Goal: Task Accomplishment & Management: Manage account settings

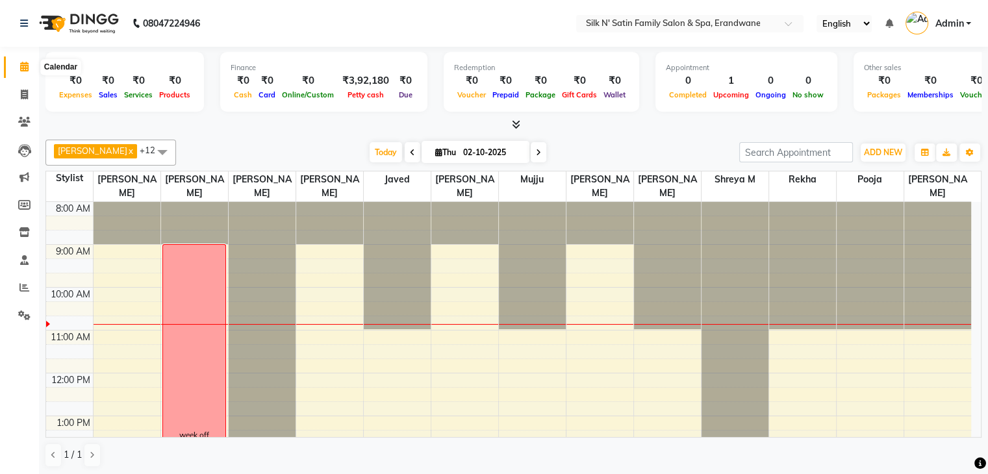
click at [24, 69] on icon at bounding box center [24, 67] width 8 height 10
click at [377, 151] on span "Today" at bounding box center [385, 152] width 32 height 20
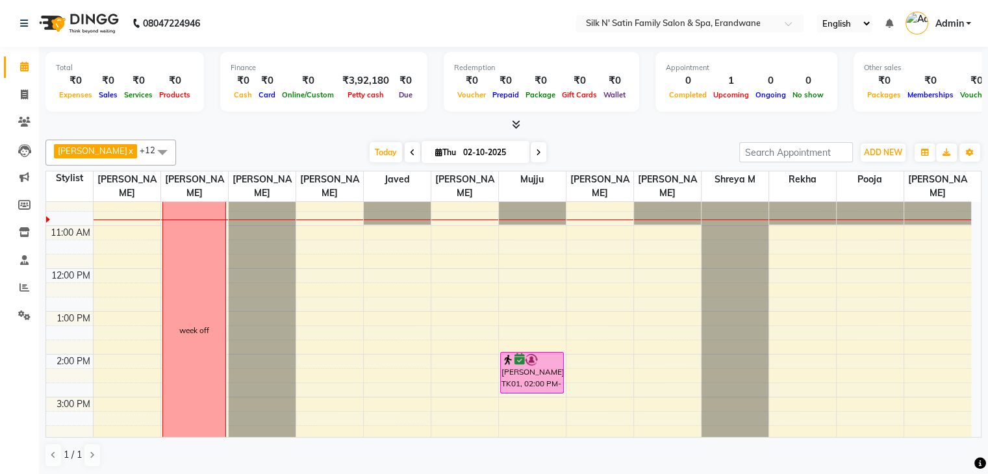
scroll to position [86, 0]
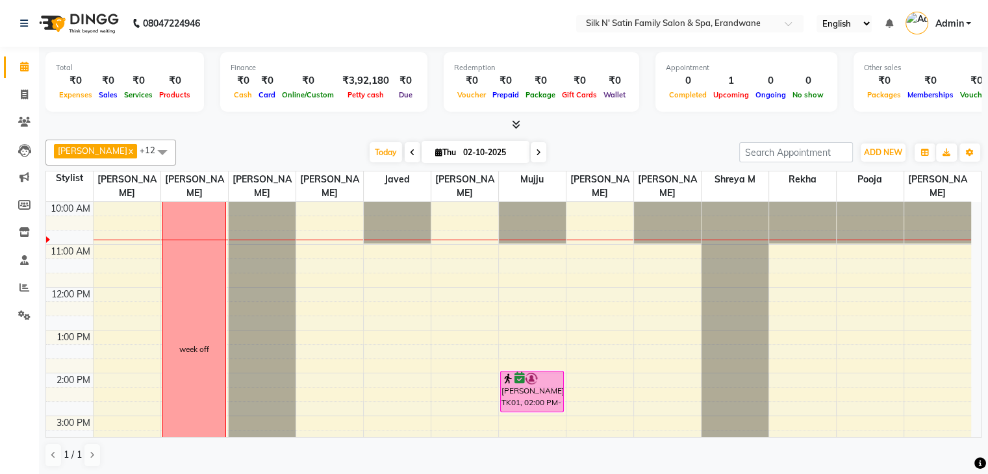
click at [401, 279] on div "8:00 AM 9:00 AM 10:00 AM 11:00 AM 12:00 PM 1:00 PM 2:00 PM 3:00 PM 4:00 PM 5:00…" at bounding box center [508, 394] width 925 height 556
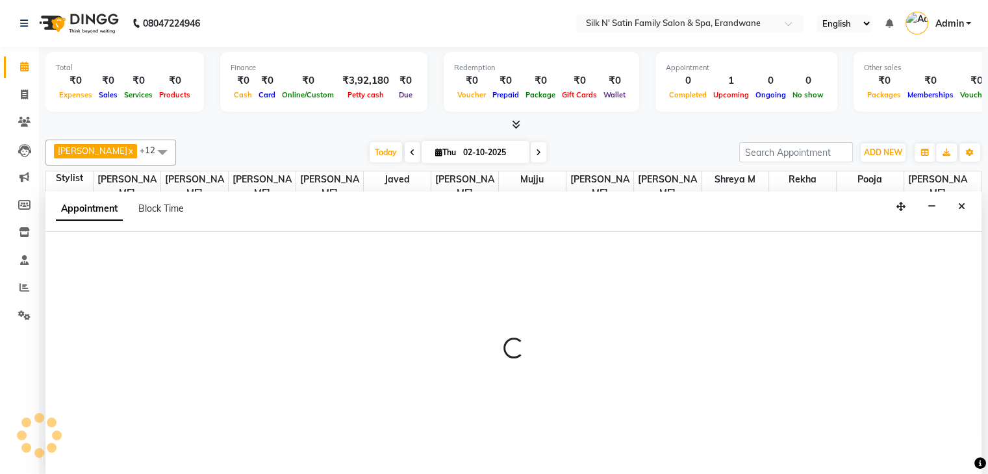
scroll to position [1, 0]
select select "68302"
select select "705"
select select "tentative"
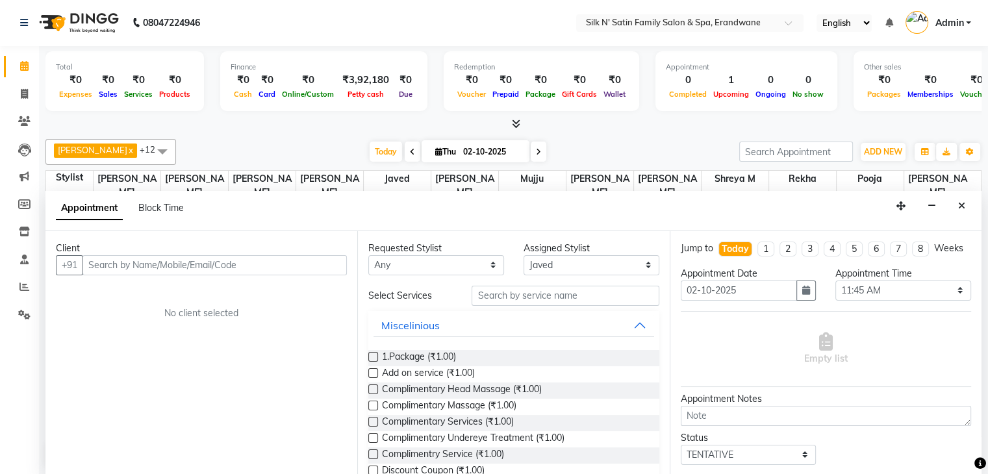
click at [159, 263] on input "text" at bounding box center [214, 265] width 264 height 20
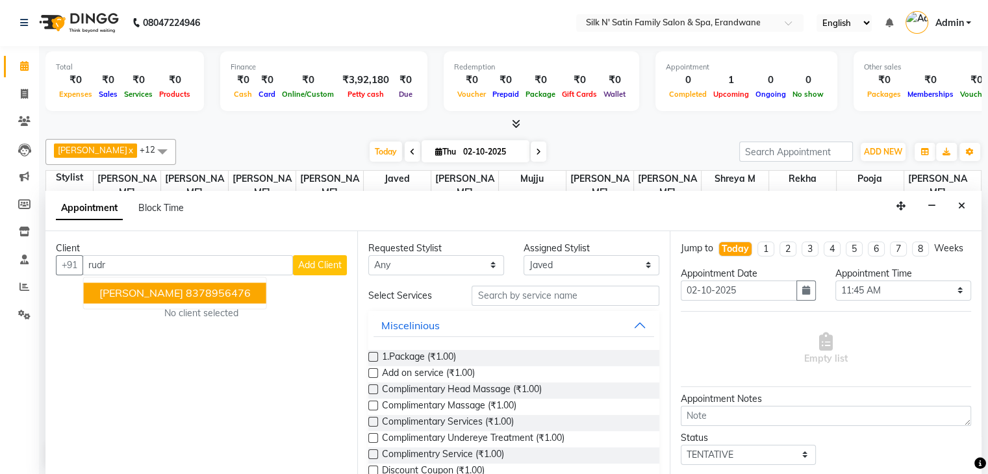
click at [153, 286] on span "[PERSON_NAME]" at bounding box center [141, 292] width 84 height 13
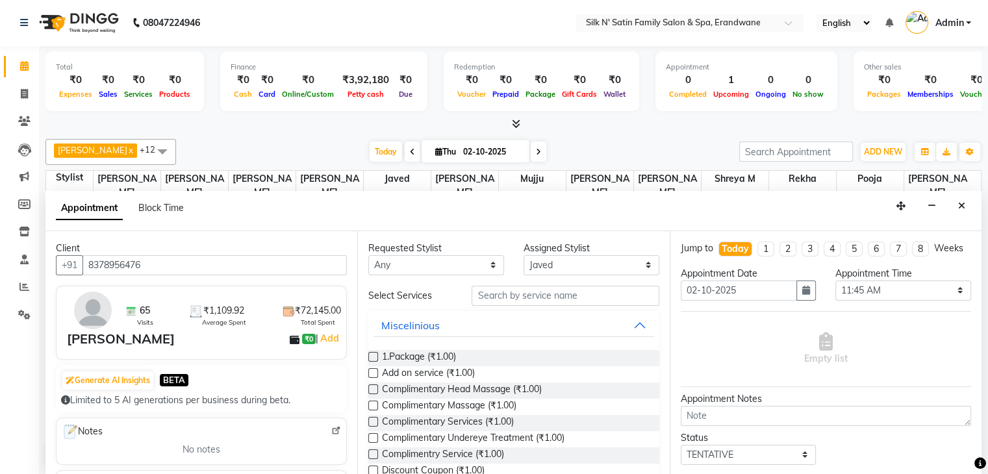
type input "8378956476"
click at [478, 290] on input "text" at bounding box center [564, 296] width 187 height 20
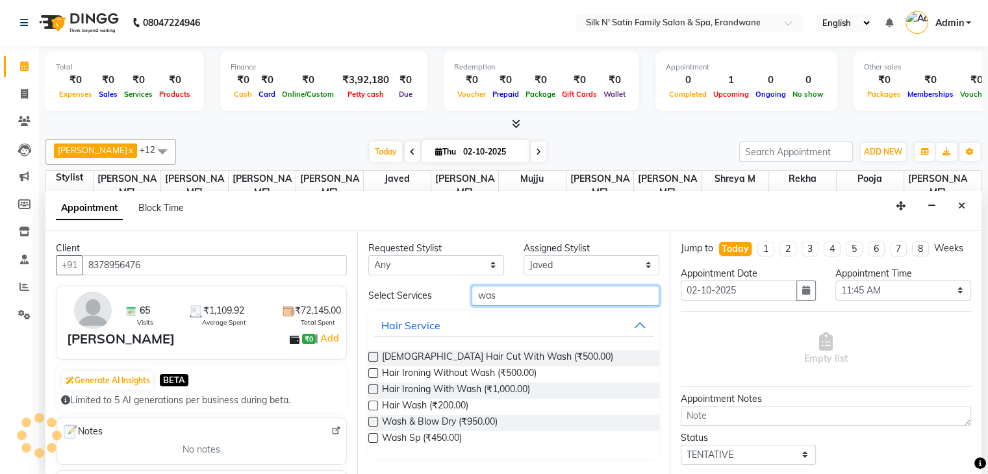
type input "was"
click at [369, 417] on label at bounding box center [373, 422] width 10 height 10
click at [369, 419] on input "checkbox" at bounding box center [372, 423] width 8 height 8
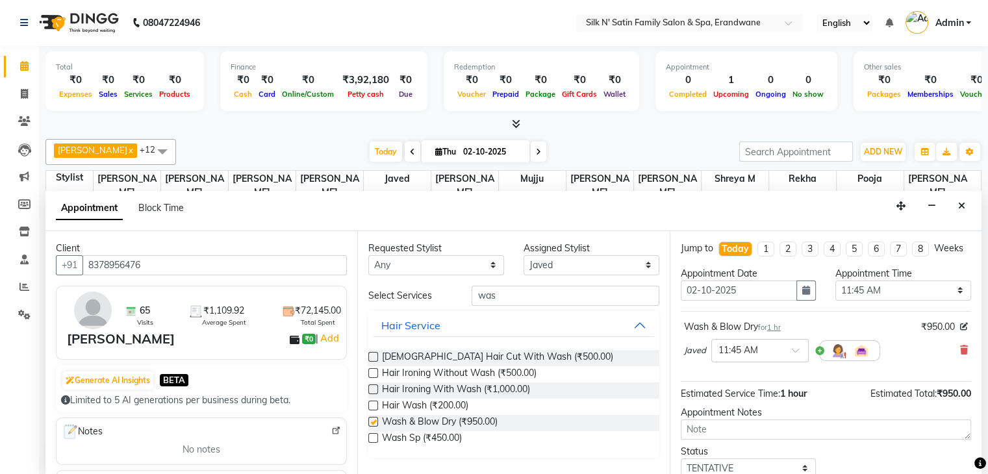
checkbox input "false"
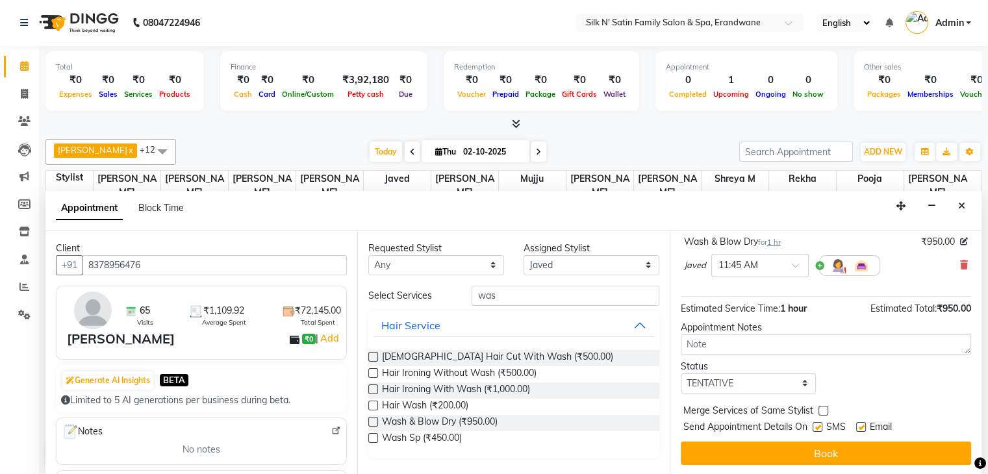
scroll to position [97, 0]
click at [815, 424] on label at bounding box center [817, 427] width 10 height 10
click at [815, 424] on input "checkbox" at bounding box center [816, 428] width 8 height 8
checkbox input "false"
click at [863, 425] on label at bounding box center [861, 427] width 10 height 10
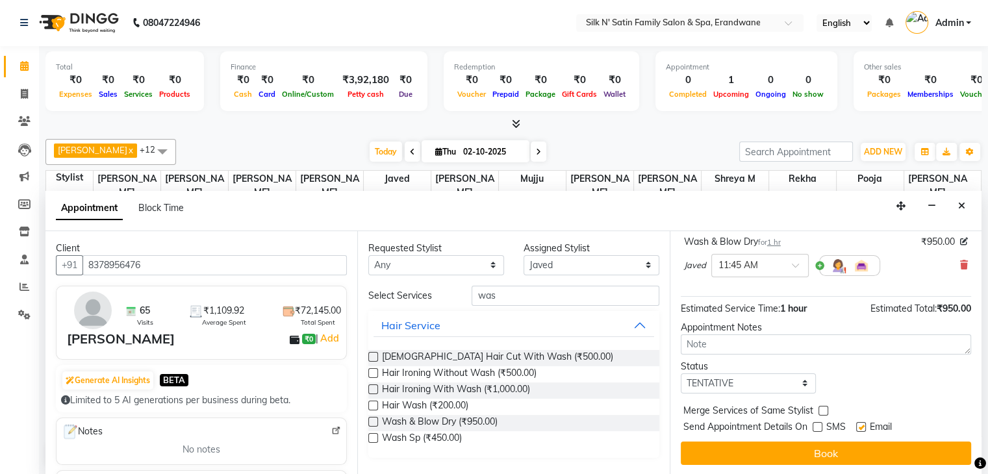
click at [863, 425] on input "checkbox" at bounding box center [860, 428] width 8 height 8
checkbox input "false"
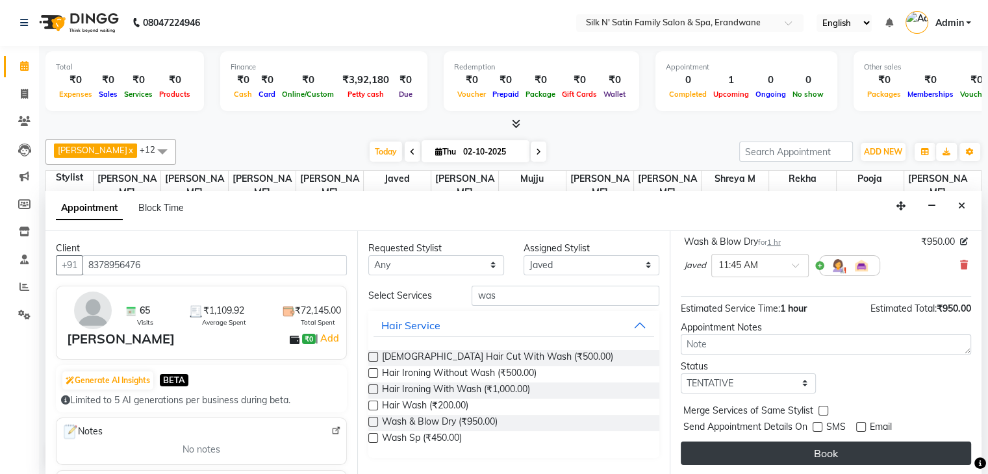
click at [824, 447] on button "Book" at bounding box center [825, 452] width 290 height 23
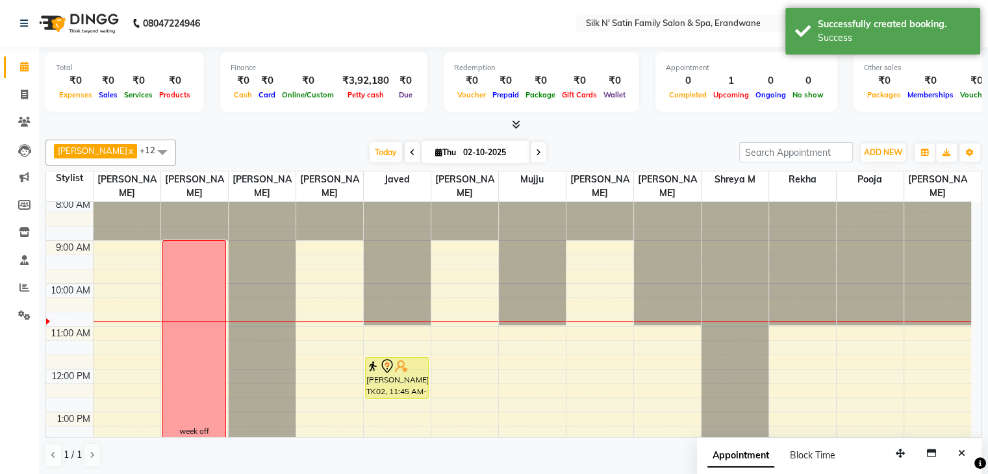
scroll to position [0, 0]
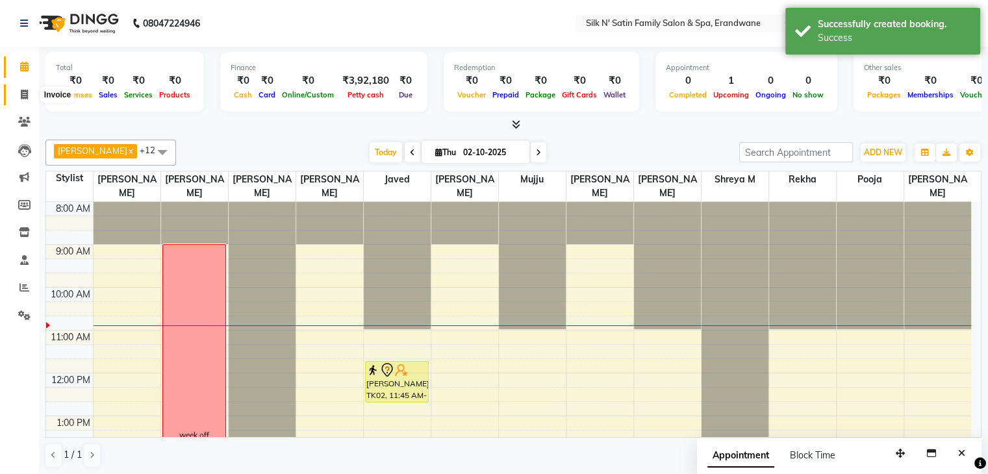
click at [24, 90] on icon at bounding box center [24, 95] width 7 height 10
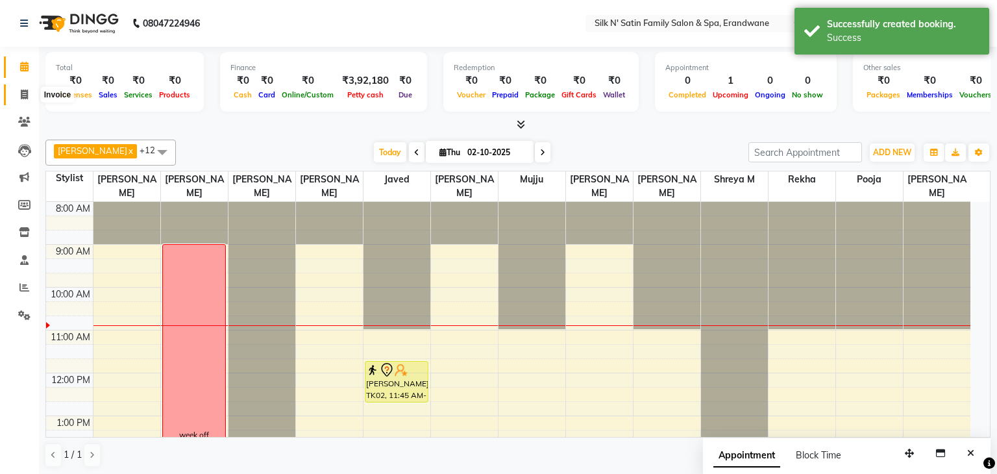
select select "6931"
select select "service"
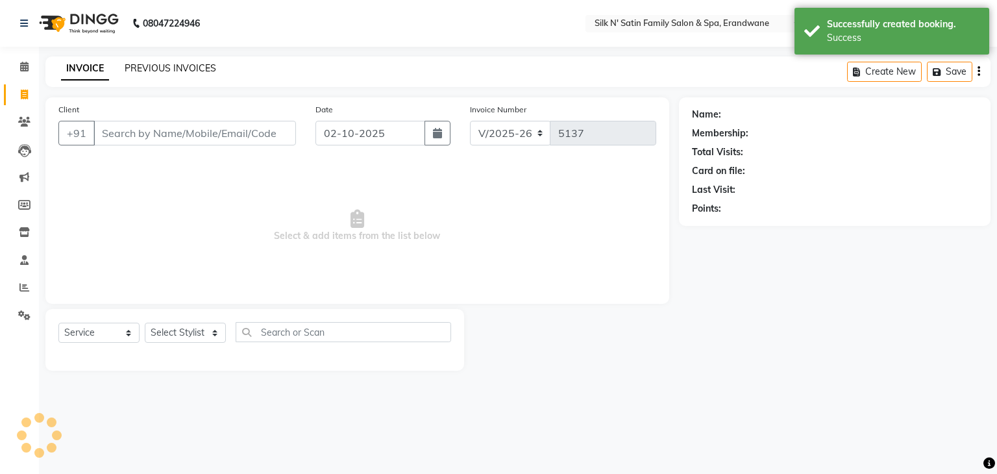
click at [193, 68] on link "PREVIOUS INVOICES" at bounding box center [171, 68] width 92 height 12
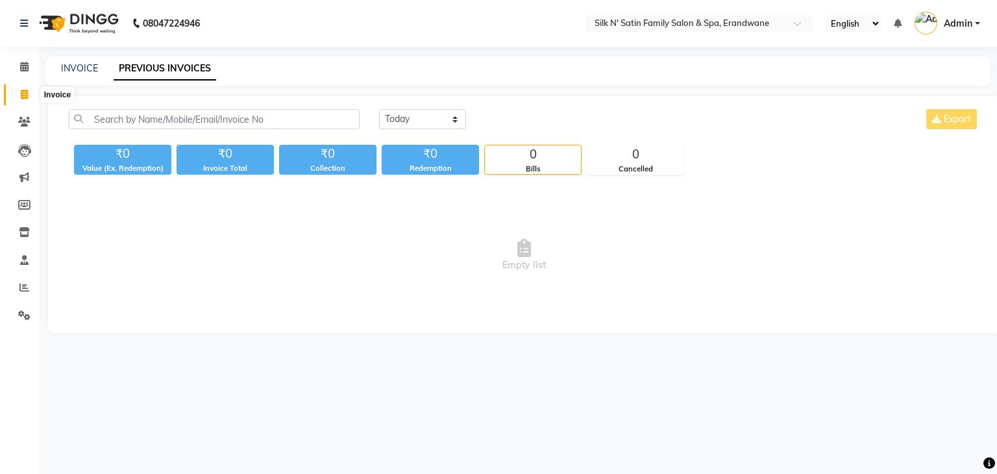
click at [25, 96] on icon at bounding box center [24, 95] width 7 height 10
select select "6931"
select select "service"
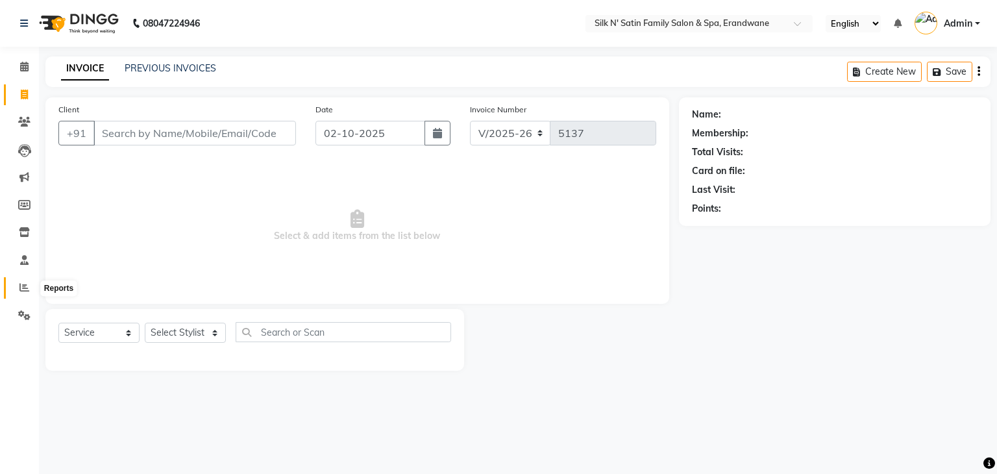
click at [25, 289] on icon at bounding box center [24, 287] width 10 height 10
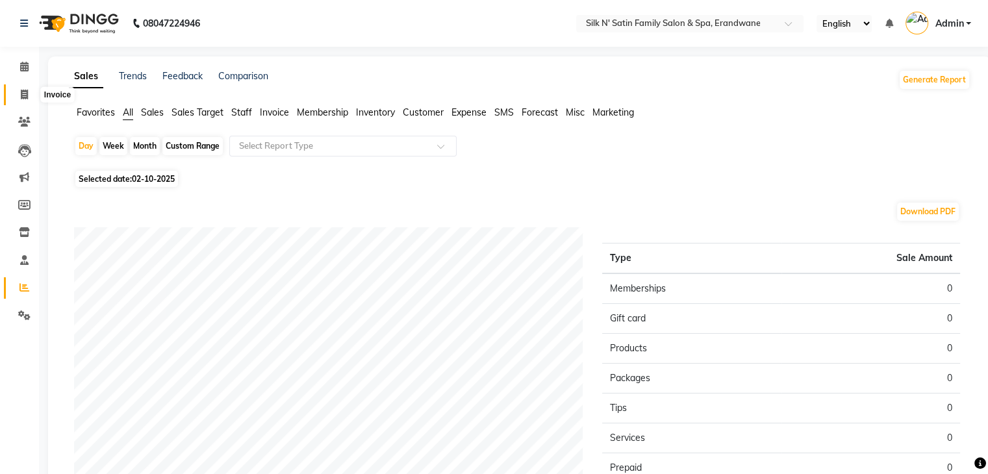
click at [23, 90] on icon at bounding box center [24, 95] width 7 height 10
select select "6931"
select select "service"
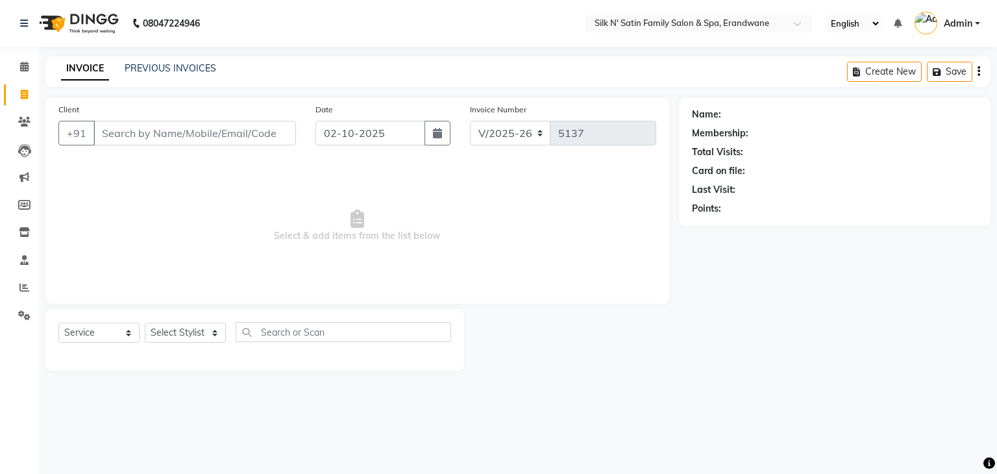
drag, startPoint x: 127, startPoint y: 138, endPoint x: 410, endPoint y: 110, distance: 284.4
drag, startPoint x: 410, startPoint y: 110, endPoint x: 21, endPoint y: 64, distance: 391.6
click at [21, 64] on icon at bounding box center [24, 67] width 8 height 10
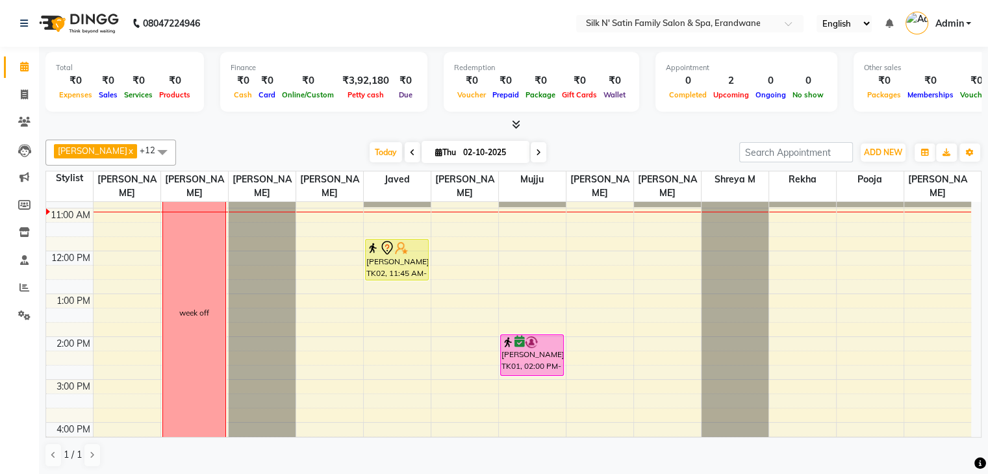
scroll to position [121, 0]
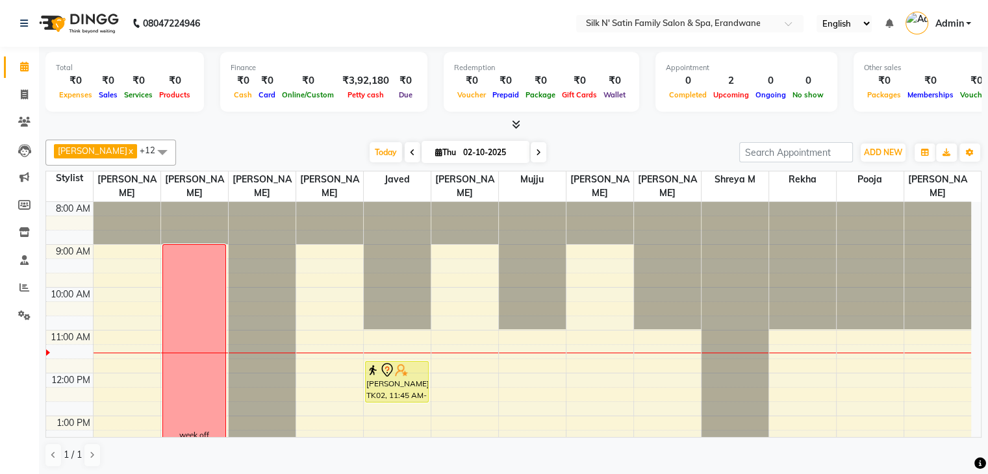
click at [310, 374] on div "8:00 AM 9:00 AM 10:00 AM 11:00 AM 12:00 PM 1:00 PM 2:00 PM 3:00 PM 4:00 PM 5:00…" at bounding box center [508, 480] width 925 height 556
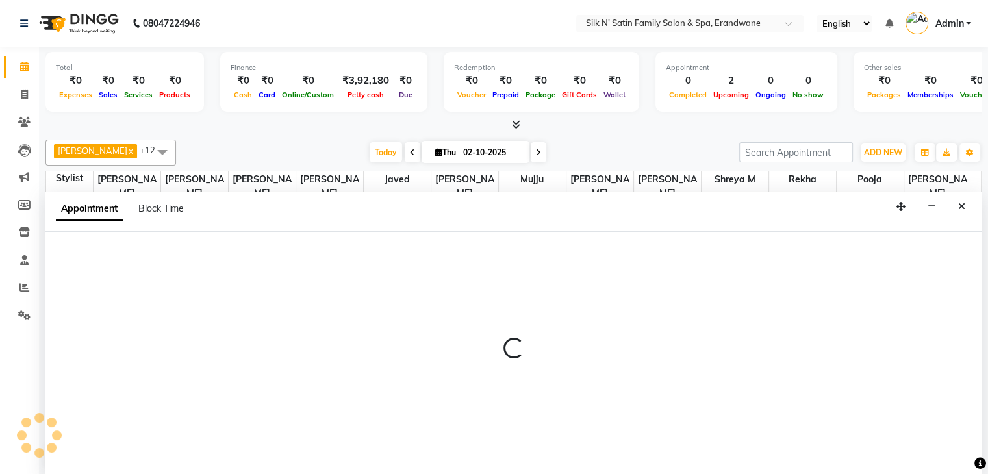
scroll to position [1, 0]
select select "59992"
select select "720"
select select "tentative"
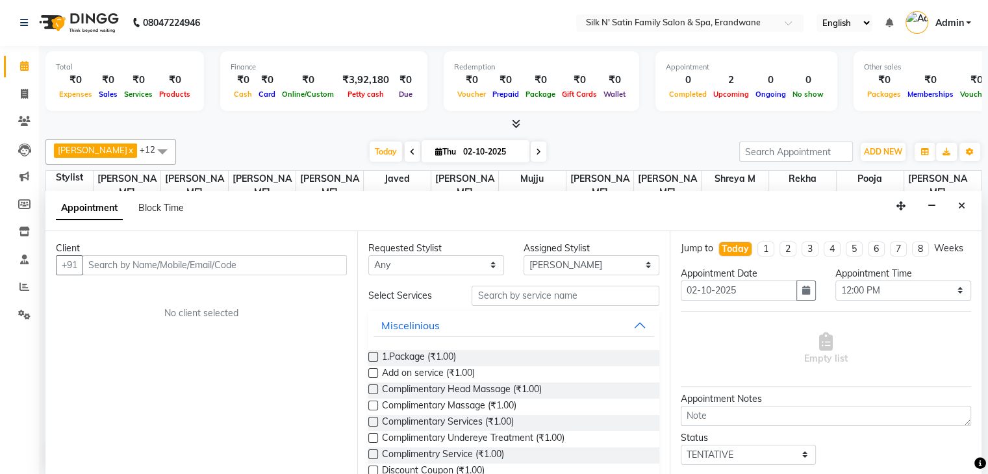
click at [227, 262] on input "text" at bounding box center [214, 265] width 264 height 20
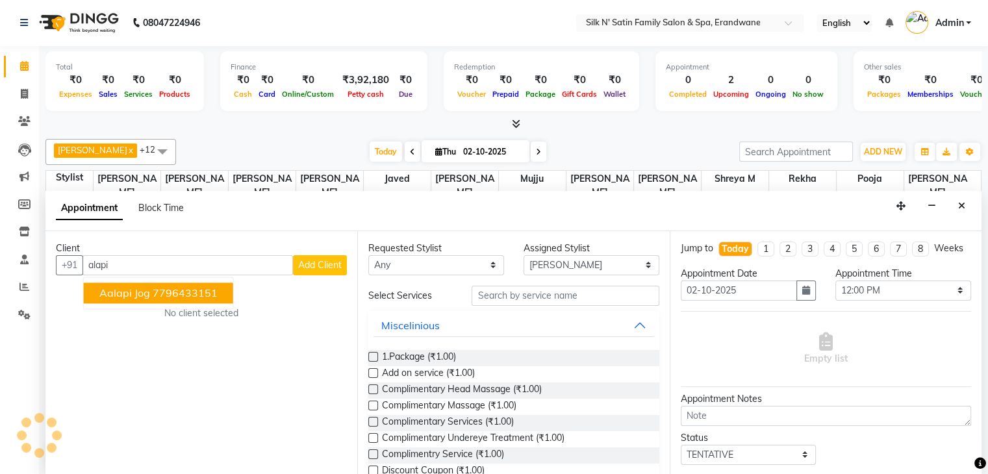
click at [192, 299] on button "Aalapi Jog 7796433151" at bounding box center [158, 292] width 149 height 21
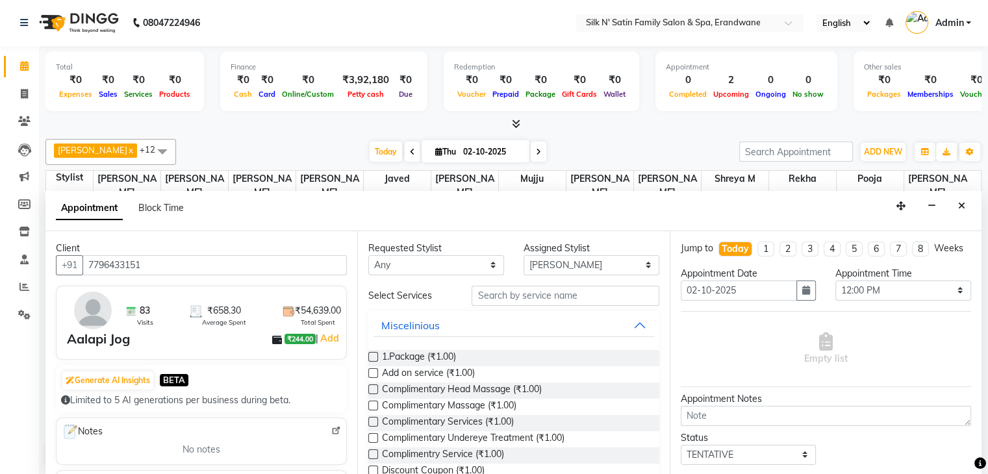
type input "7796433151"
click at [371, 356] on label at bounding box center [373, 357] width 10 height 10
click at [371, 356] on input "checkbox" at bounding box center [372, 358] width 8 height 8
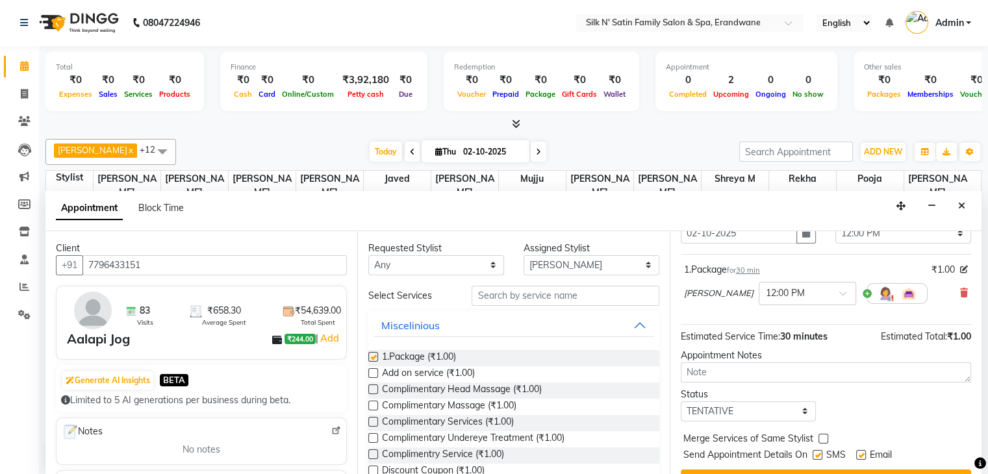
checkbox input "false"
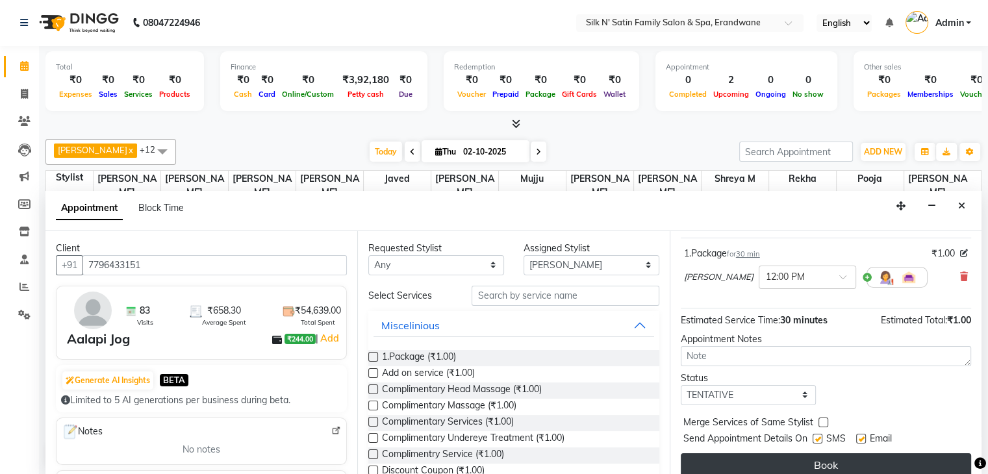
scroll to position [97, 0]
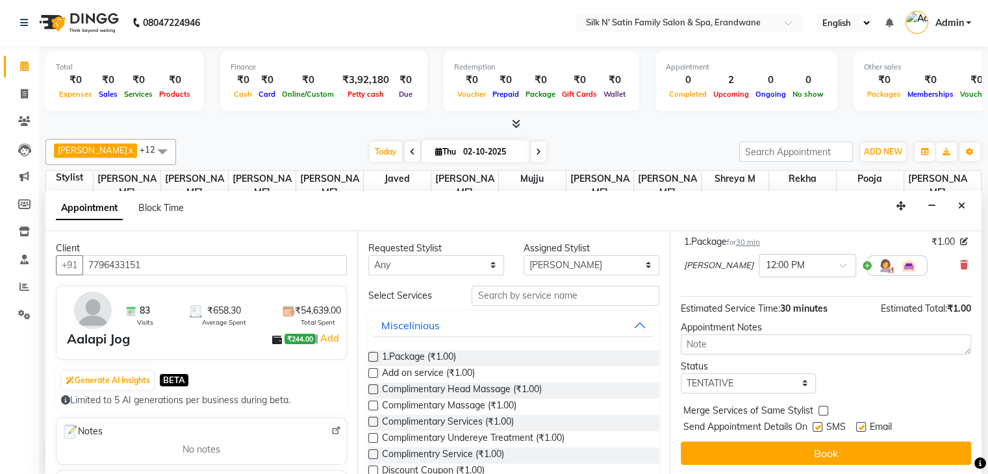
click at [814, 422] on label at bounding box center [817, 427] width 10 height 10
click at [814, 424] on input "checkbox" at bounding box center [816, 428] width 8 height 8
checkbox input "false"
click at [860, 427] on label at bounding box center [861, 427] width 10 height 10
click at [860, 427] on input "checkbox" at bounding box center [860, 428] width 8 height 8
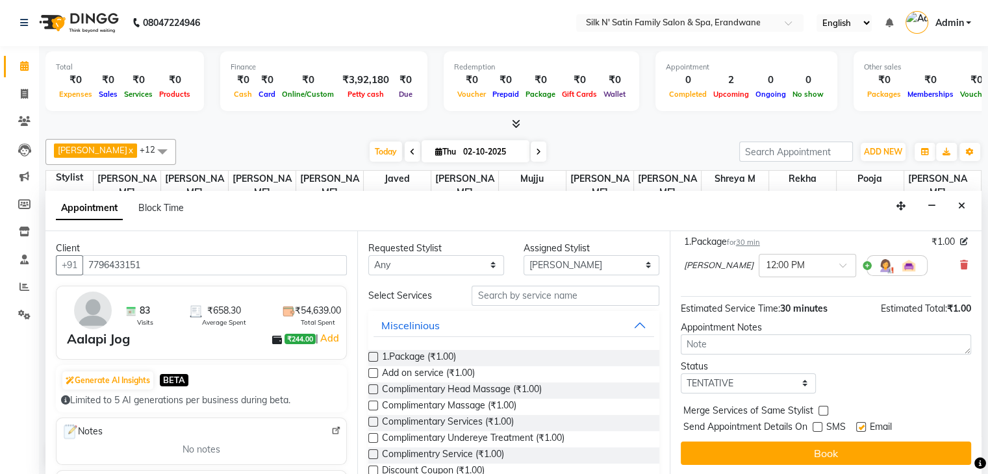
checkbox input "false"
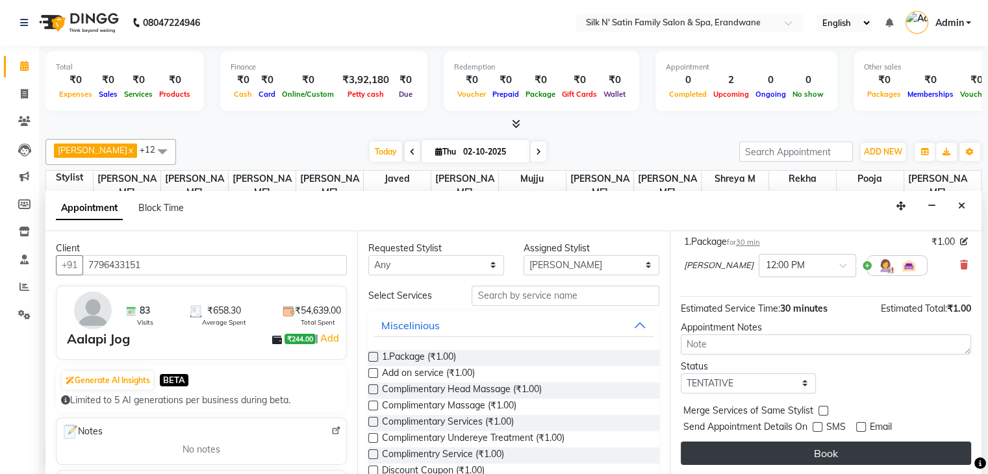
click at [856, 449] on button "Book" at bounding box center [825, 452] width 290 height 23
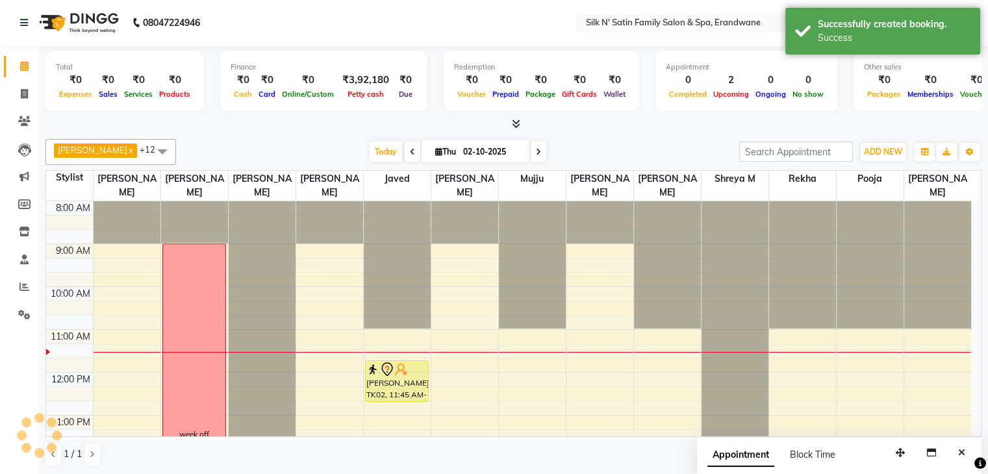
scroll to position [0, 0]
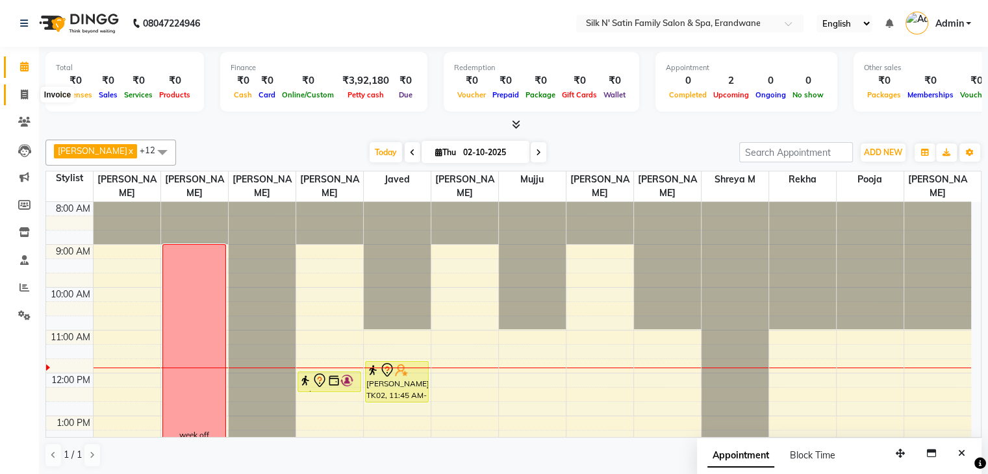
drag, startPoint x: 19, startPoint y: 93, endPoint x: 39, endPoint y: 97, distance: 20.6
click at [18, 93] on span at bounding box center [24, 95] width 23 height 15
select select "6931"
select select "service"
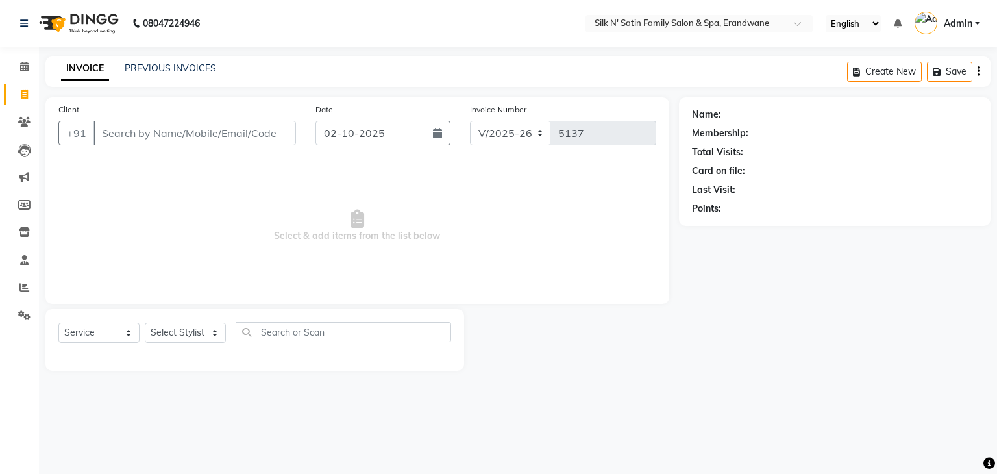
click at [188, 123] on input "Client" at bounding box center [194, 133] width 203 height 25
click at [156, 66] on link "PREVIOUS INVOICES" at bounding box center [171, 68] width 92 height 12
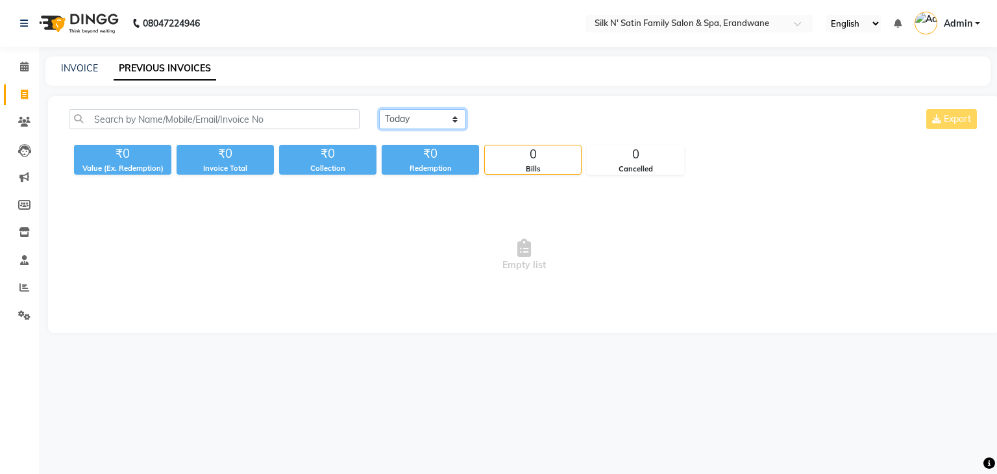
click at [454, 119] on select "Today Yesterday Custom Range" at bounding box center [422, 119] width 87 height 20
select select "yesterday"
click at [379, 109] on select "Today Yesterday Custom Range" at bounding box center [422, 119] width 87 height 20
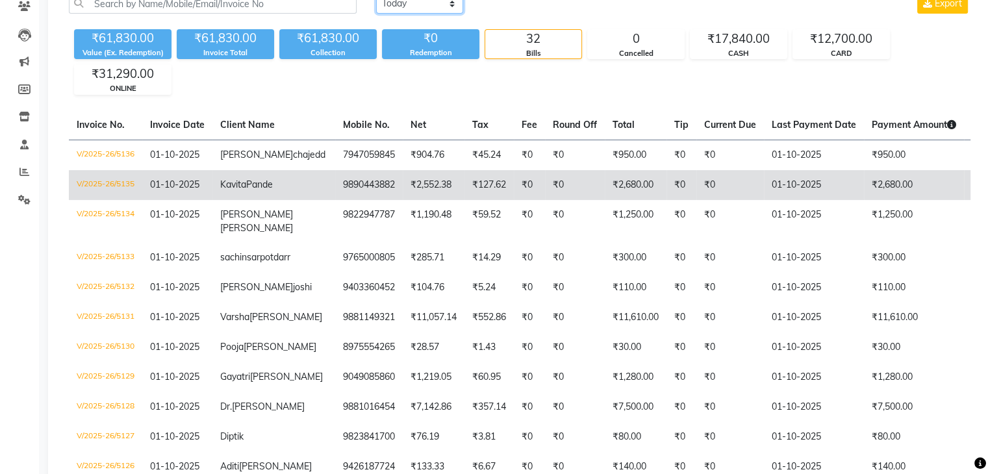
scroll to position [130, 0]
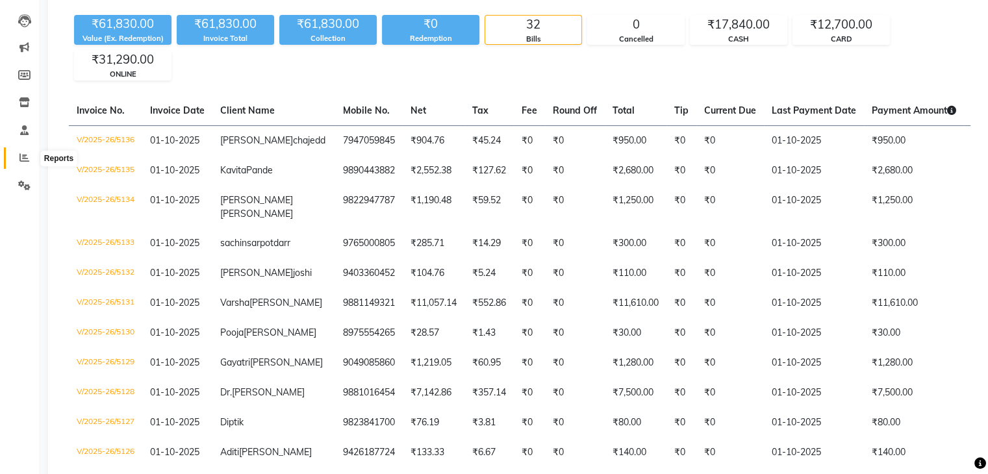
click at [23, 159] on icon at bounding box center [24, 158] width 10 height 10
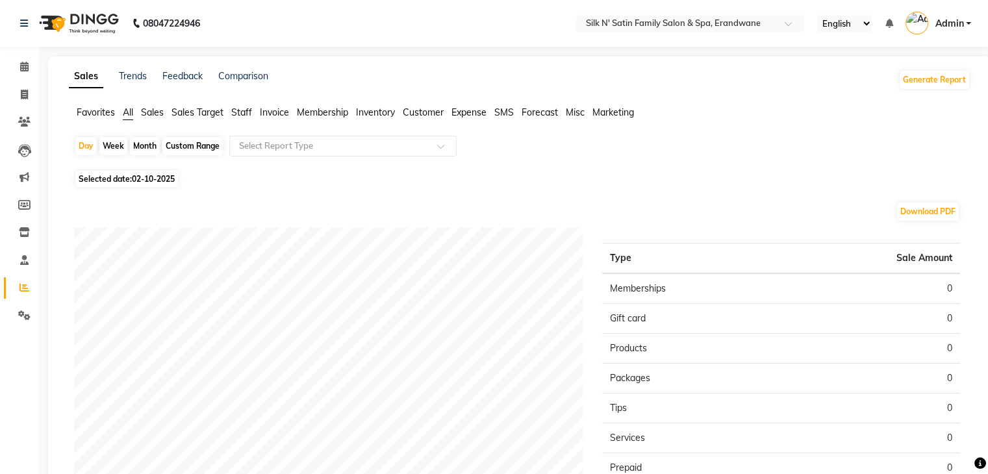
click at [140, 146] on div "Month" at bounding box center [145, 146] width 30 height 18
select select "10"
select select "2025"
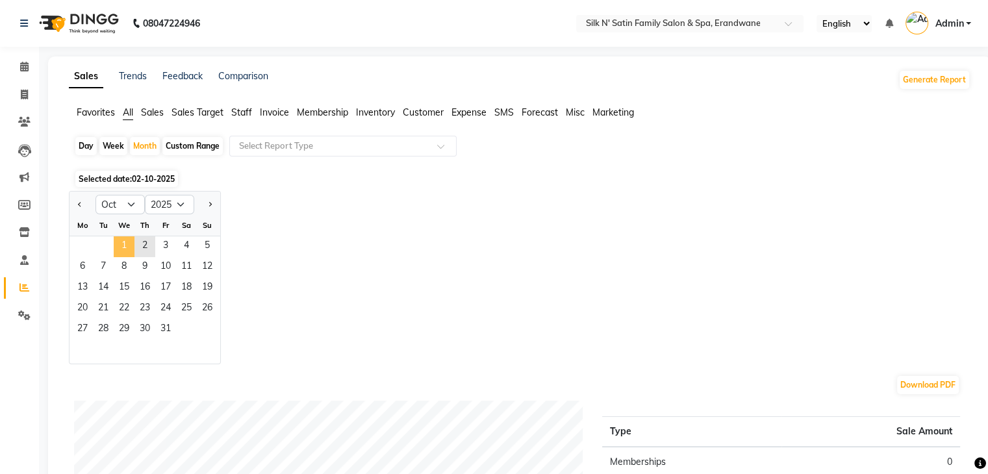
click at [125, 243] on span "1" at bounding box center [124, 246] width 21 height 21
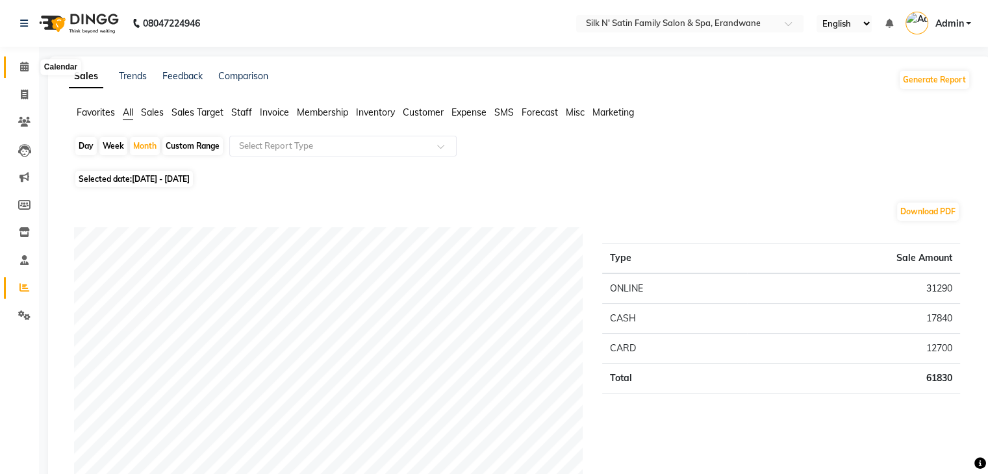
click at [23, 68] on icon at bounding box center [24, 67] width 8 height 10
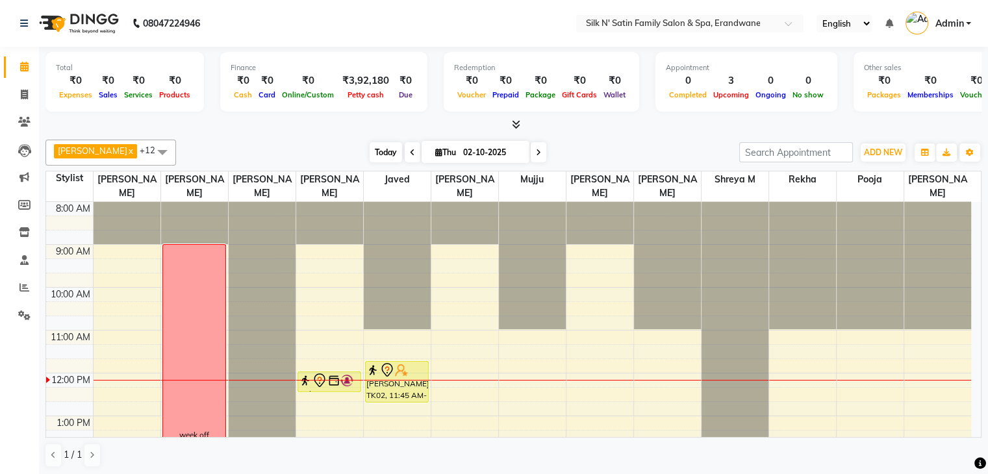
click at [369, 149] on span "Today" at bounding box center [385, 152] width 32 height 20
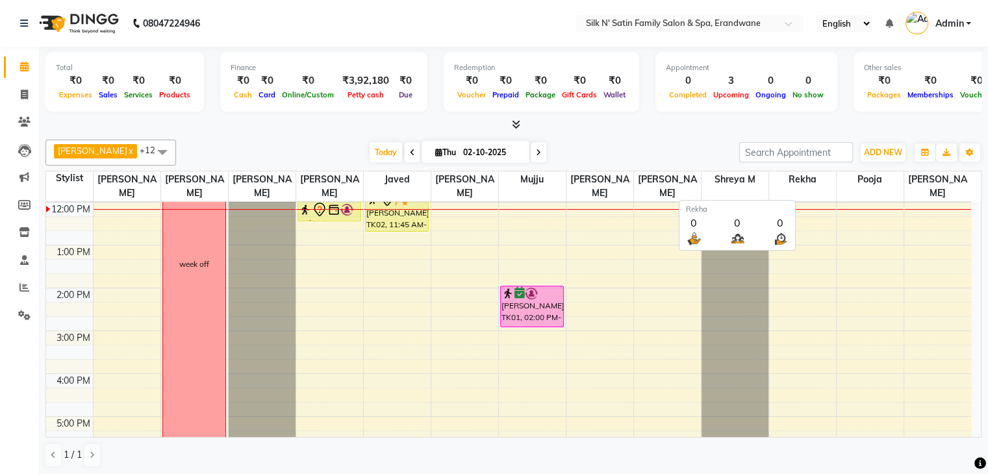
click at [791, 179] on span "Rekha" at bounding box center [802, 179] width 67 height 16
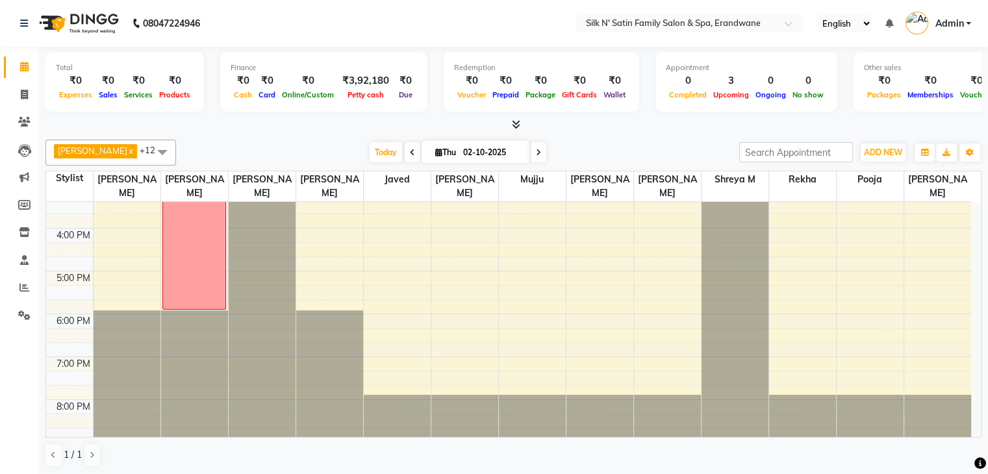
scroll to position [1, 0]
click at [780, 329] on div "8:00 AM 9:00 AM 10:00 AM 11:00 AM 12:00 PM 1:00 PM 2:00 PM 3:00 PM 4:00 PM 5:00…" at bounding box center [508, 163] width 925 height 556
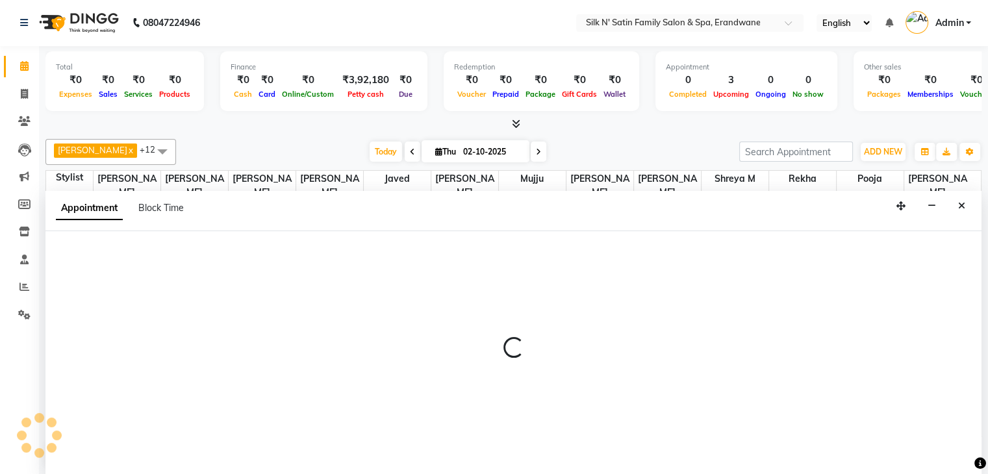
select select "59987"
select select "1095"
select select "tentative"
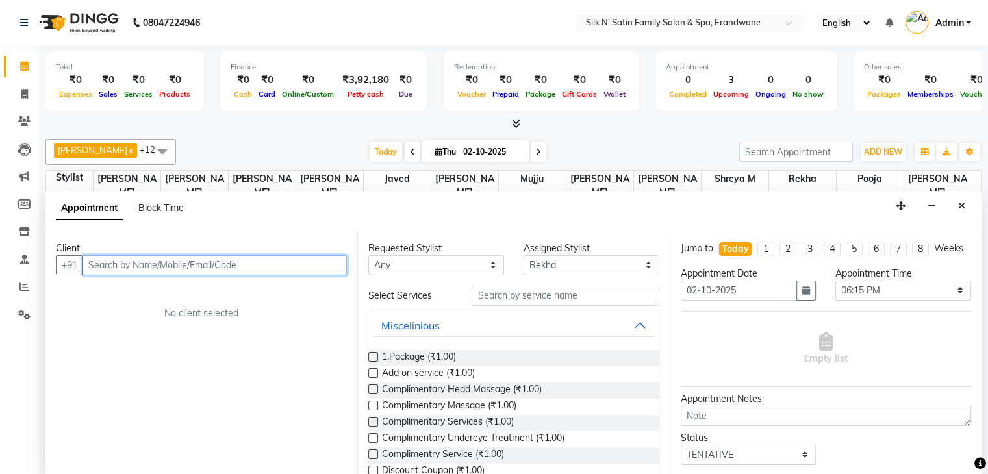
click at [105, 260] on input "text" at bounding box center [214, 265] width 264 height 20
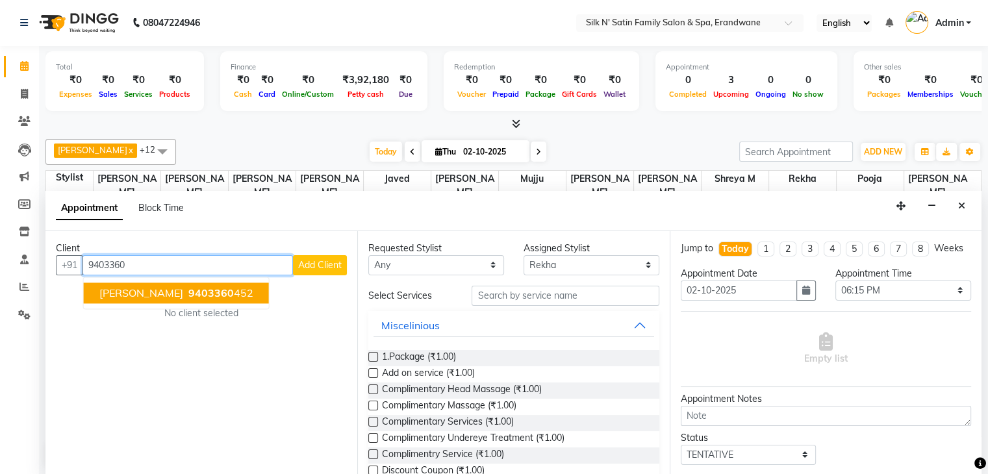
click at [186, 293] on ngb-highlight "9403360 452" at bounding box center [220, 292] width 68 height 13
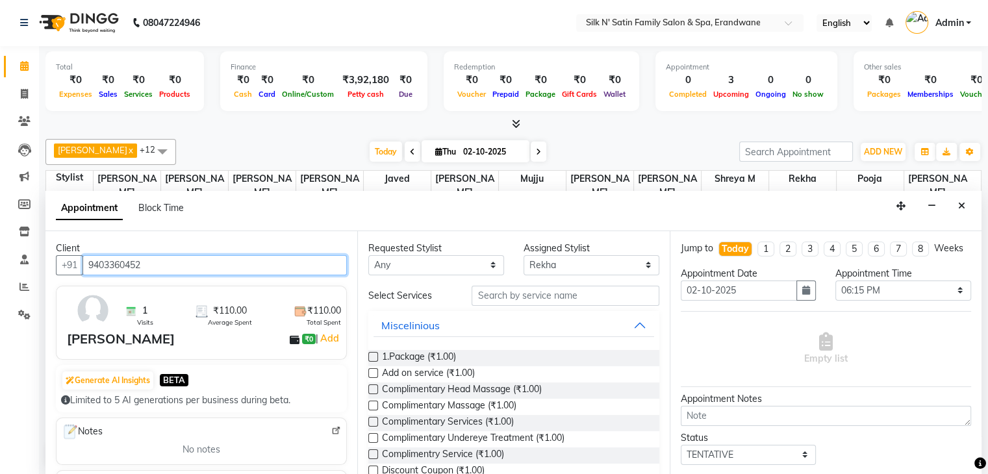
type input "9403360452"
click at [371, 353] on label at bounding box center [373, 357] width 10 height 10
click at [371, 354] on input "checkbox" at bounding box center [372, 358] width 8 height 8
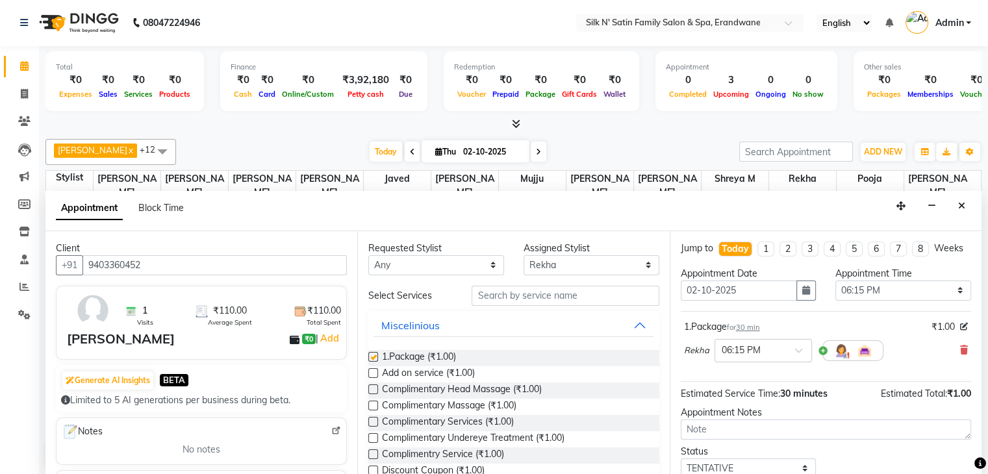
checkbox input "false"
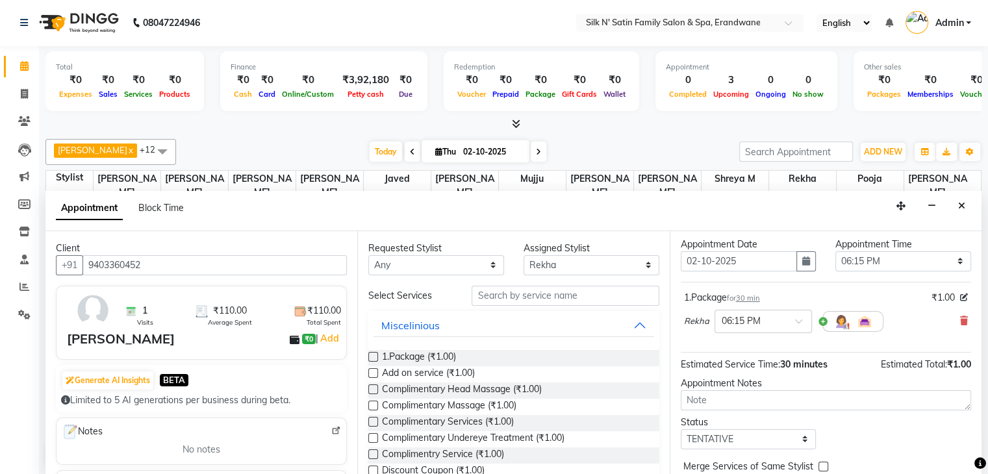
scroll to position [97, 0]
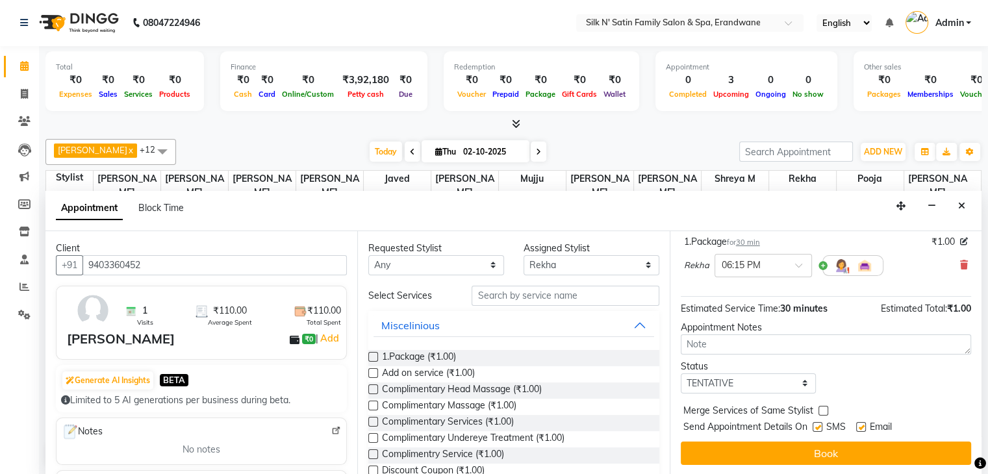
click at [814, 425] on label at bounding box center [817, 427] width 10 height 10
click at [814, 425] on input "checkbox" at bounding box center [816, 428] width 8 height 8
checkbox input "false"
click at [859, 427] on label at bounding box center [861, 427] width 10 height 10
click at [859, 427] on input "checkbox" at bounding box center [860, 428] width 8 height 8
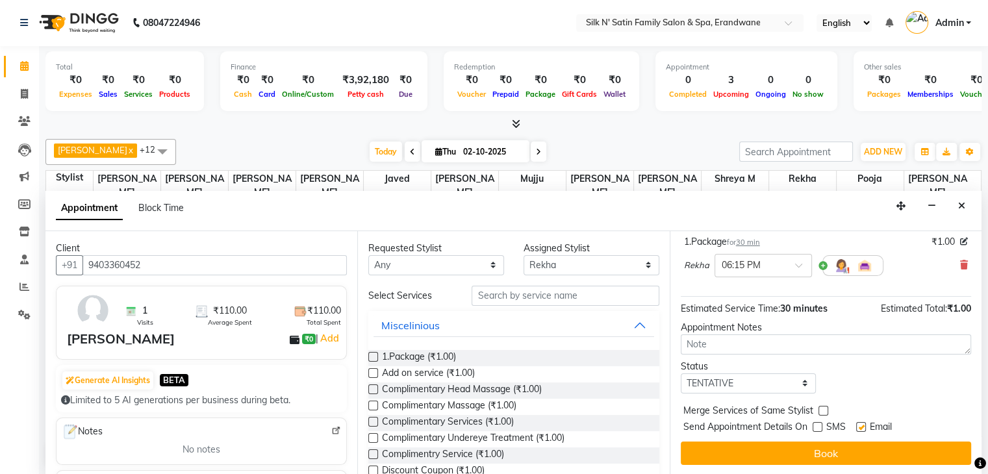
checkbox input "false"
click at [799, 383] on select "Select TENTATIVE CONFIRM CHECK-IN UPCOMING" at bounding box center [748, 383] width 136 height 20
select select "confirm booking"
click at [680, 373] on select "Select TENTATIVE CONFIRM CHECK-IN UPCOMING" at bounding box center [748, 383] width 136 height 20
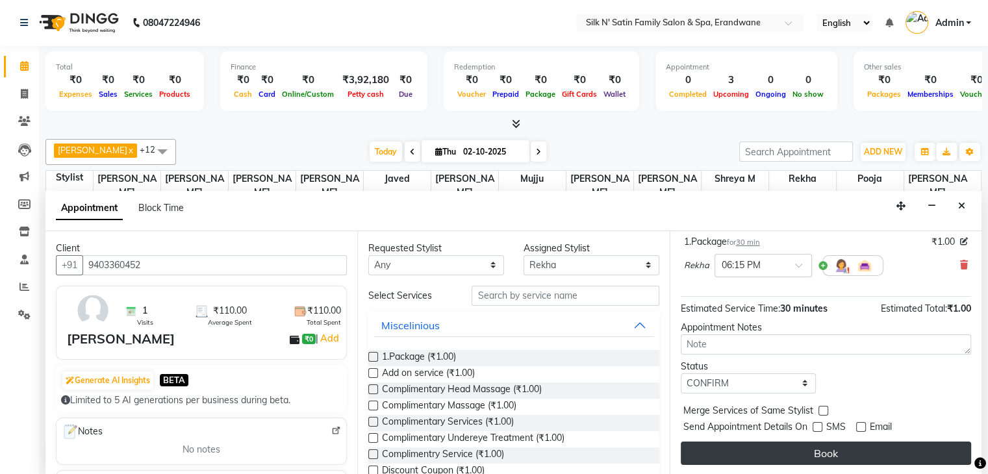
click at [815, 453] on button "Book" at bounding box center [825, 452] width 290 height 23
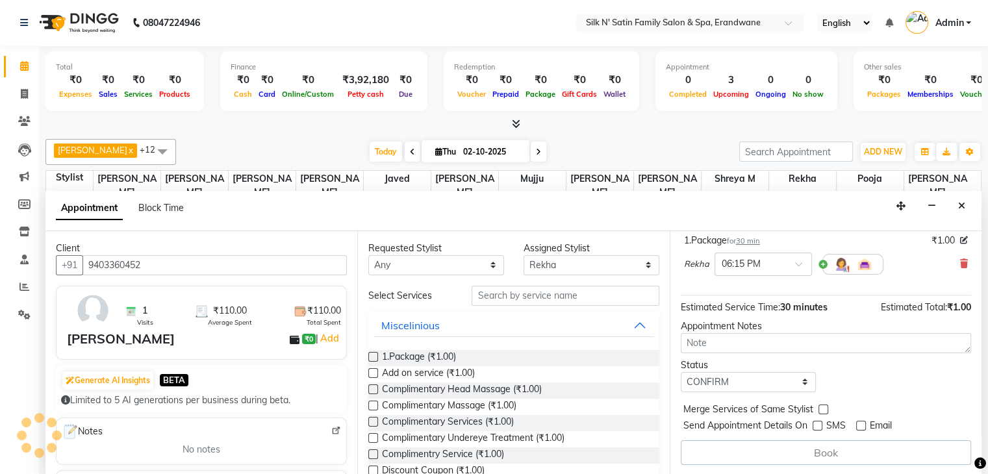
scroll to position [0, 0]
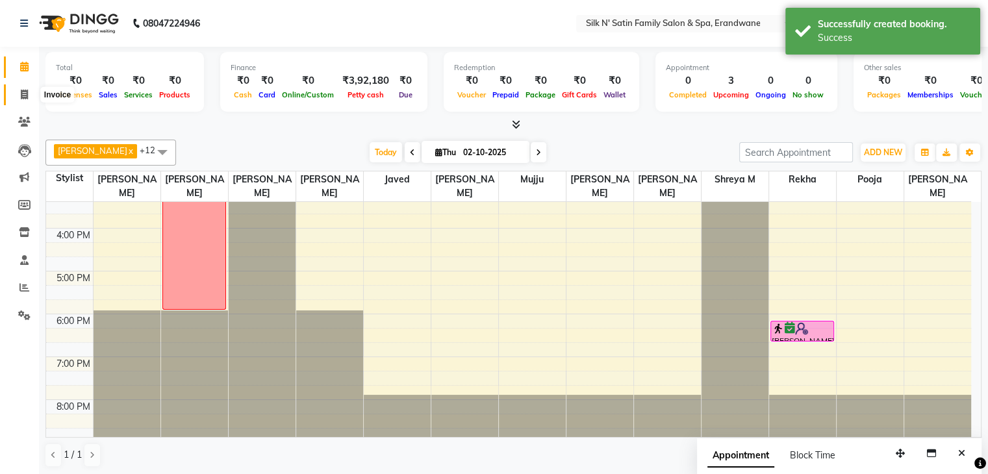
click at [22, 90] on icon at bounding box center [24, 95] width 7 height 10
select select "service"
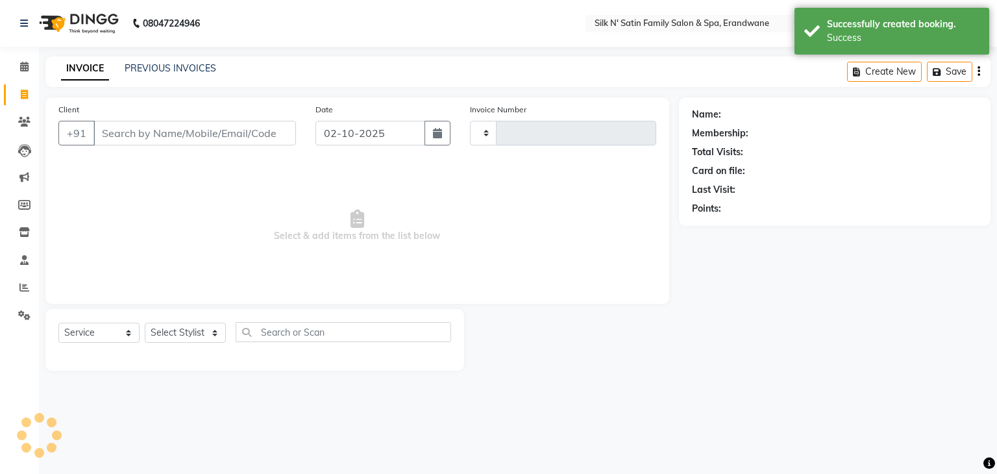
type input "5137"
select select "6931"
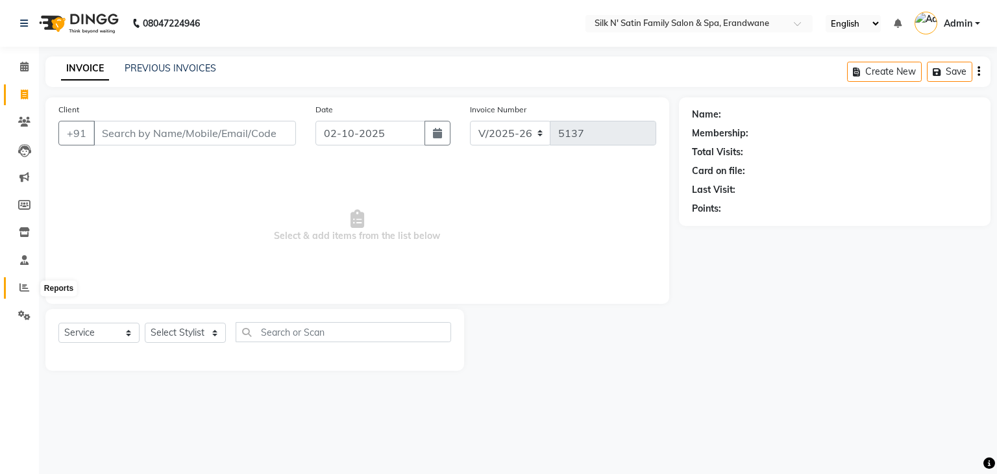
click at [25, 284] on icon at bounding box center [24, 287] width 10 height 10
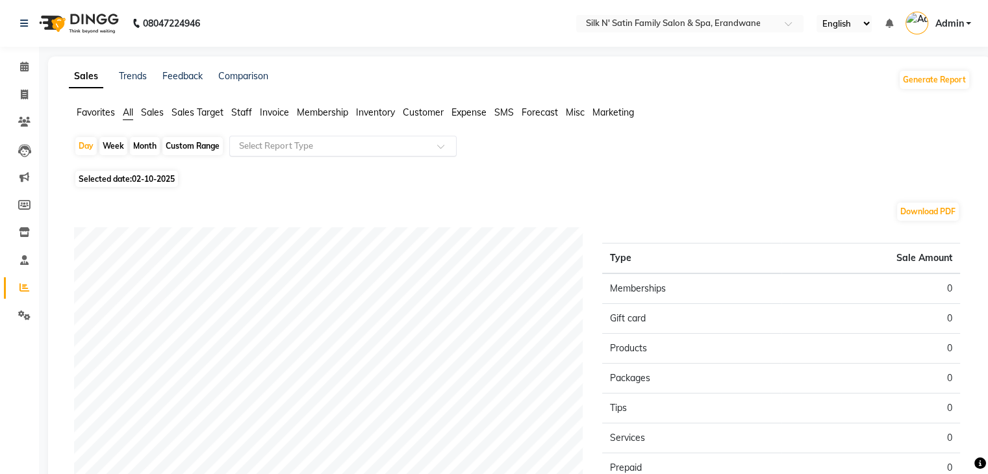
click at [255, 143] on input "text" at bounding box center [329, 146] width 187 height 13
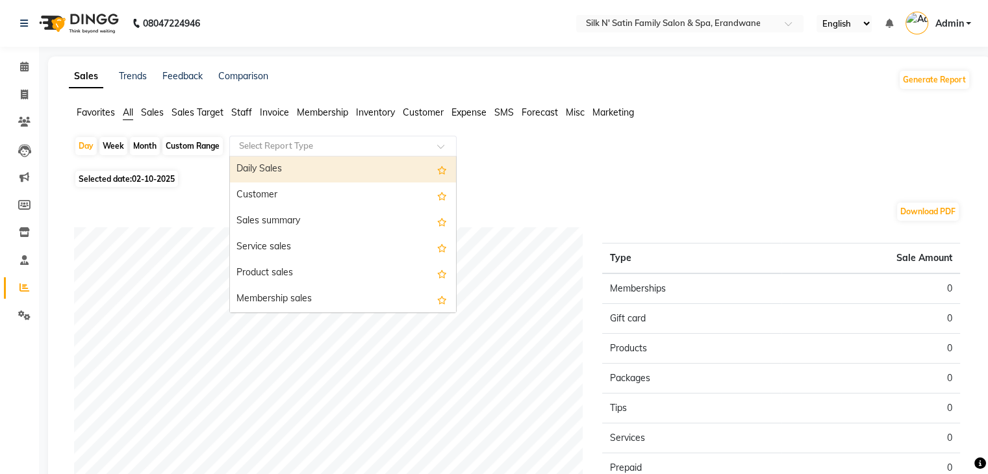
click at [138, 180] on span "02-10-2025" at bounding box center [153, 179] width 43 height 10
select select "10"
select select "2025"
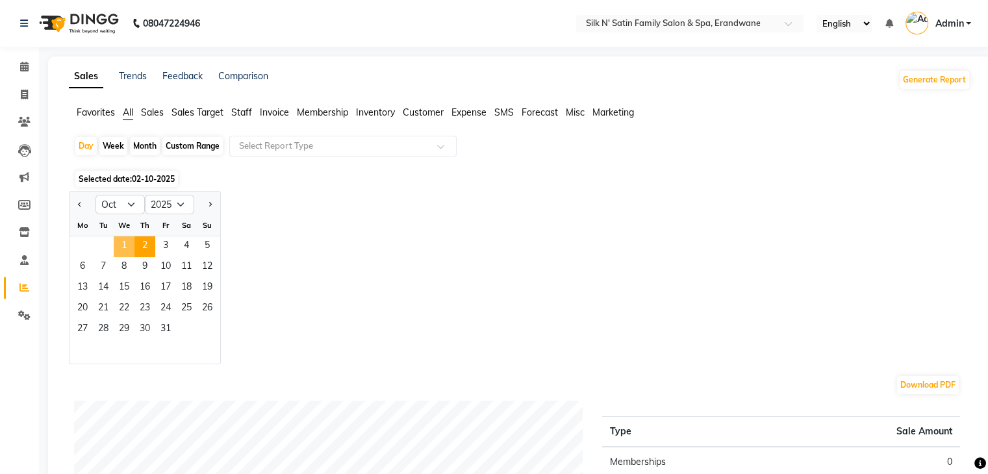
click at [117, 247] on span "1" at bounding box center [124, 246] width 21 height 21
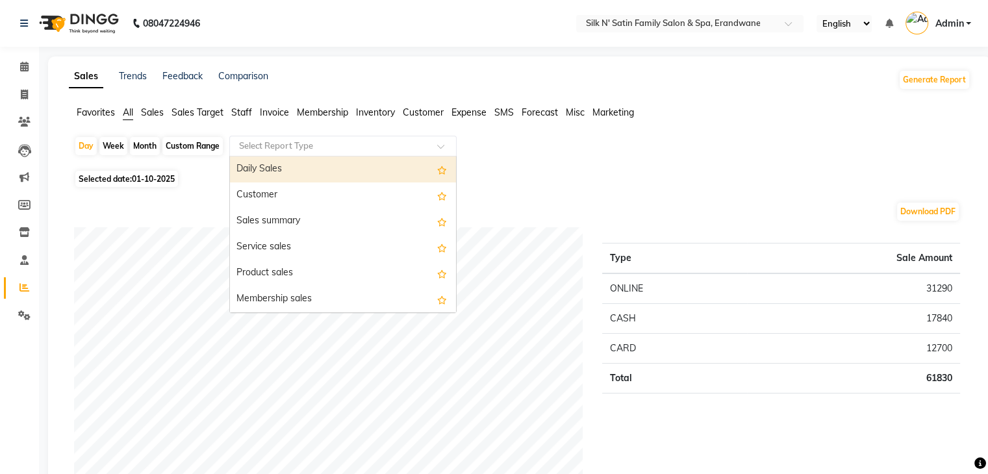
click at [271, 146] on input "text" at bounding box center [329, 146] width 187 height 13
click at [243, 114] on span "Staff" at bounding box center [241, 112] width 21 height 12
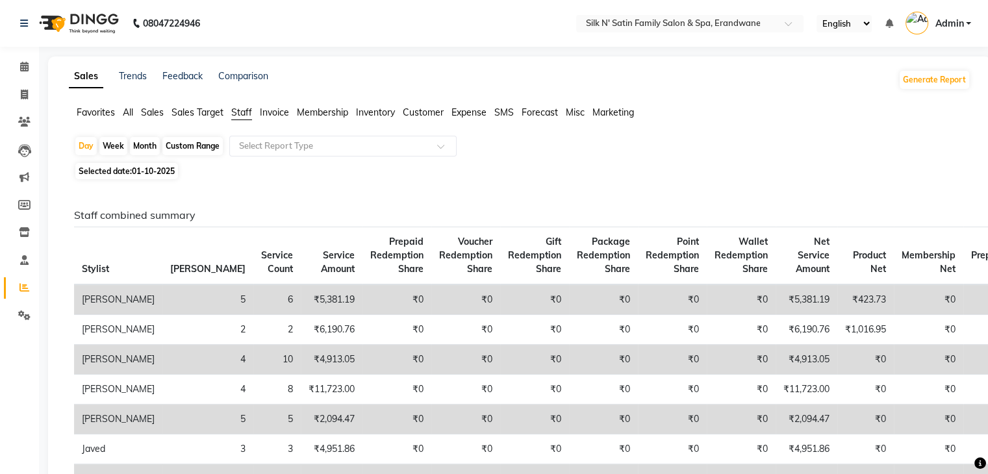
click at [143, 146] on div "Month" at bounding box center [145, 146] width 30 height 18
select select "10"
select select "2025"
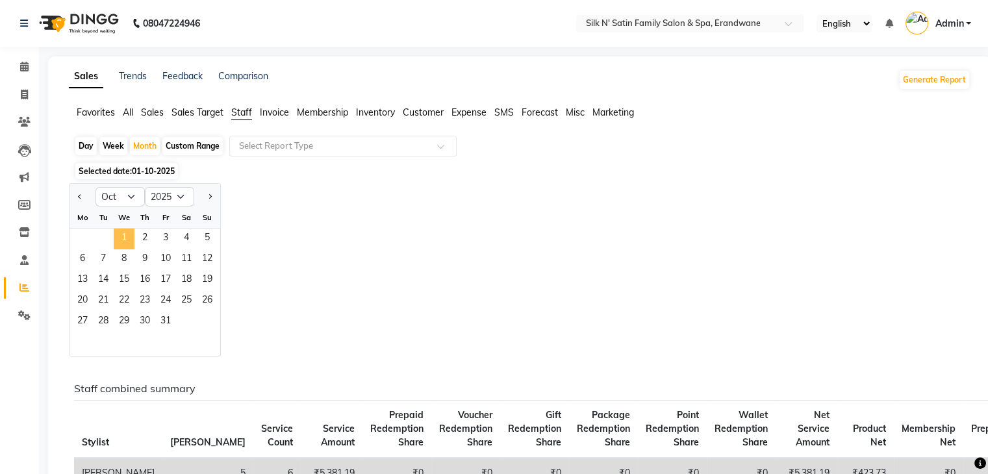
click at [127, 236] on span "1" at bounding box center [124, 239] width 21 height 21
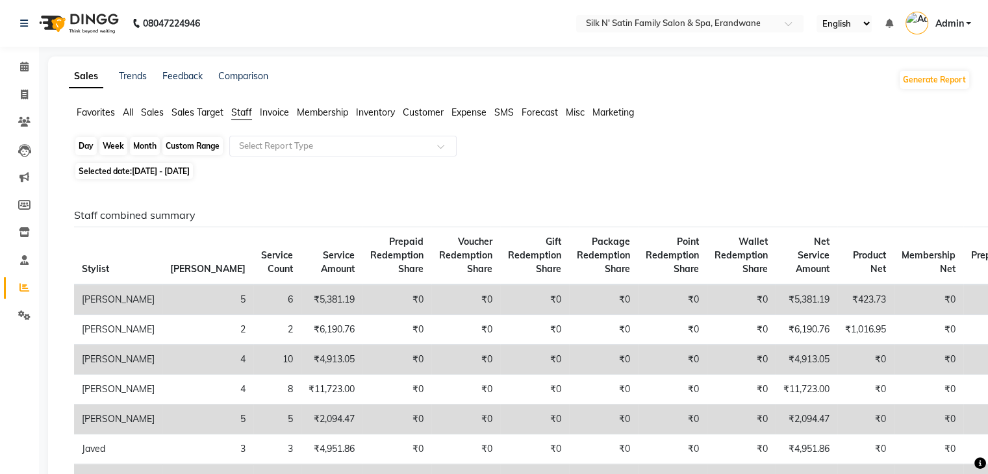
click at [140, 145] on div "Month" at bounding box center [145, 146] width 30 height 18
select select "10"
select select "2025"
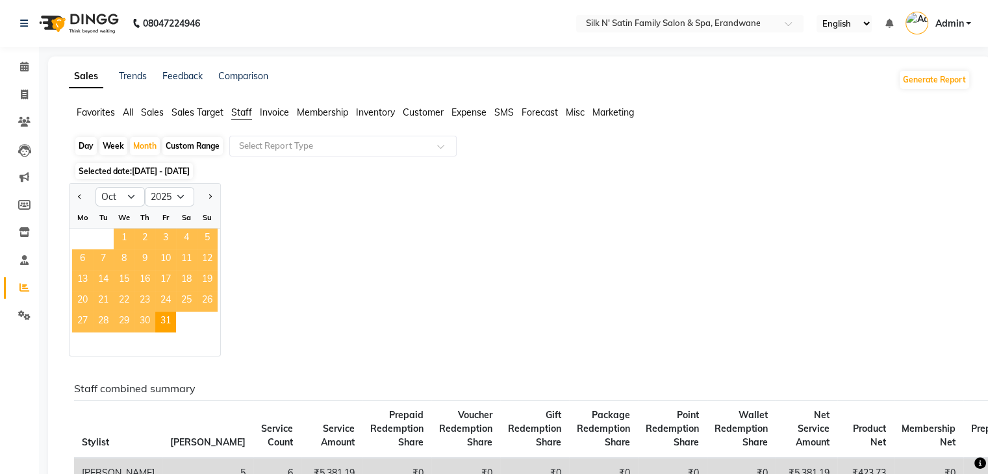
click at [125, 244] on span "1" at bounding box center [124, 239] width 21 height 21
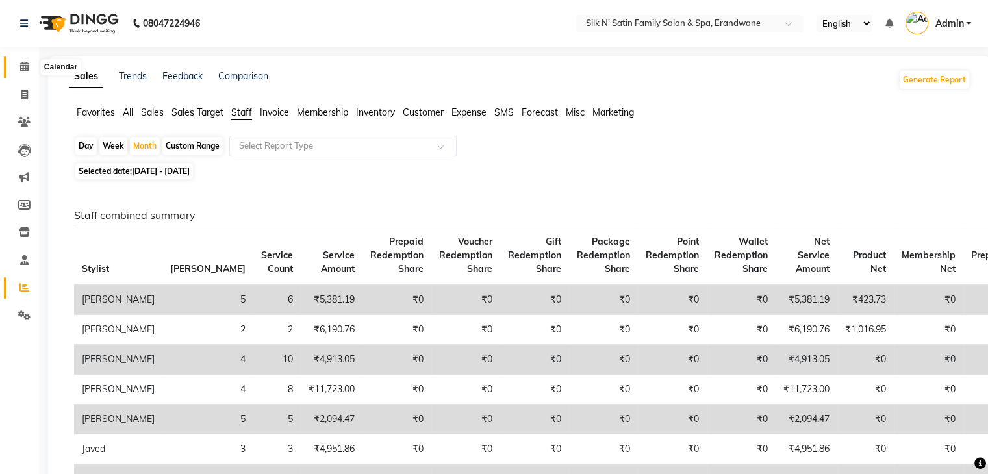
click at [24, 68] on icon at bounding box center [24, 67] width 8 height 10
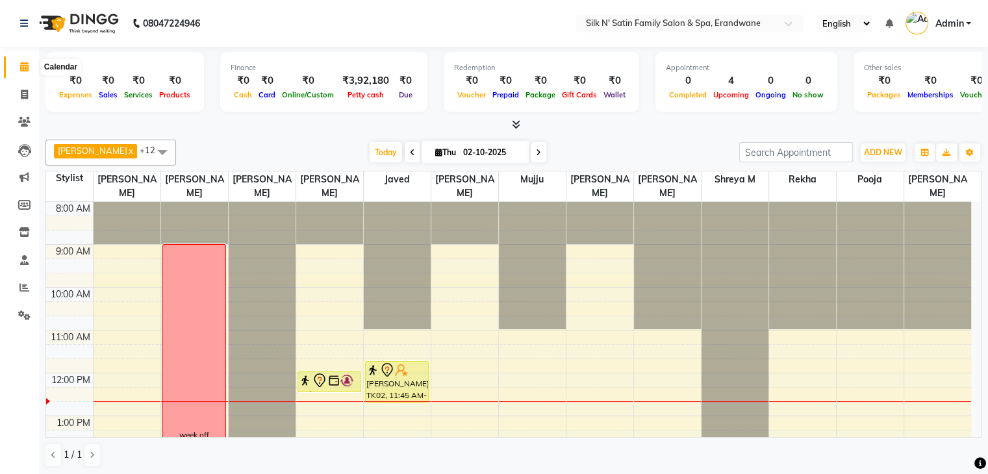
click at [20, 65] on icon at bounding box center [24, 67] width 8 height 10
click at [22, 94] on icon at bounding box center [24, 95] width 7 height 10
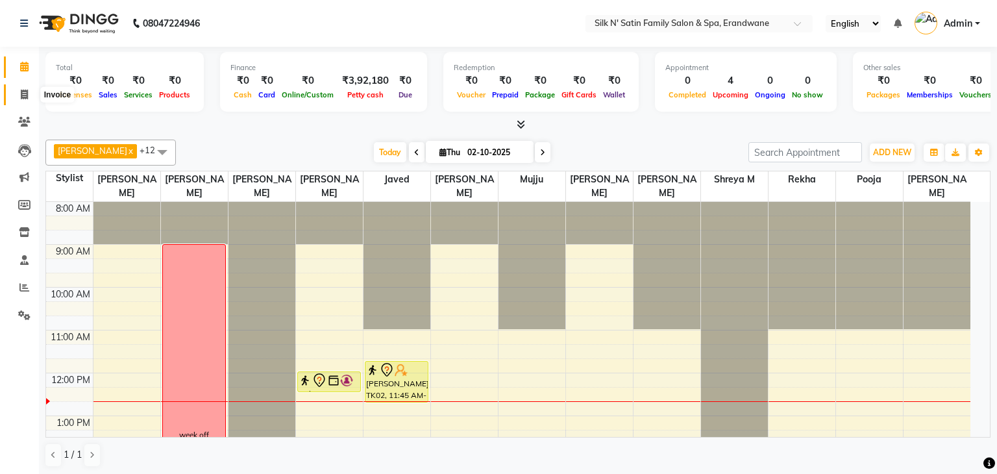
select select "6931"
select select "service"
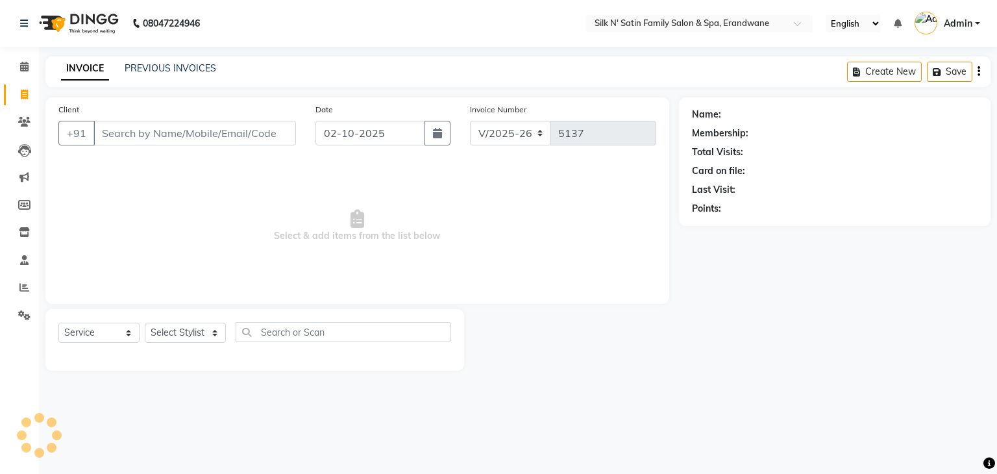
click at [257, 136] on input "Client" at bounding box center [194, 133] width 203 height 25
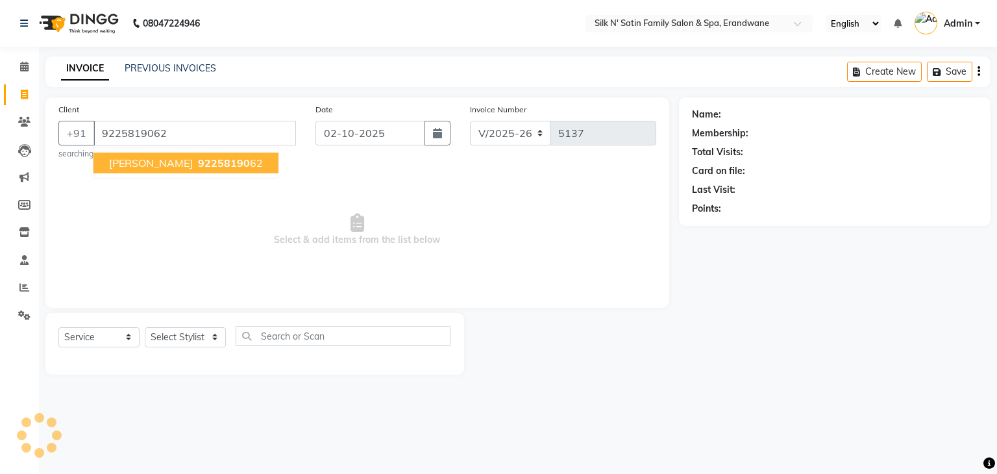
type input "9225819062"
select select "1: Object"
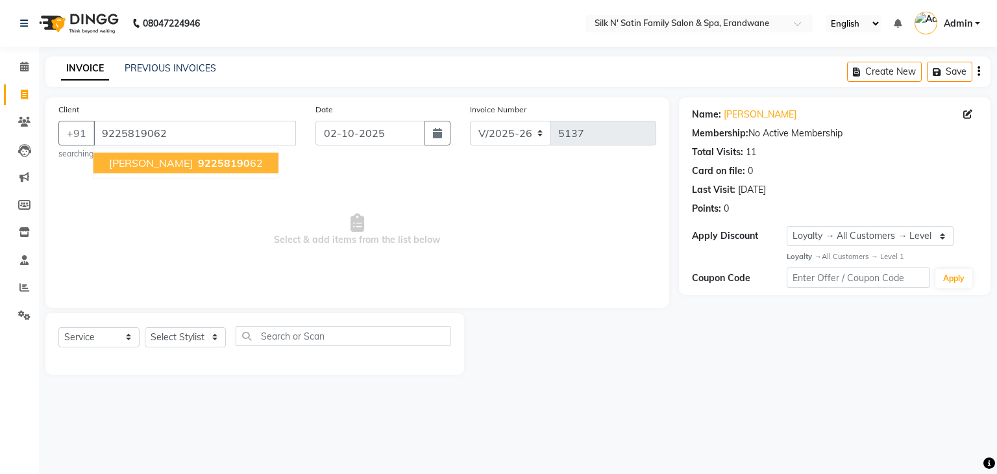
click at [154, 163] on span "Anjali Namjoshi" at bounding box center [151, 162] width 84 height 13
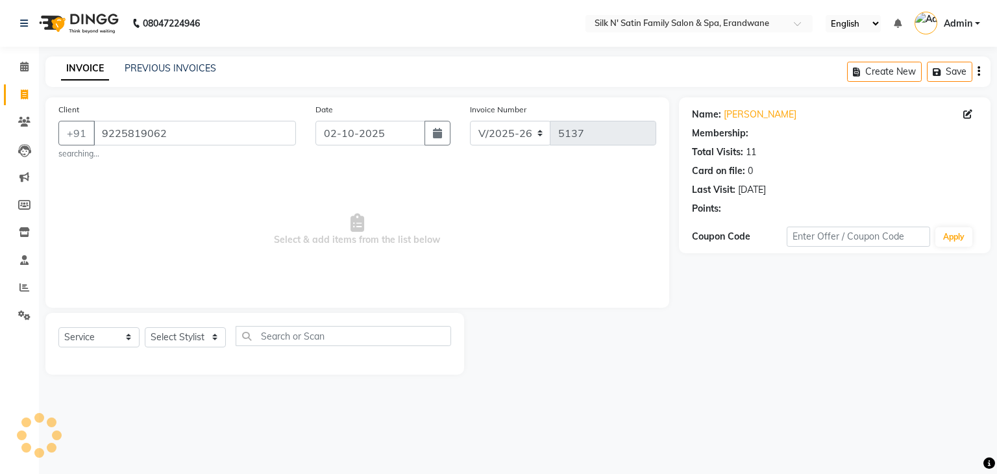
select select "1: Object"
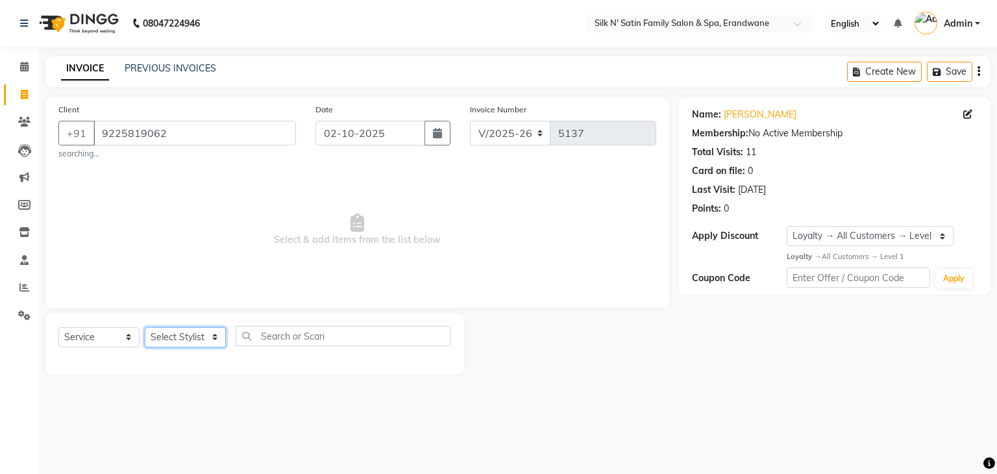
click at [205, 338] on select "Select Stylist Abhay Aditi Jadhav Ashish Salunke Chandu Devki Dipali Bhargude H…" at bounding box center [185, 337] width 81 height 20
select select "59976"
click at [145, 328] on select "Select Stylist Abhay Aditi Jadhav Ashish Salunke Chandu Devki Dipali Bhargude H…" at bounding box center [185, 337] width 81 height 20
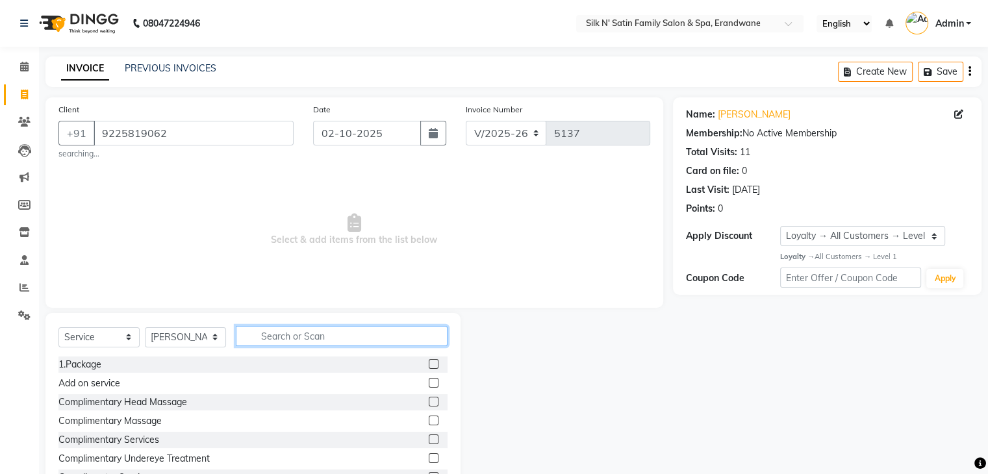
click at [317, 336] on input "text" at bounding box center [342, 336] width 212 height 20
type input "thre"
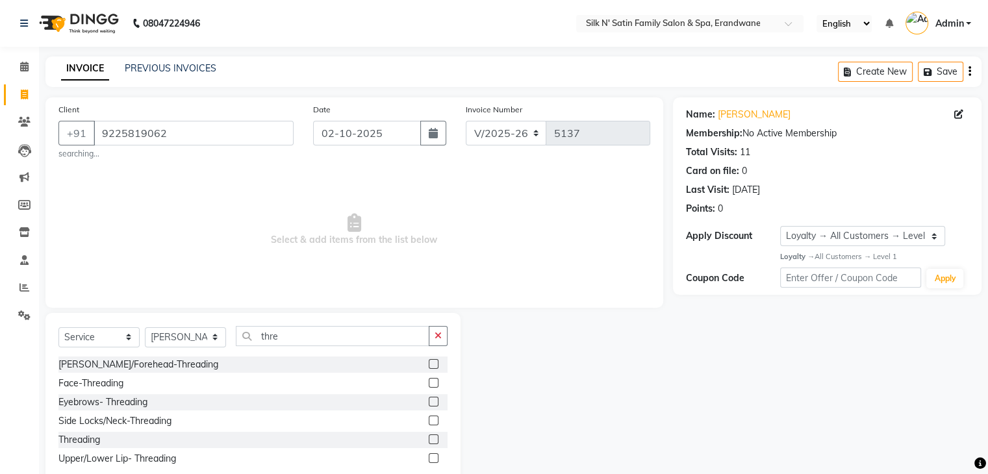
click at [435, 440] on label at bounding box center [434, 439] width 10 height 10
click at [435, 440] on input "checkbox" at bounding box center [433, 440] width 8 height 8
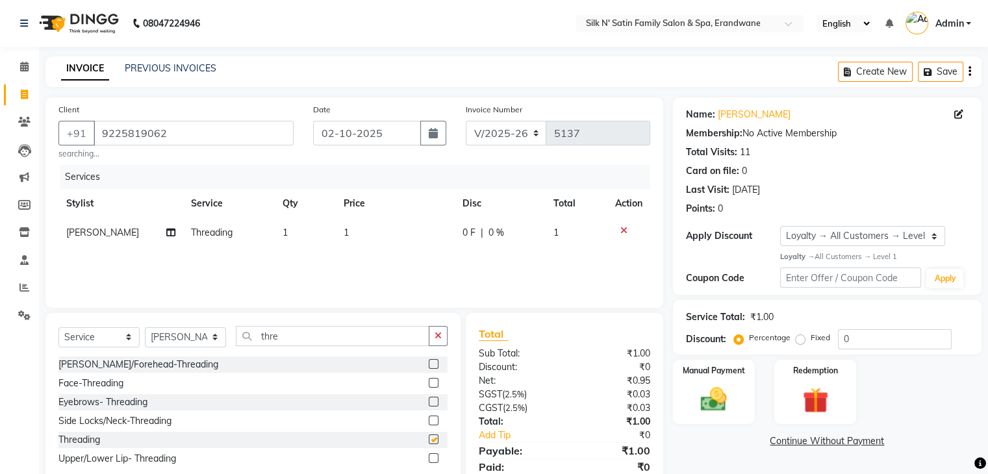
checkbox input "false"
click at [950, 73] on button "Save" at bounding box center [939, 72] width 45 height 20
click at [763, 117] on link "Anjali Namjoshi" at bounding box center [753, 115] width 73 height 14
click at [623, 232] on icon at bounding box center [623, 230] width 7 height 9
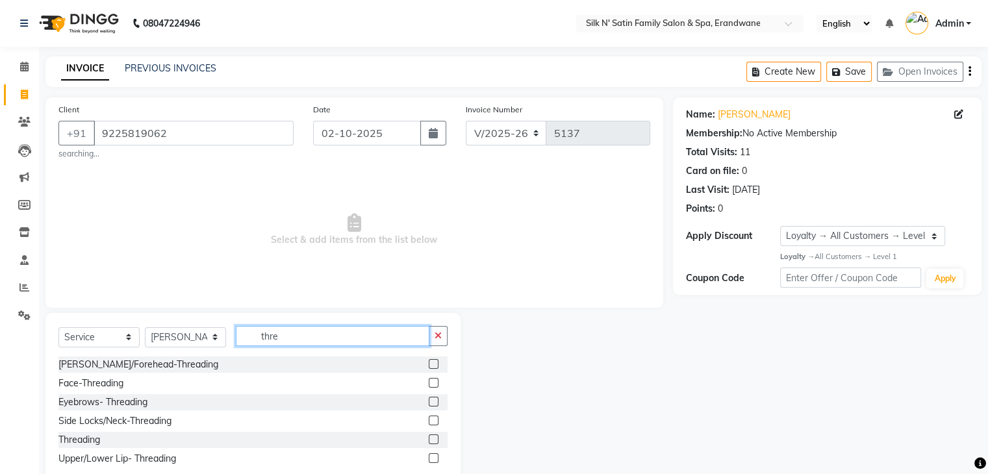
drag, startPoint x: 304, startPoint y: 342, endPoint x: 193, endPoint y: 342, distance: 111.0
click at [200, 343] on div "Select Service Product Membership Package Voucher Prepaid Gift Card Select Styl…" at bounding box center [252, 341] width 389 height 31
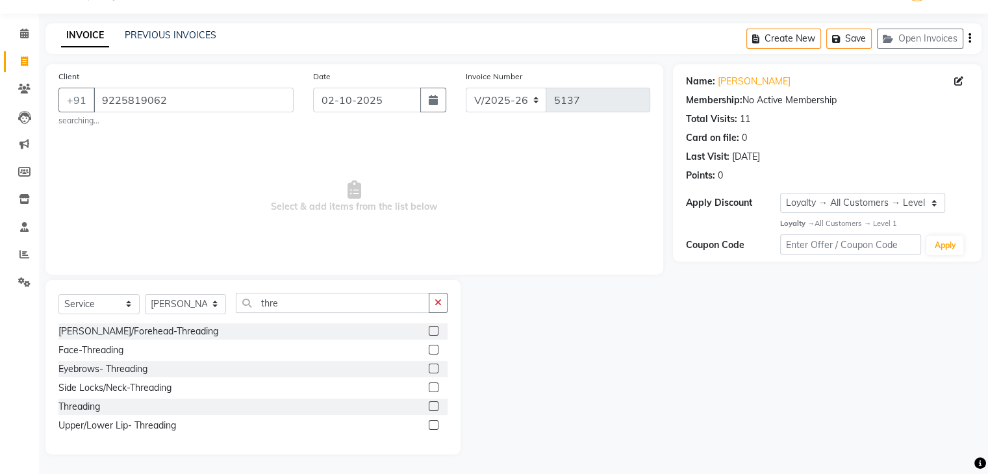
click at [430, 426] on label at bounding box center [434, 425] width 10 height 10
click at [430, 426] on input "checkbox" at bounding box center [433, 425] width 8 height 8
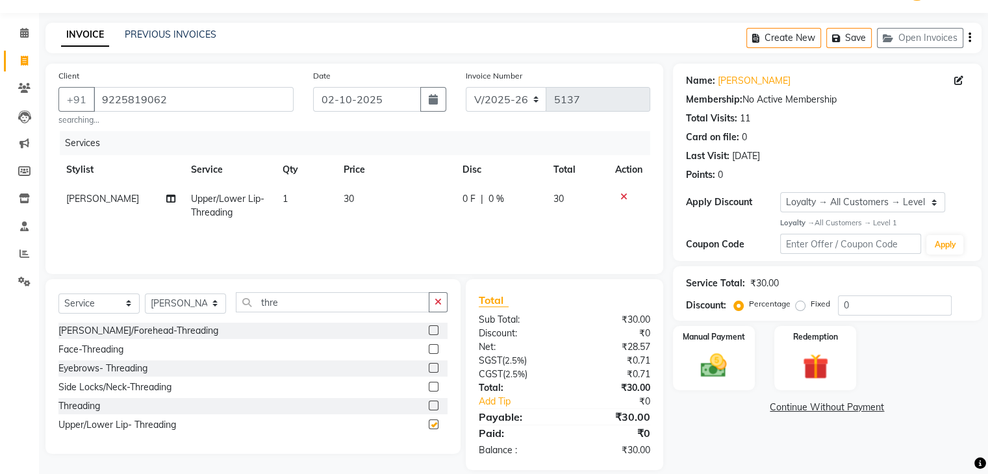
checkbox input "false"
click at [432, 385] on label at bounding box center [434, 387] width 10 height 10
click at [432, 385] on input "checkbox" at bounding box center [433, 387] width 8 height 8
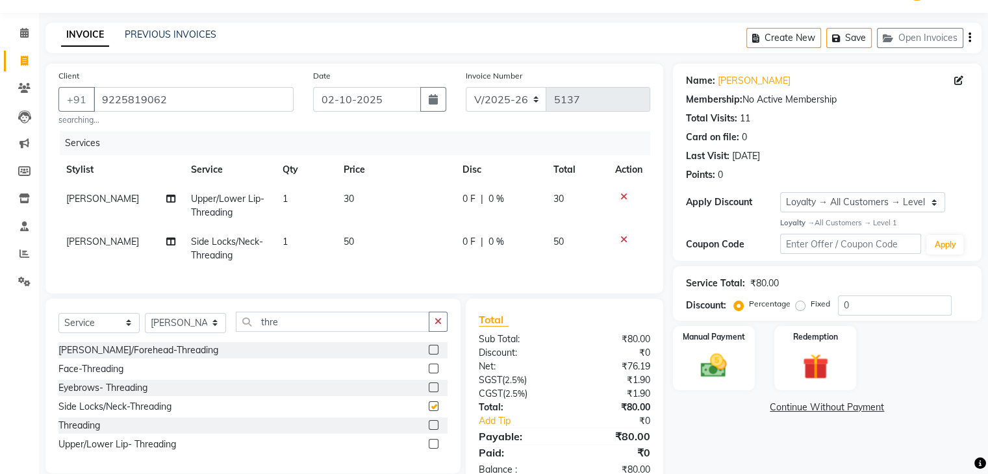
checkbox input "false"
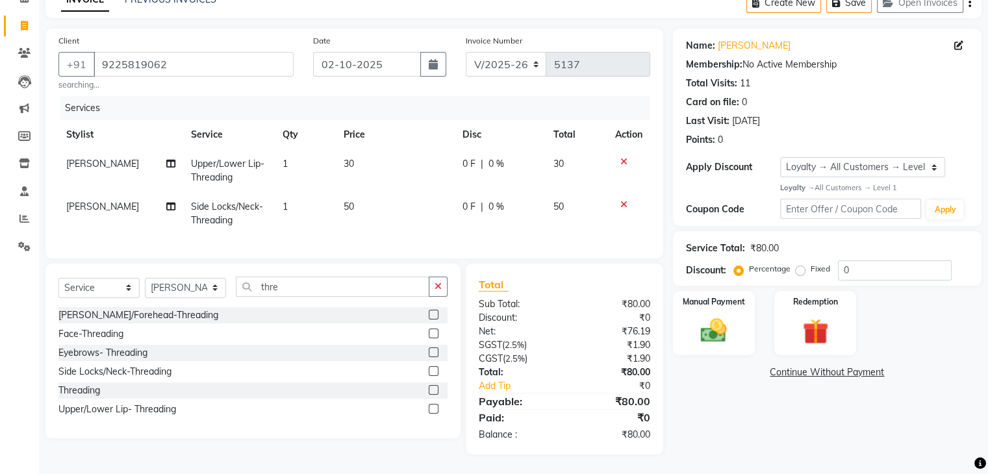
scroll to position [0, 0]
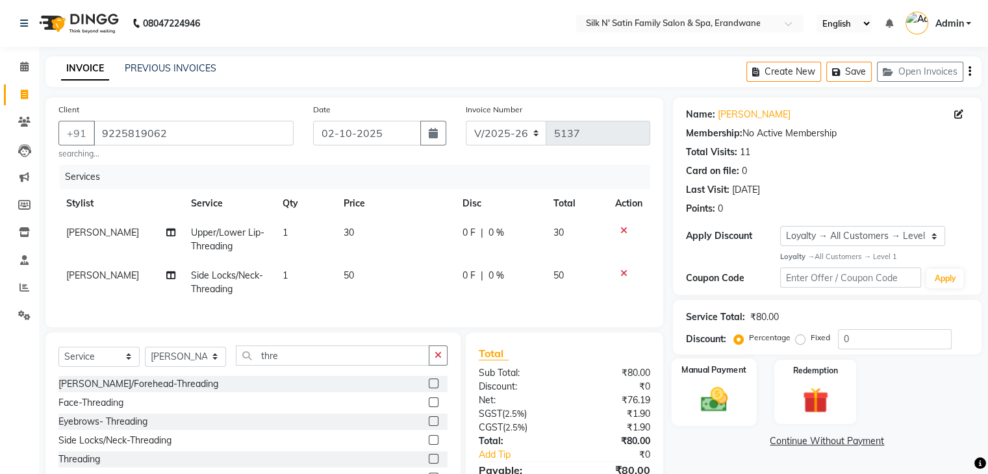
drag, startPoint x: 675, startPoint y: 410, endPoint x: 686, endPoint y: 408, distance: 10.5
click at [675, 410] on div "Manual Payment" at bounding box center [713, 391] width 85 height 67
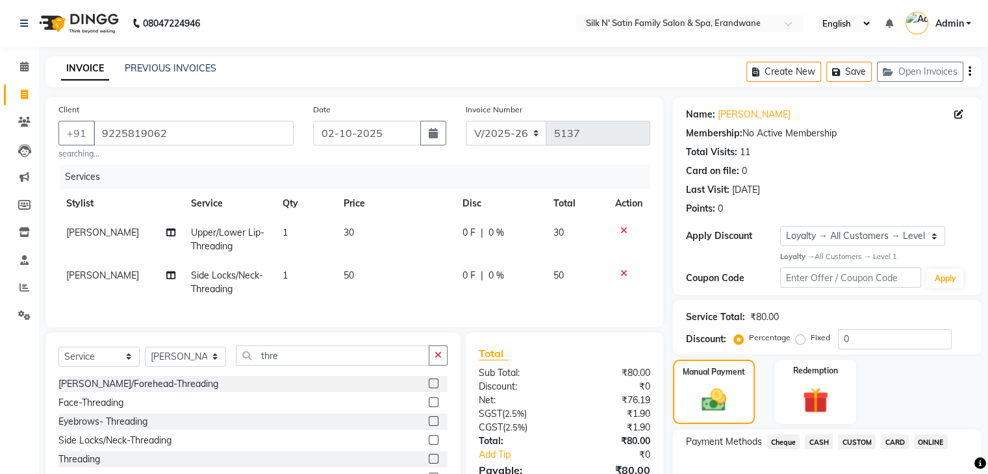
click at [925, 440] on span "ONLINE" at bounding box center [930, 441] width 34 height 15
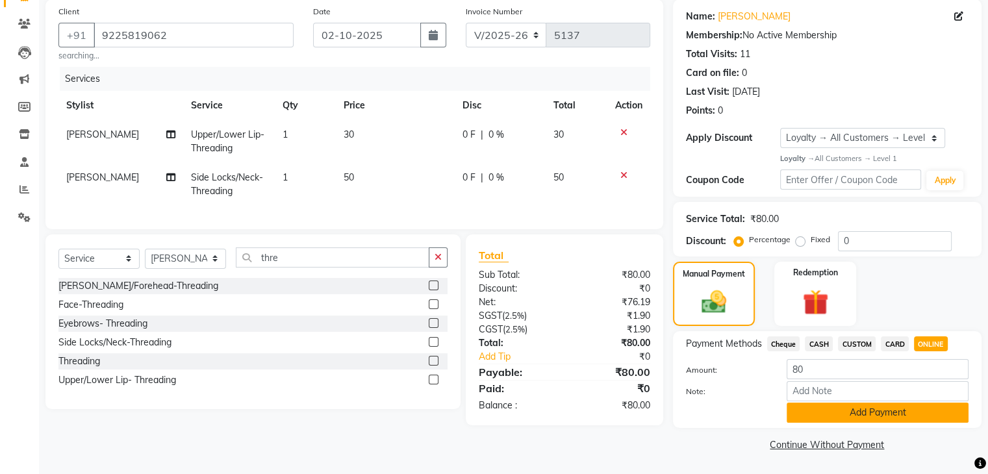
click at [861, 419] on button "Add Payment" at bounding box center [877, 413] width 182 height 20
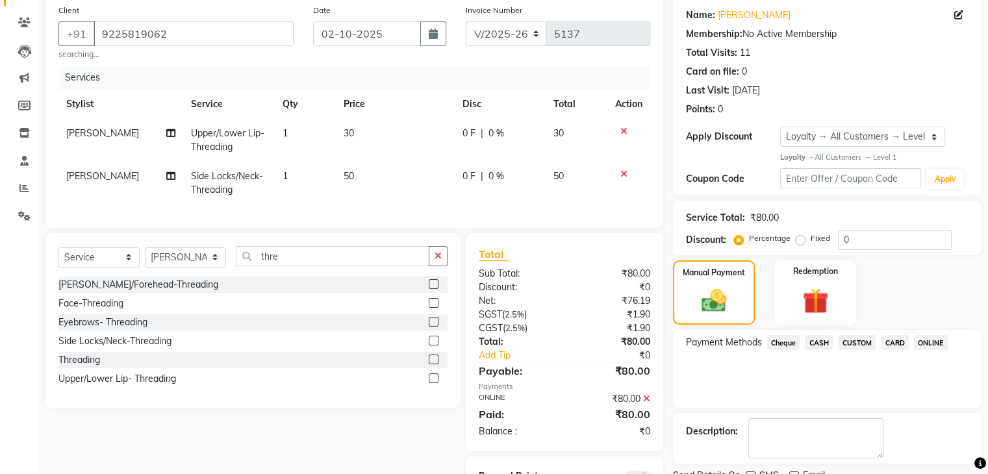
scroll to position [171, 0]
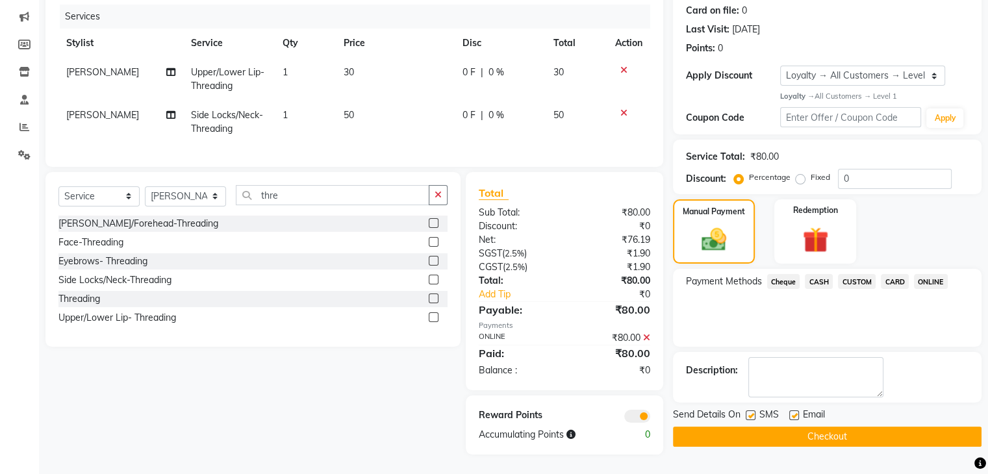
click at [743, 408] on div "Send Details On SMS Email" at bounding box center [827, 416] width 308 height 16
click at [744, 408] on div "Send Details On SMS Email" at bounding box center [827, 416] width 308 height 16
click at [793, 410] on label at bounding box center [794, 415] width 10 height 10
click at [793, 412] on input "checkbox" at bounding box center [793, 416] width 8 height 8
checkbox input "false"
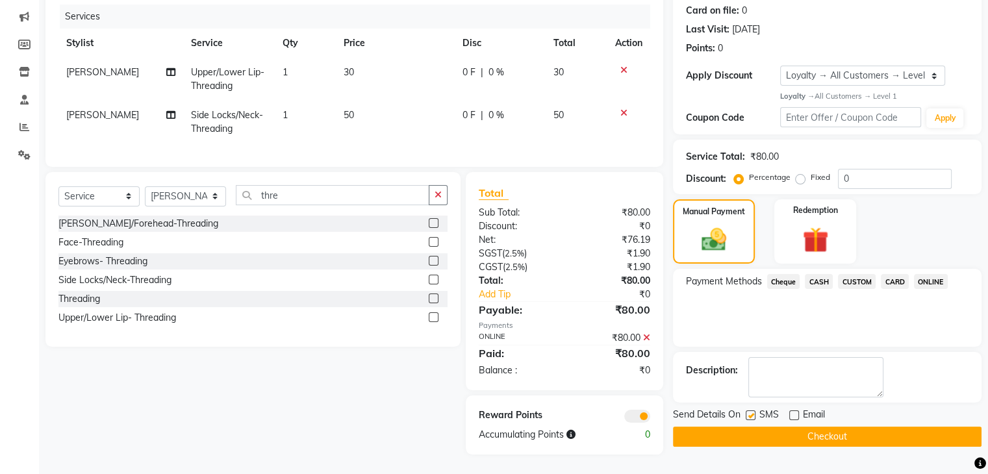
click at [748, 410] on label at bounding box center [750, 415] width 10 height 10
click at [748, 412] on input "checkbox" at bounding box center [749, 416] width 8 height 8
checkbox input "false"
click at [770, 427] on button "Checkout" at bounding box center [827, 437] width 308 height 20
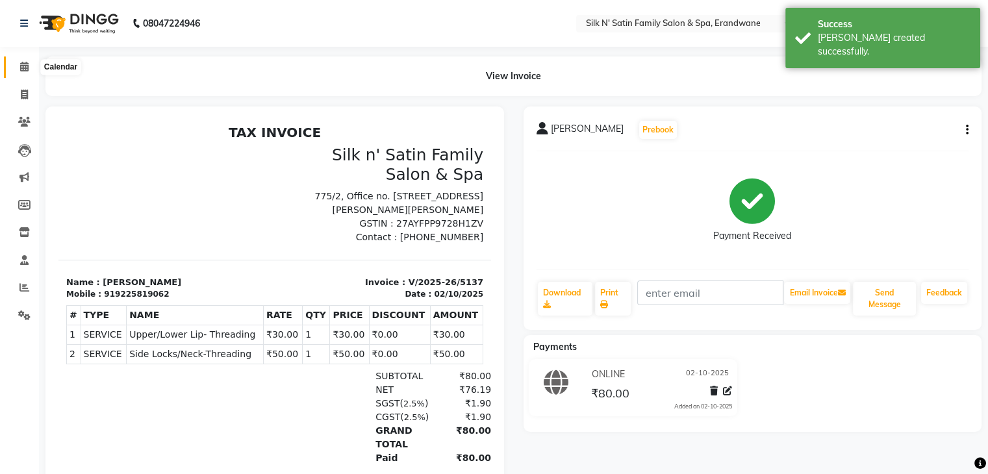
click at [20, 66] on icon at bounding box center [24, 67] width 8 height 10
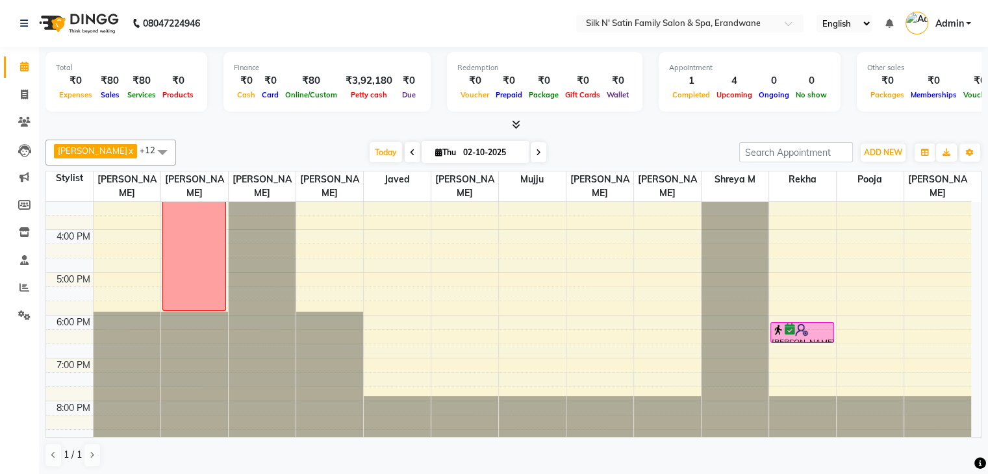
scroll to position [316, 0]
click at [640, 268] on div "8:00 AM 9:00 AM 10:00 AM 11:00 AM 12:00 PM 1:00 PM 2:00 PM 3:00 PM 4:00 PM 5:00…" at bounding box center [508, 164] width 925 height 556
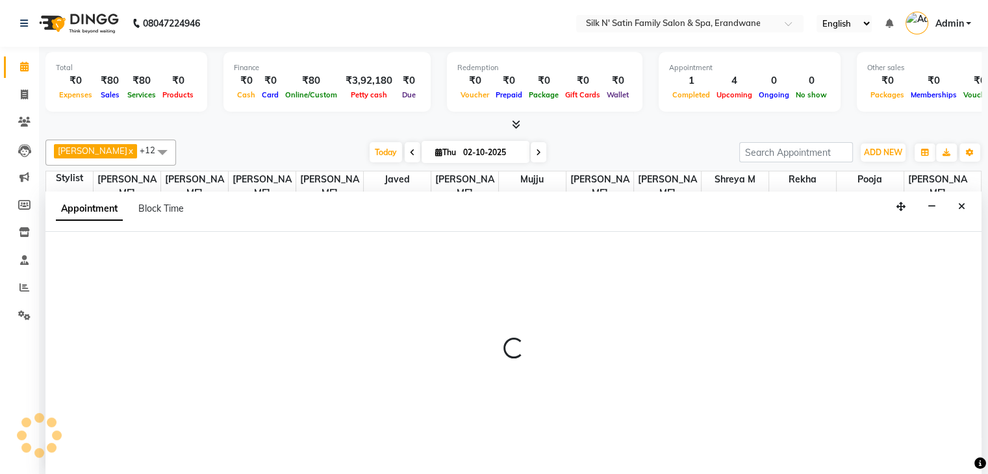
scroll to position [1, 0]
select select "61777"
select select "1020"
select select "tentative"
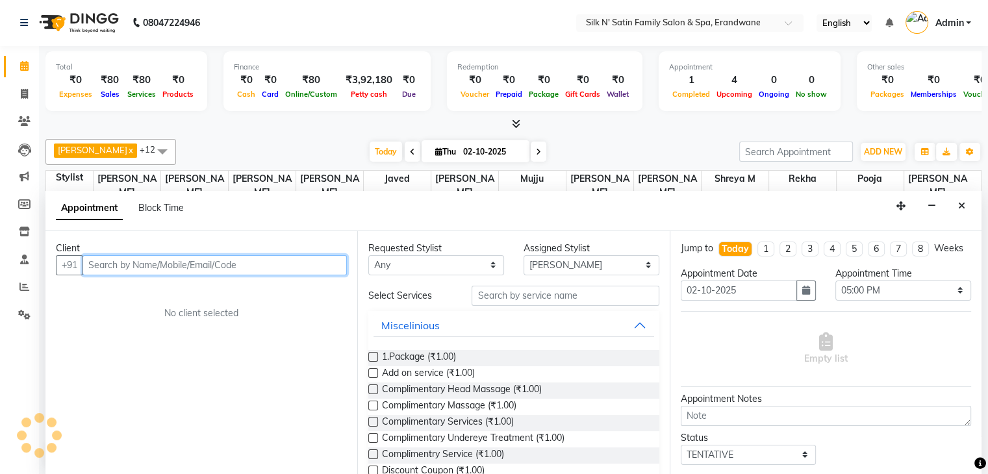
click at [140, 260] on input "text" at bounding box center [214, 265] width 264 height 20
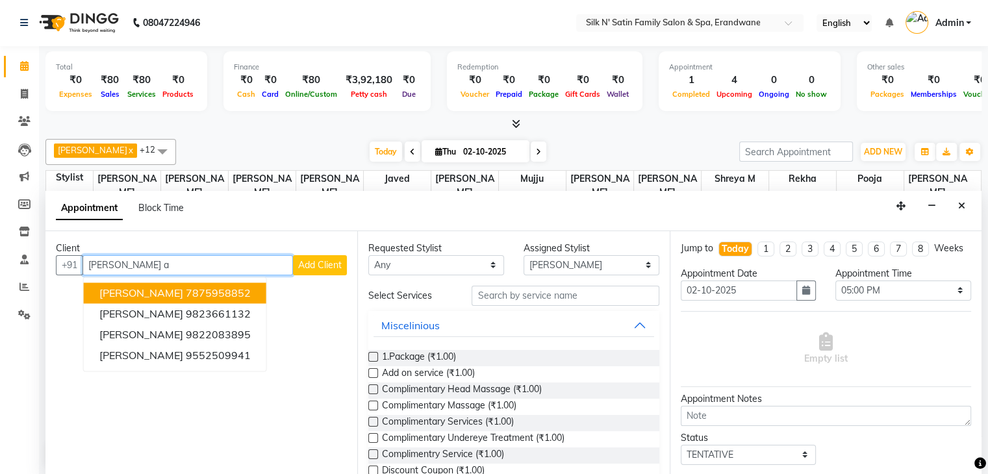
click at [201, 292] on ngb-highlight "7875958852" at bounding box center [218, 292] width 65 height 13
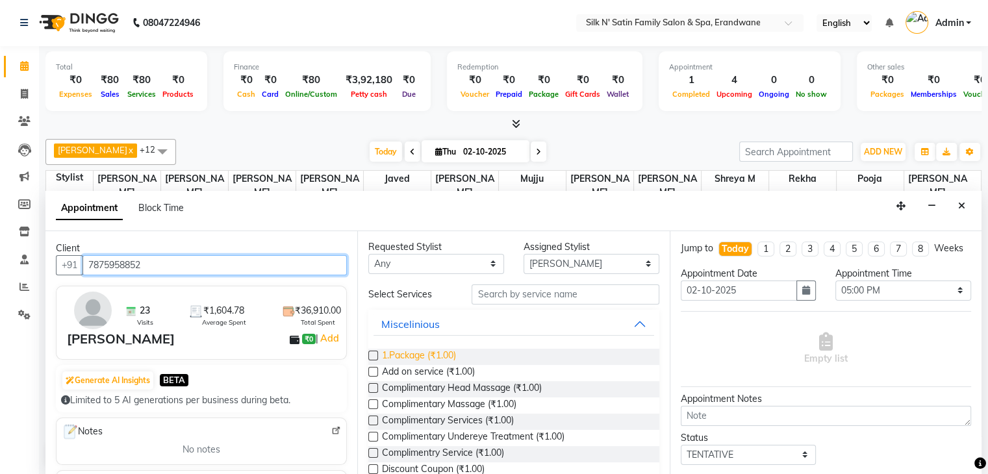
scroll to position [0, 0]
type input "7875958852"
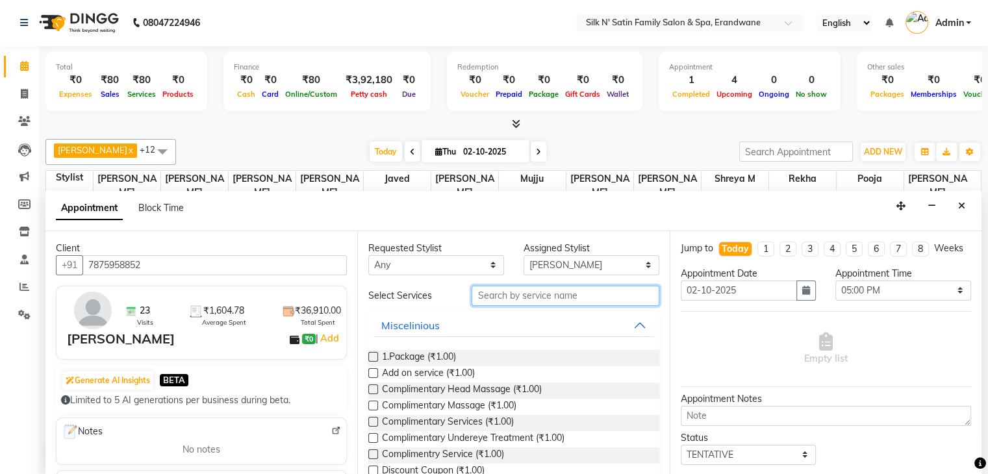
click at [495, 294] on input "text" at bounding box center [564, 296] width 187 height 20
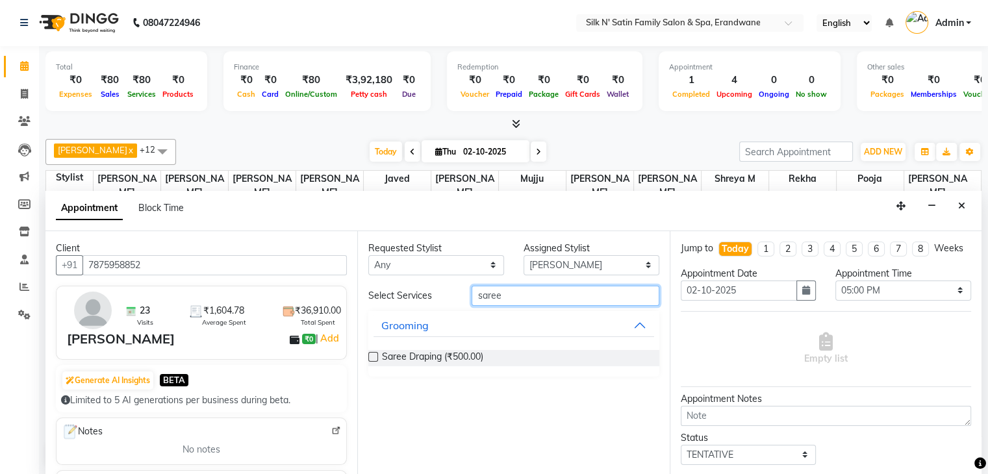
type input "saree"
click at [372, 354] on label at bounding box center [373, 357] width 10 height 10
click at [372, 354] on input "checkbox" at bounding box center [372, 358] width 8 height 8
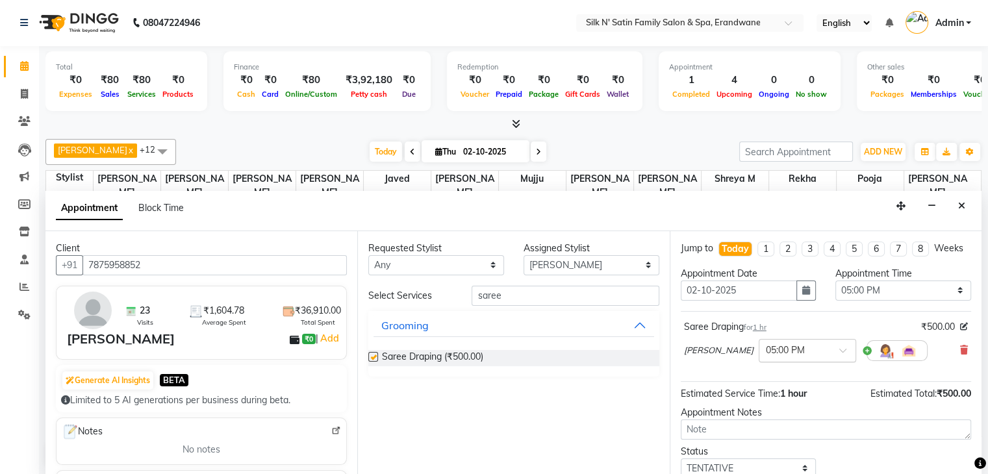
checkbox input "false"
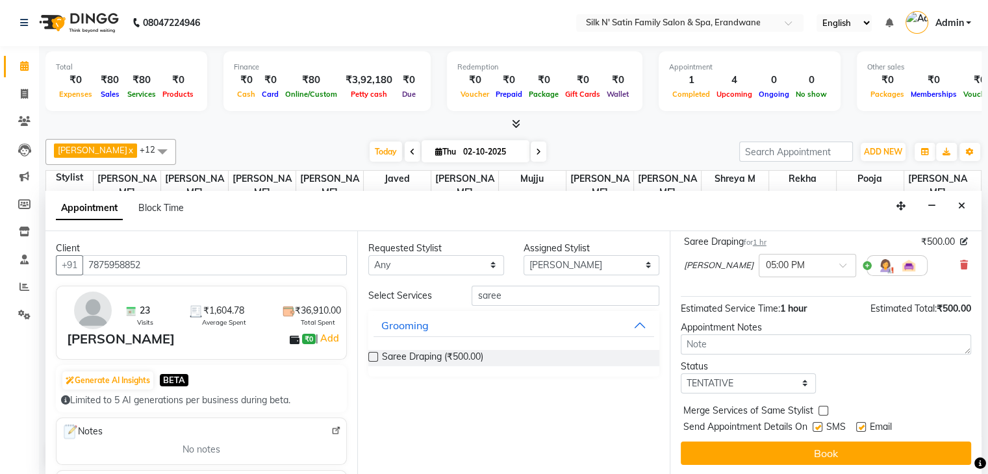
scroll to position [97, 0]
click at [820, 424] on label at bounding box center [817, 427] width 10 height 10
click at [820, 424] on input "checkbox" at bounding box center [816, 428] width 8 height 8
checkbox input "false"
click at [863, 425] on label at bounding box center [861, 427] width 10 height 10
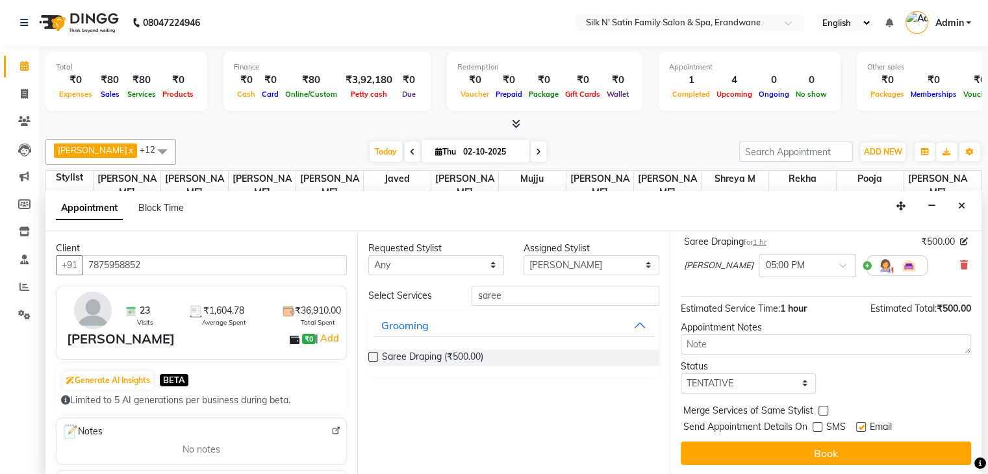
click at [863, 425] on input "checkbox" at bounding box center [860, 428] width 8 height 8
checkbox input "false"
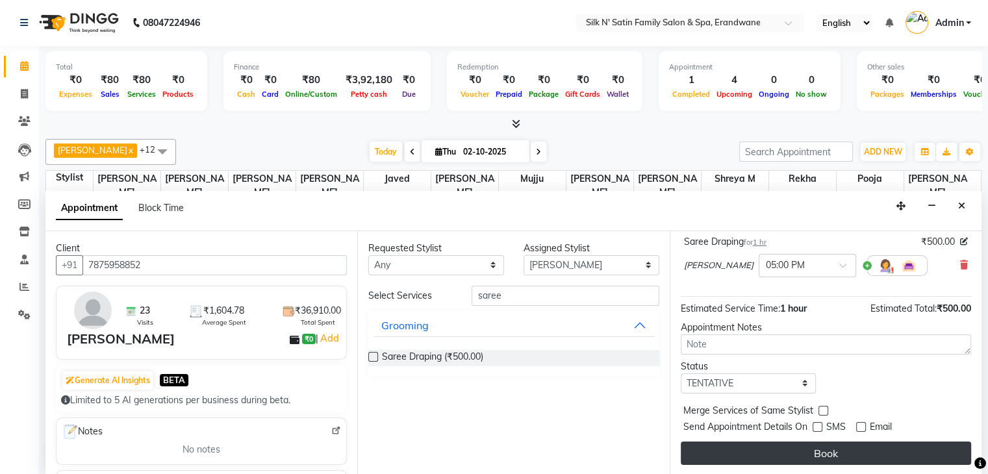
click at [852, 452] on button "Book" at bounding box center [825, 452] width 290 height 23
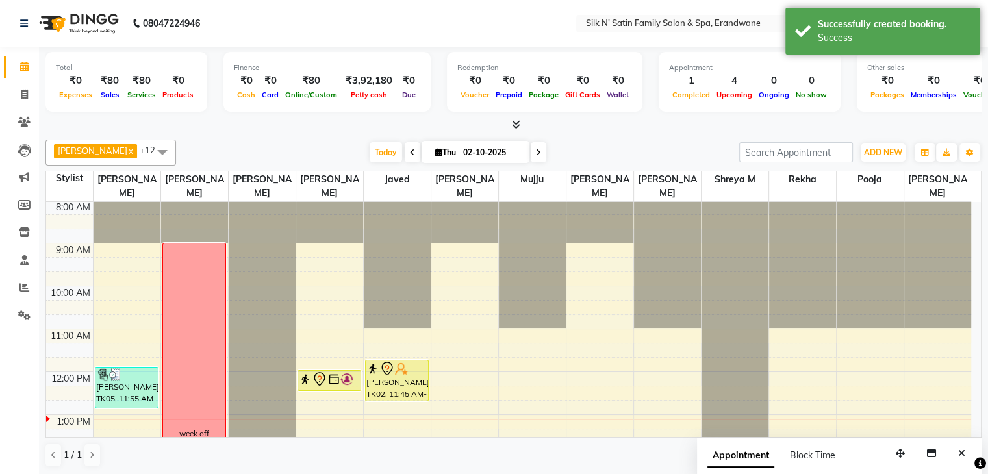
scroll to position [0, 0]
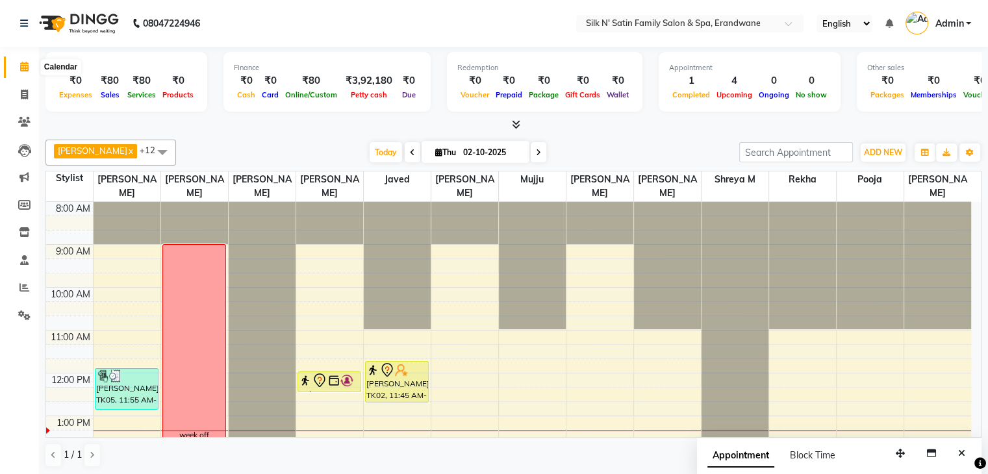
click at [26, 65] on icon at bounding box center [24, 67] width 8 height 10
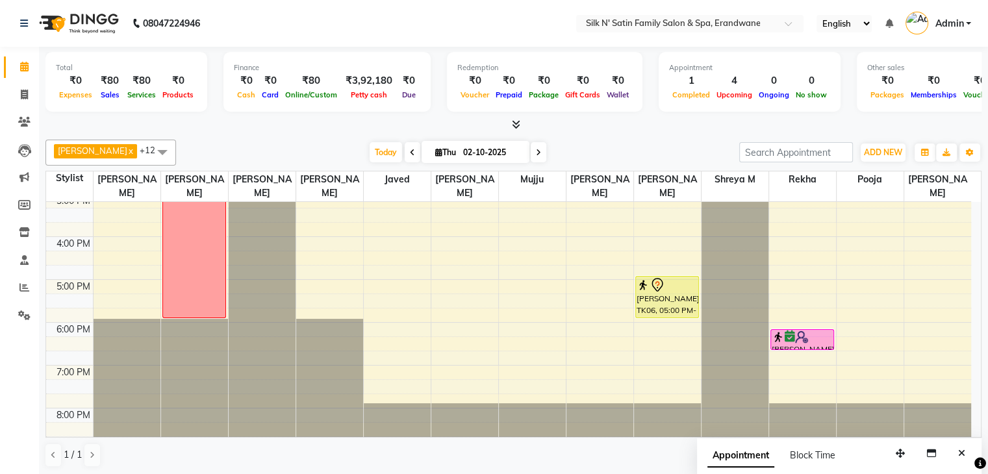
scroll to position [316, 0]
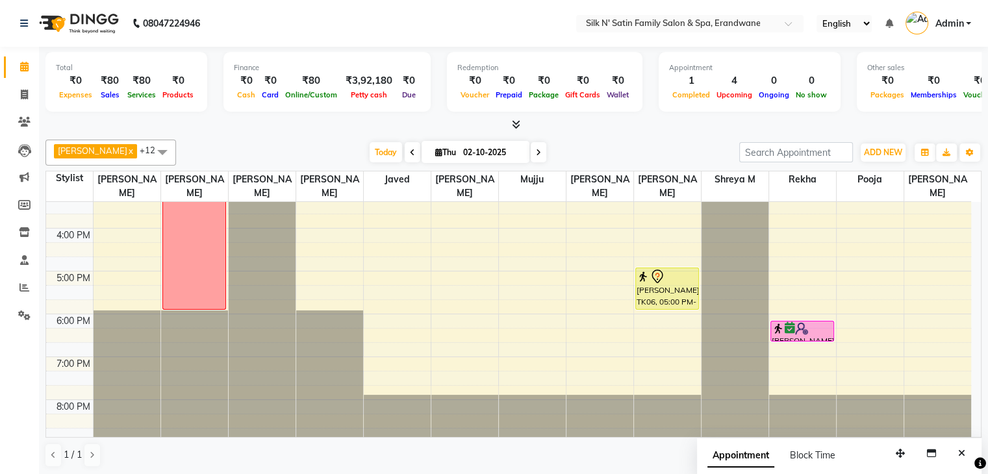
click at [536, 154] on icon at bounding box center [538, 153] width 5 height 8
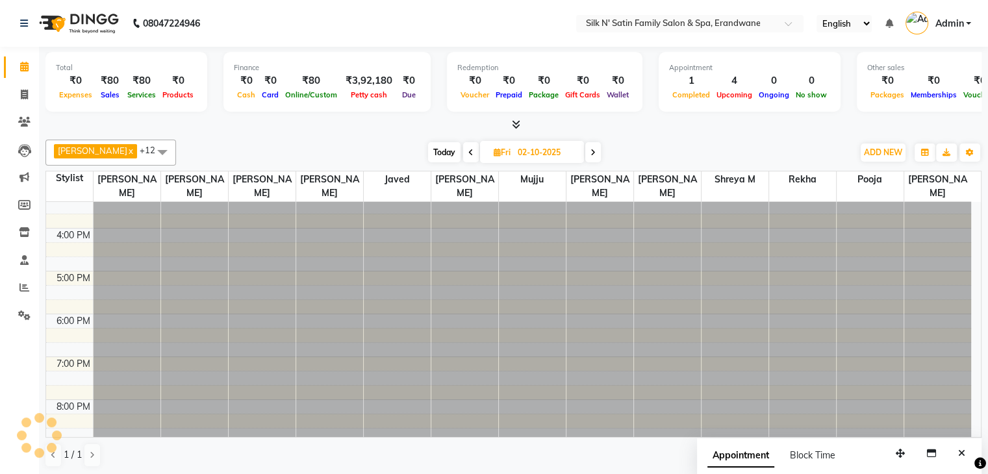
type input "03-10-2025"
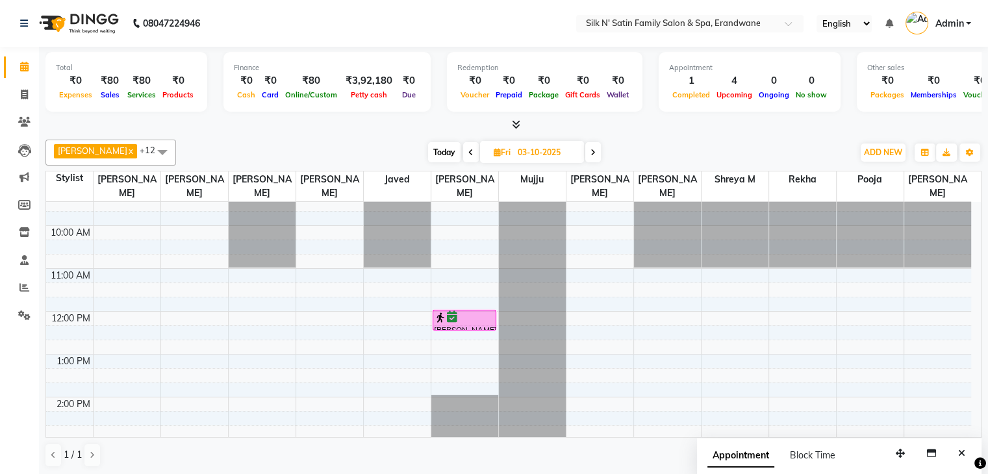
scroll to position [65, 0]
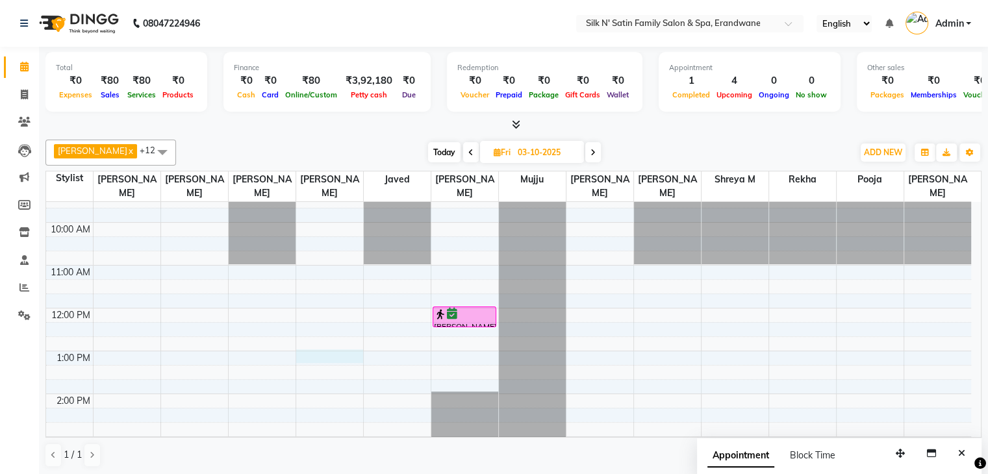
click at [315, 353] on div "8:00 AM 9:00 AM 10:00 AM 11:00 AM 12:00 PM 1:00 PM 2:00 PM 3:00 PM 4:00 PM 5:00…" at bounding box center [508, 415] width 925 height 556
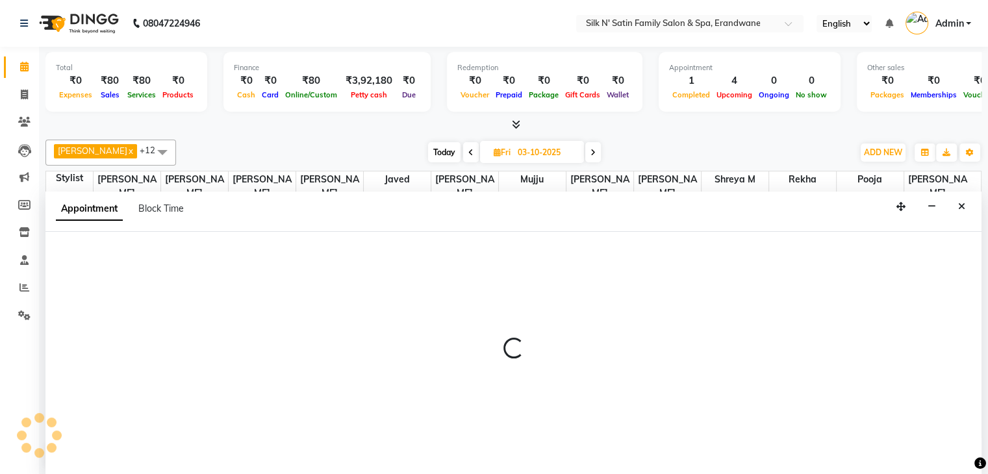
scroll to position [1, 0]
select select "59992"
select select "780"
select select "tentative"
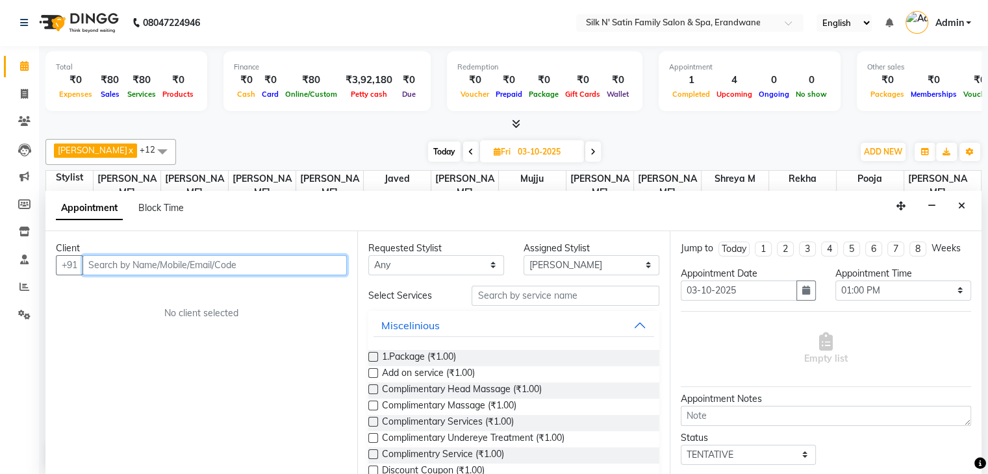
click at [306, 268] on input "text" at bounding box center [214, 265] width 264 height 20
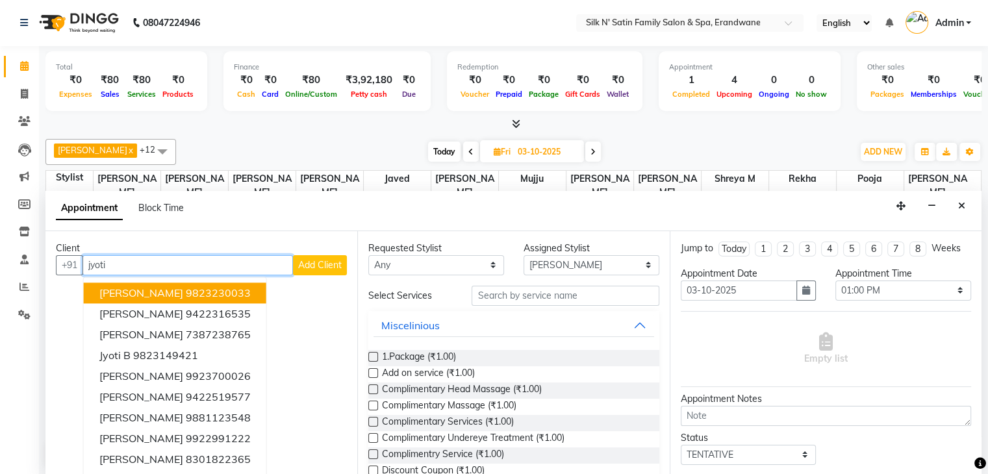
click at [249, 295] on button "Jyoti karandikar 9823230033" at bounding box center [175, 292] width 182 height 21
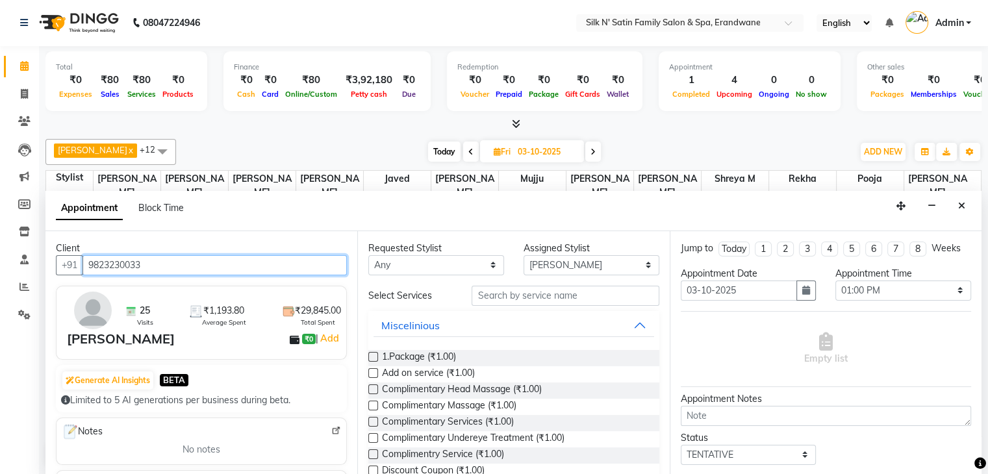
type input "9823230033"
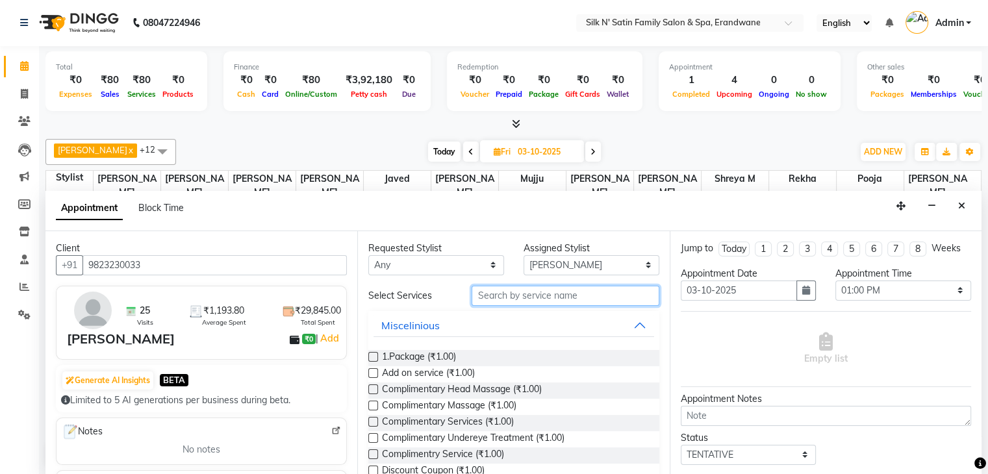
click at [567, 295] on input "text" at bounding box center [564, 296] width 187 height 20
type input "pedi"
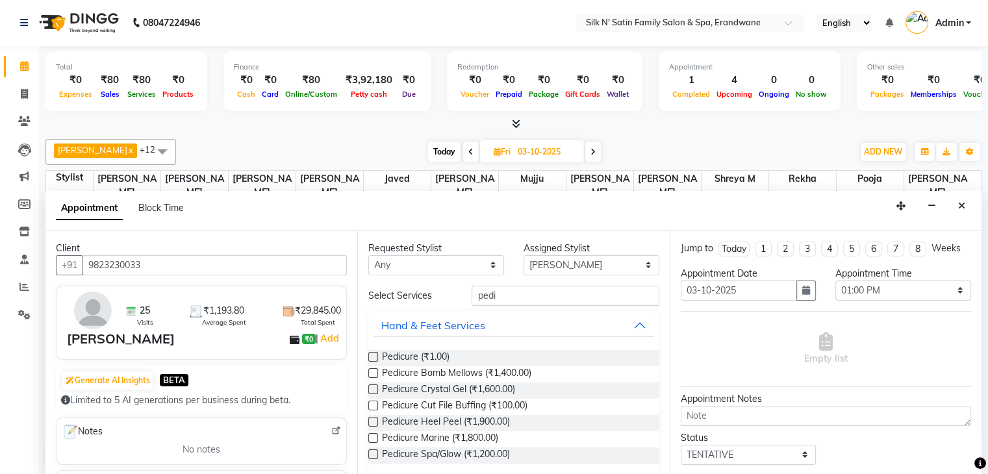
click at [372, 353] on label at bounding box center [373, 357] width 10 height 10
click at [372, 354] on input "checkbox" at bounding box center [372, 358] width 8 height 8
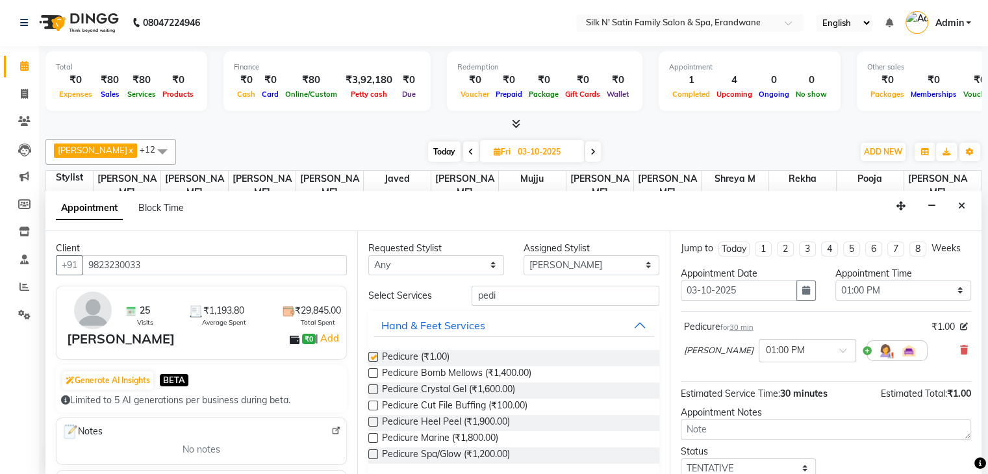
checkbox input "false"
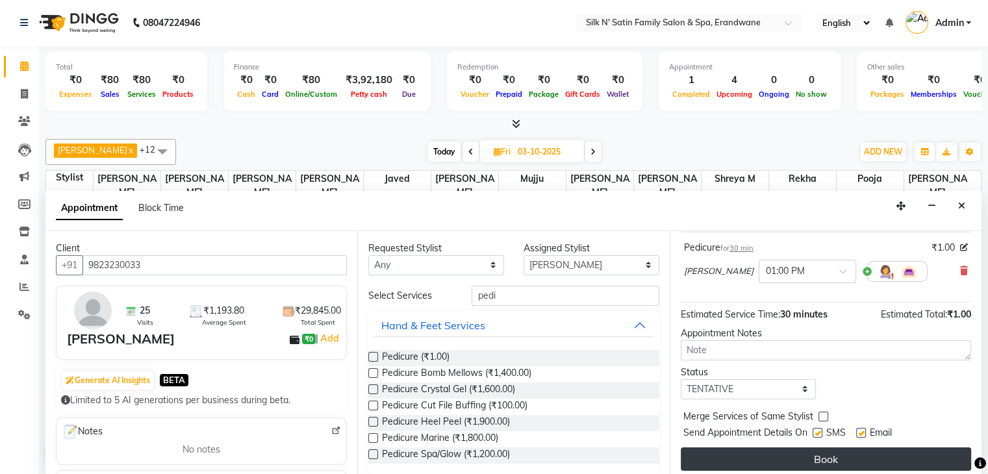
scroll to position [84, 0]
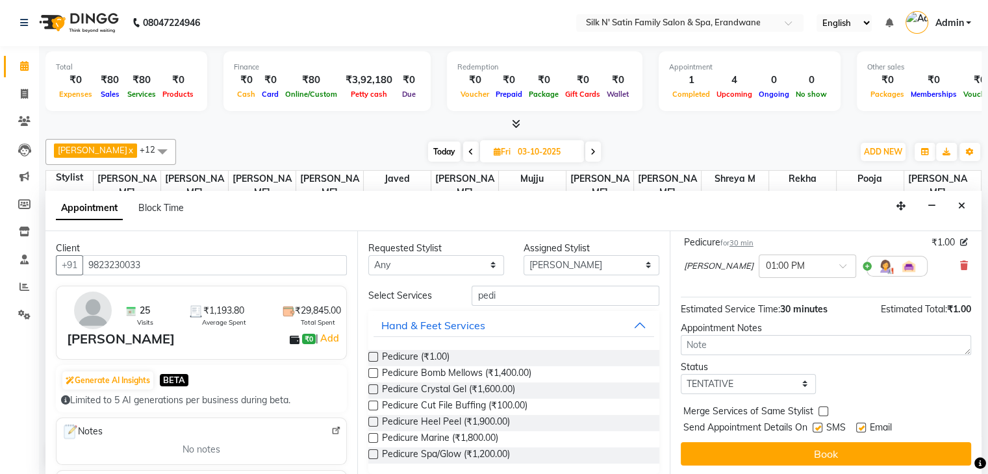
click at [817, 425] on label at bounding box center [817, 428] width 10 height 10
click at [817, 425] on input "checkbox" at bounding box center [816, 429] width 8 height 8
checkbox input "false"
click at [861, 427] on label at bounding box center [861, 428] width 10 height 10
click at [861, 427] on input "checkbox" at bounding box center [860, 429] width 8 height 8
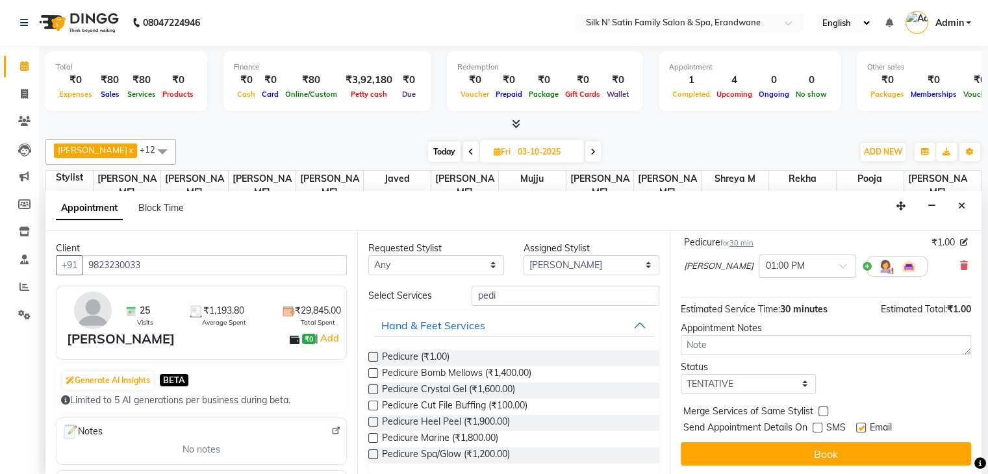
checkbox input "false"
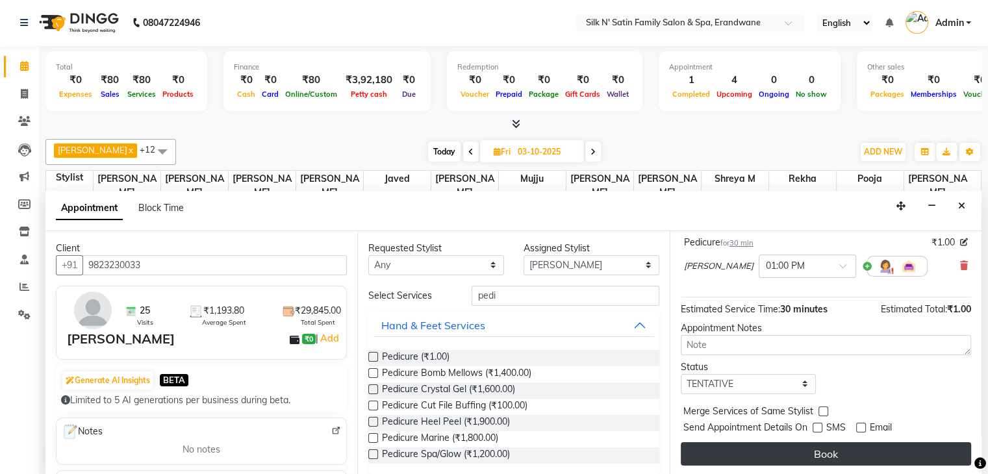
click at [858, 459] on button "Book" at bounding box center [825, 453] width 290 height 23
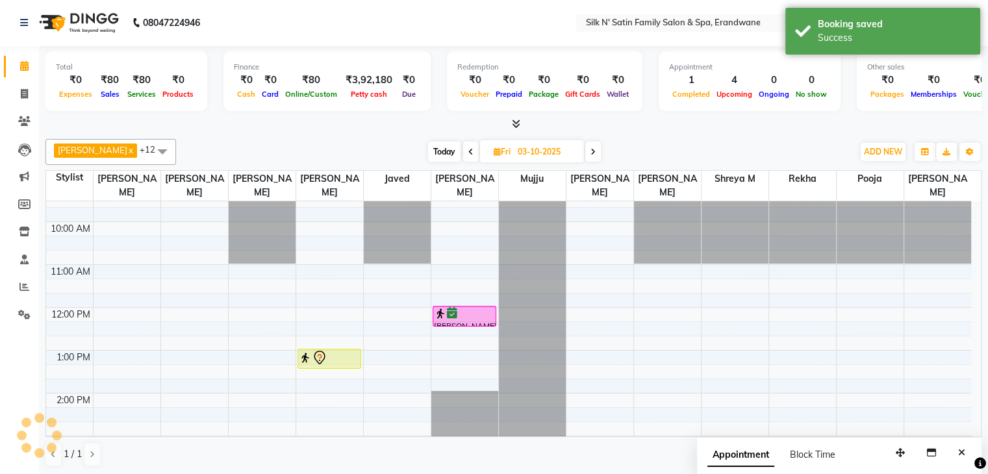
scroll to position [0, 0]
click at [442, 154] on span "Today" at bounding box center [444, 152] width 32 height 20
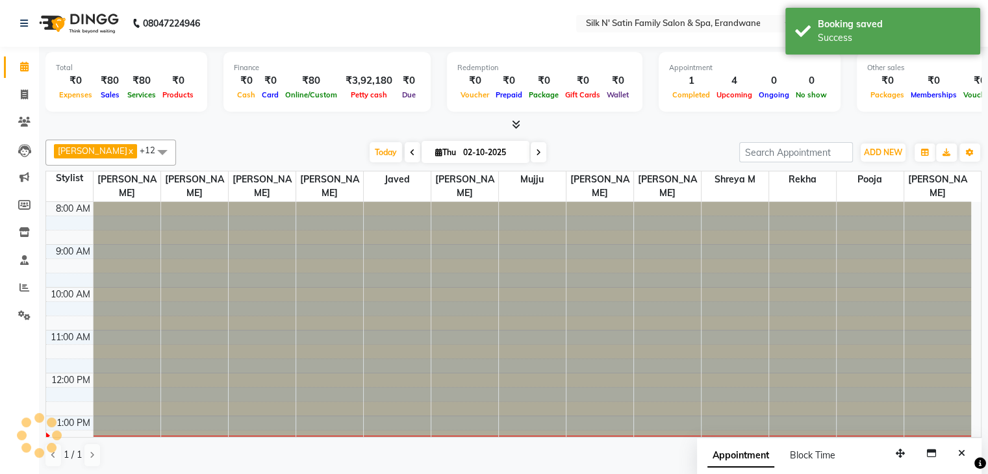
scroll to position [213, 0]
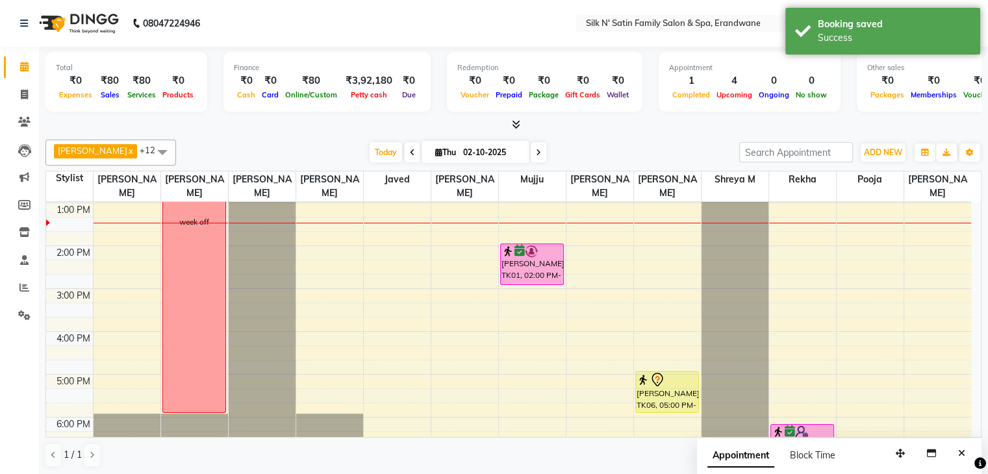
click at [537, 154] on span at bounding box center [538, 152] width 16 height 20
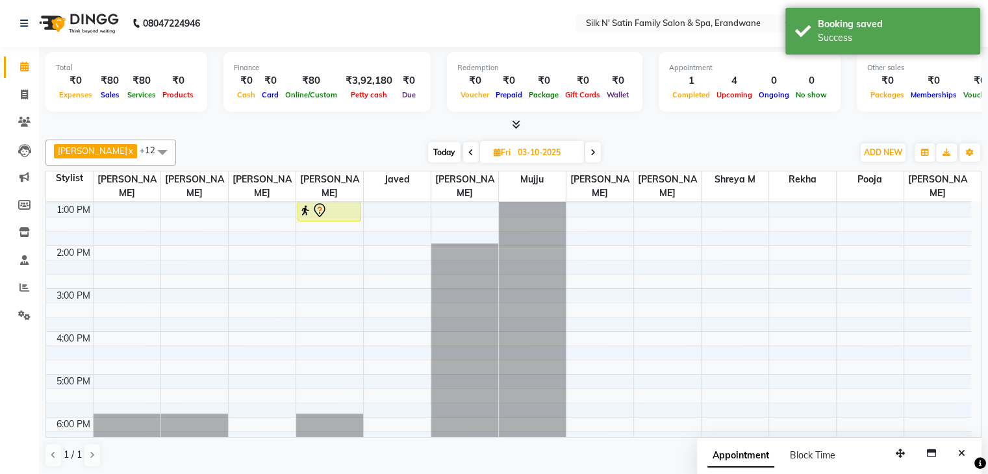
click at [447, 156] on span "Today" at bounding box center [444, 152] width 32 height 20
type input "02-10-2025"
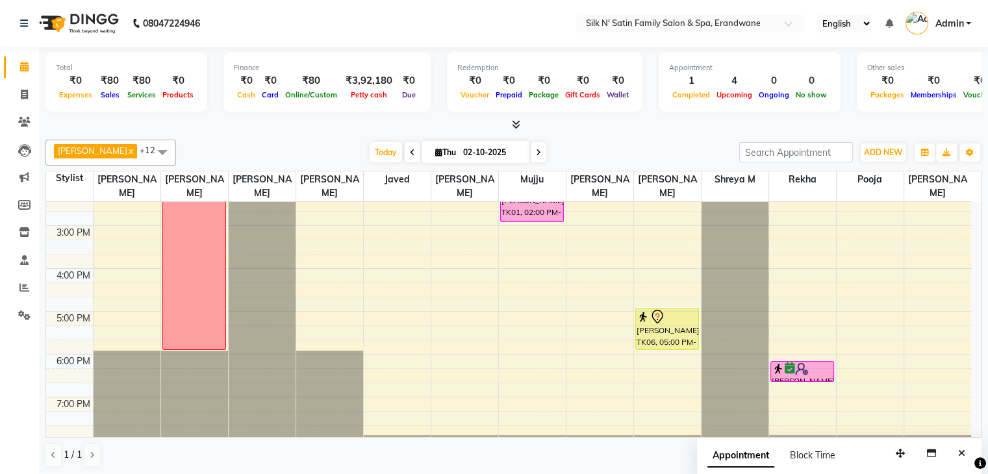
scroll to position [278, 0]
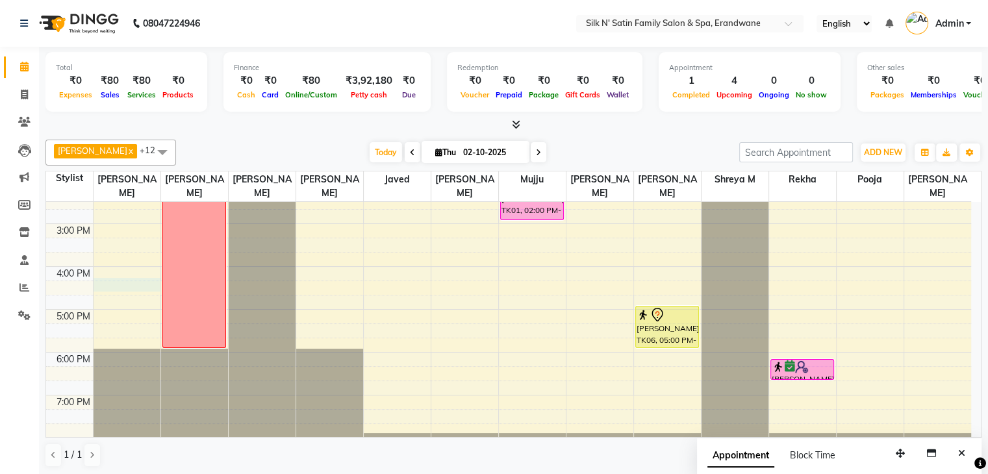
click at [108, 281] on div "8:00 AM 9:00 AM 10:00 AM 11:00 AM 12:00 PM 1:00 PM 2:00 PM 3:00 PM 4:00 PM 5:00…" at bounding box center [508, 202] width 925 height 556
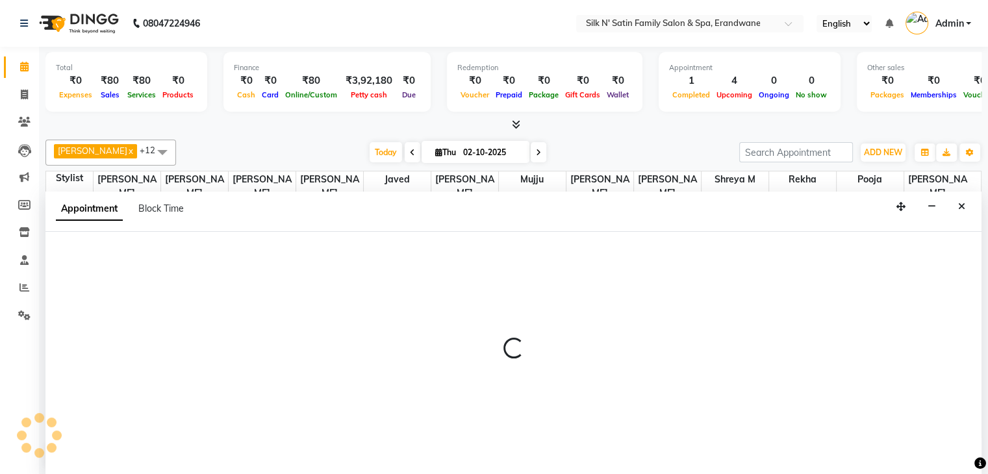
scroll to position [1, 0]
select select "59976"
select select "tentative"
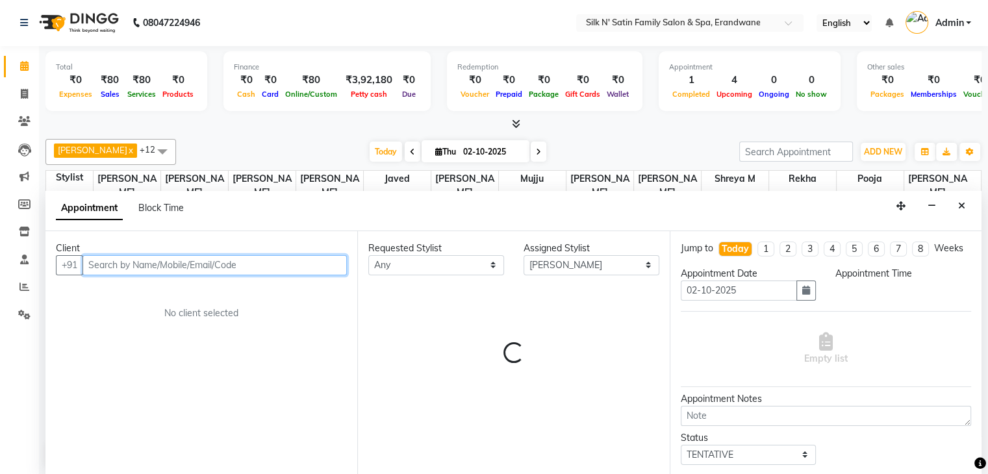
select select "975"
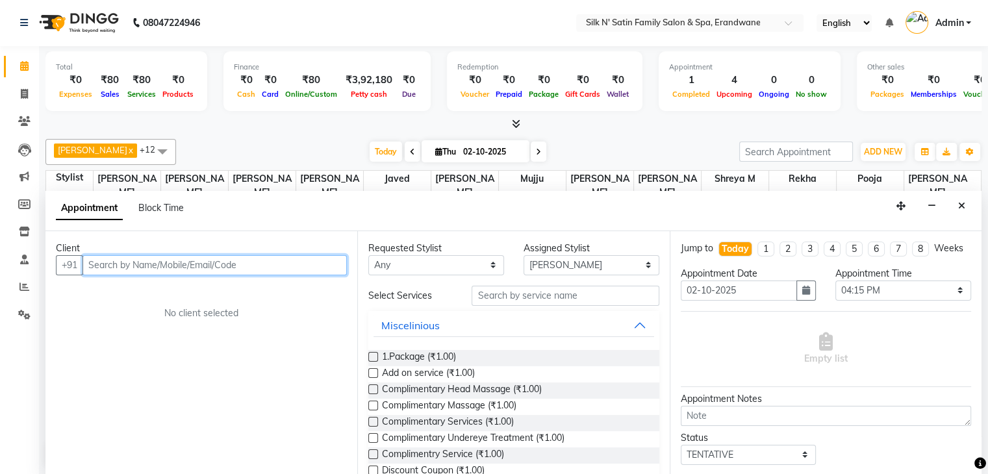
click at [203, 256] on input "text" at bounding box center [214, 265] width 264 height 20
click at [203, 262] on input "text" at bounding box center [214, 265] width 264 height 20
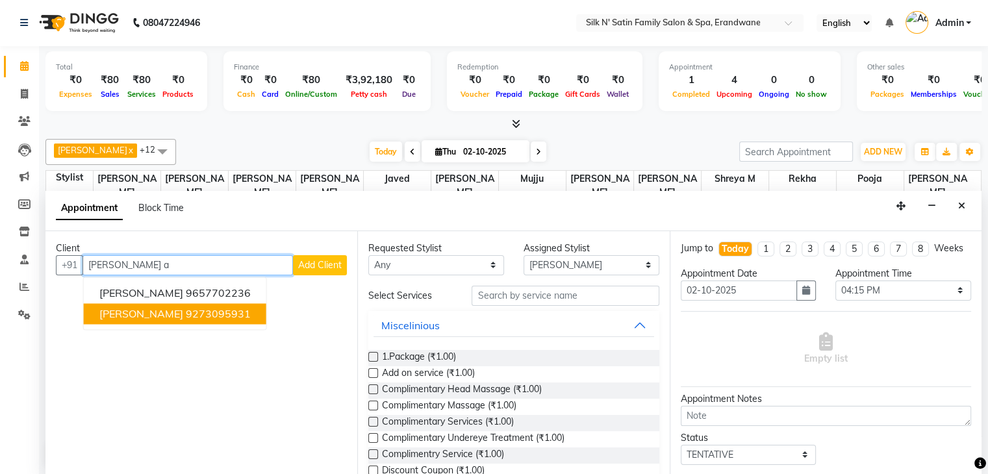
click at [181, 312] on span "manjiri akhegaonker" at bounding box center [141, 313] width 84 height 13
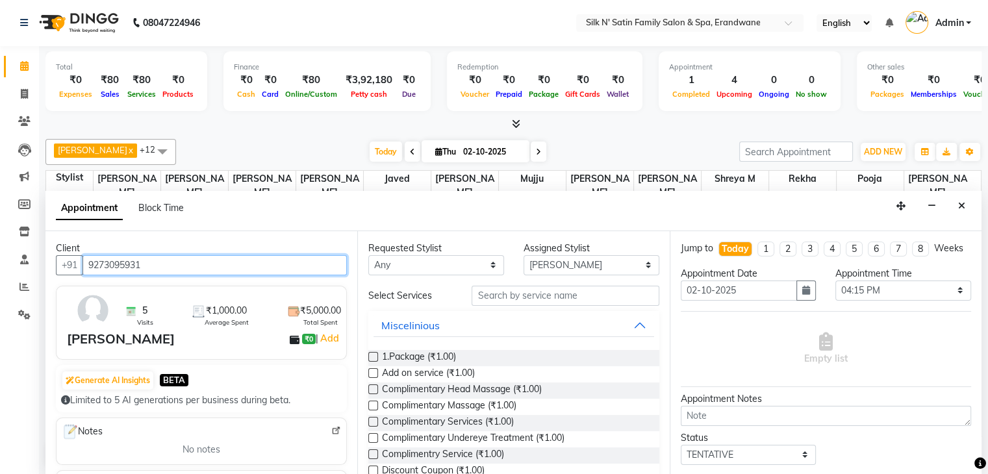
type input "9273095931"
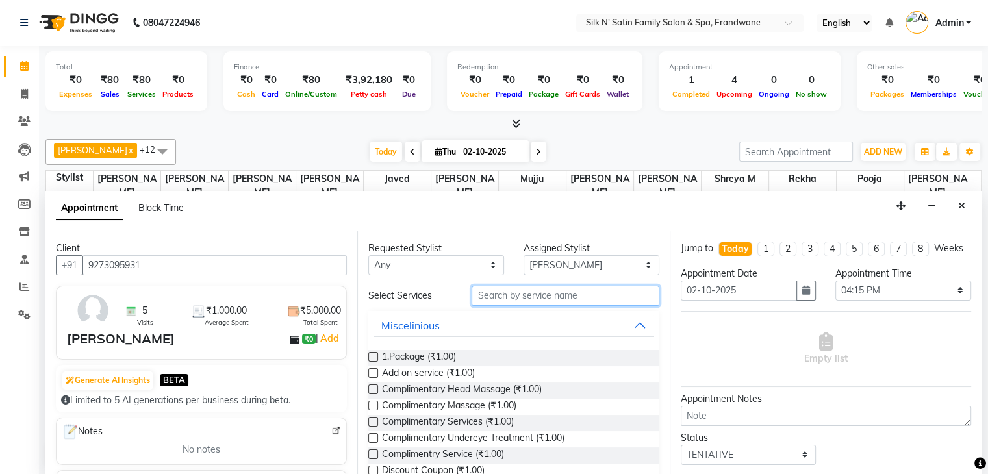
click at [510, 294] on input "text" at bounding box center [564, 296] width 187 height 20
type input "face"
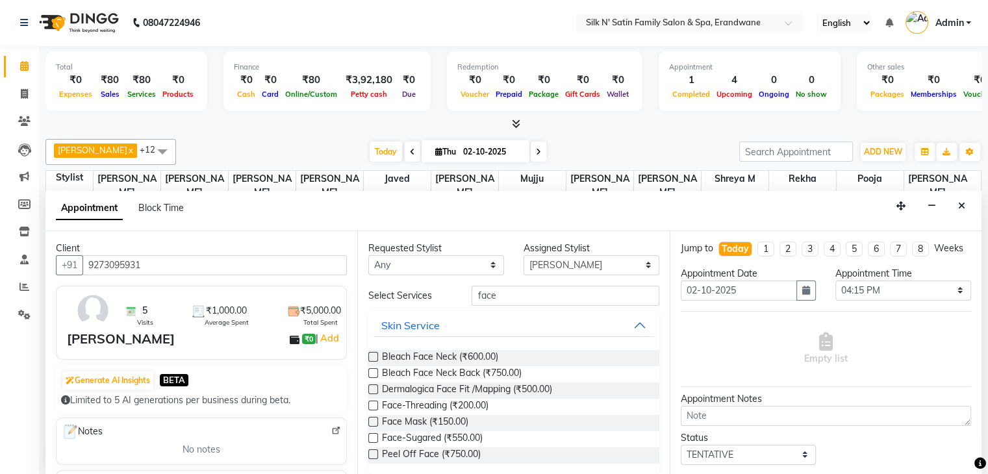
click at [373, 434] on label at bounding box center [373, 438] width 10 height 10
click at [373, 435] on input "checkbox" at bounding box center [372, 439] width 8 height 8
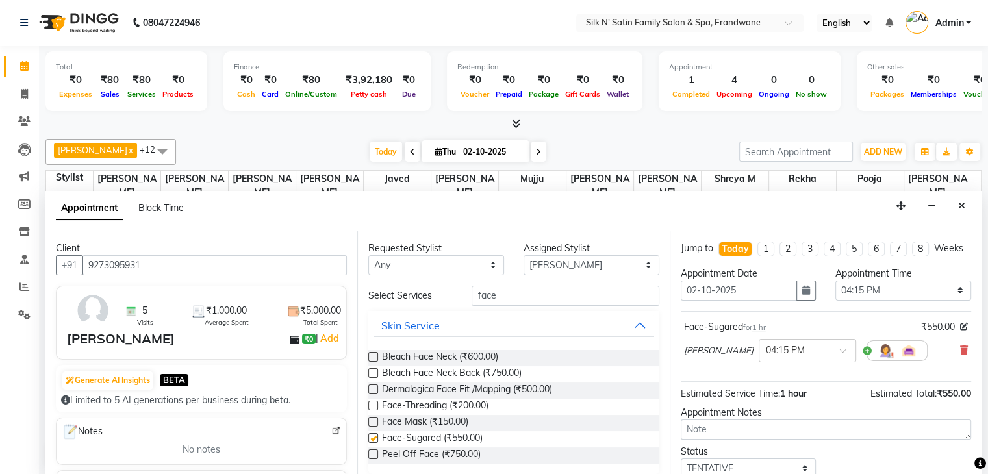
checkbox input "false"
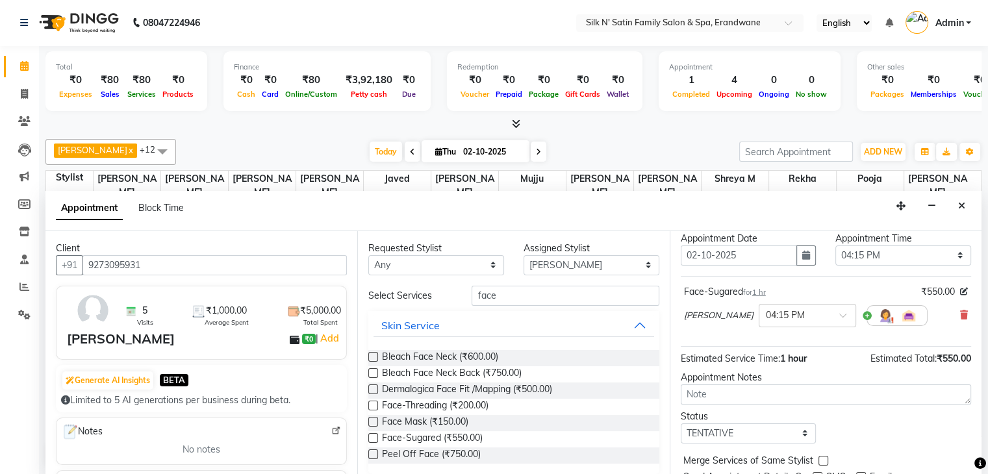
scroll to position [97, 0]
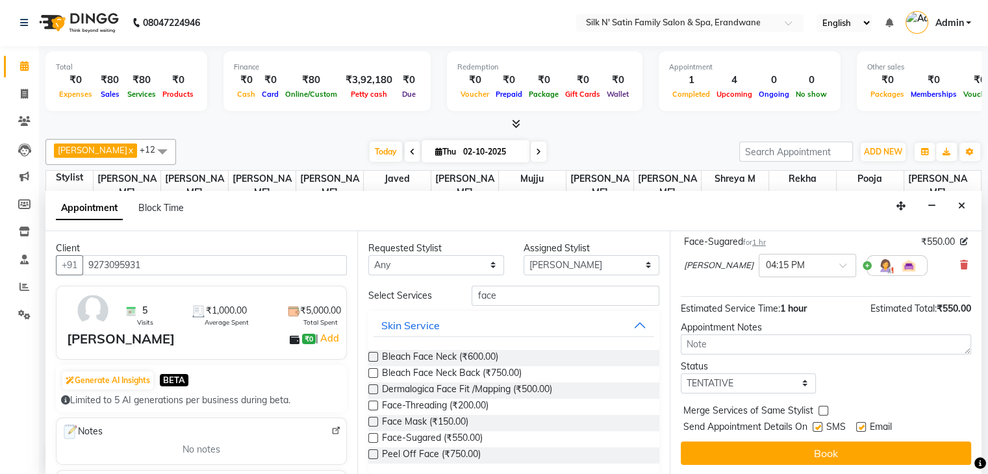
click at [817, 427] on label at bounding box center [817, 427] width 10 height 10
click at [817, 427] on input "checkbox" at bounding box center [816, 428] width 8 height 8
checkbox input "false"
click at [860, 424] on label at bounding box center [861, 427] width 10 height 10
click at [860, 424] on input "checkbox" at bounding box center [860, 428] width 8 height 8
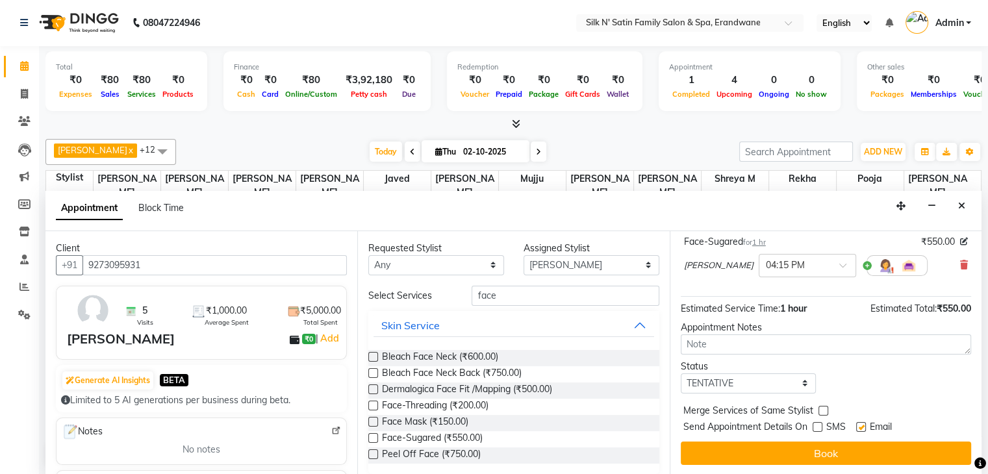
checkbox input "false"
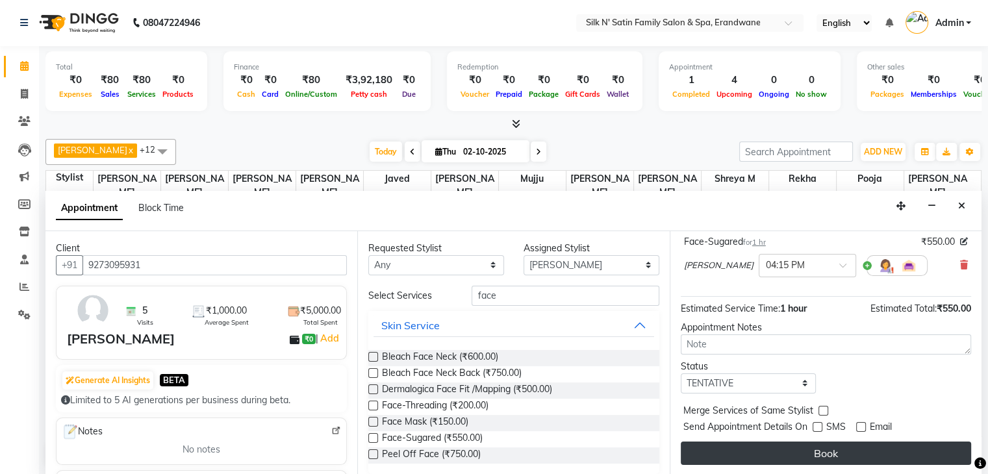
click at [854, 450] on button "Book" at bounding box center [825, 452] width 290 height 23
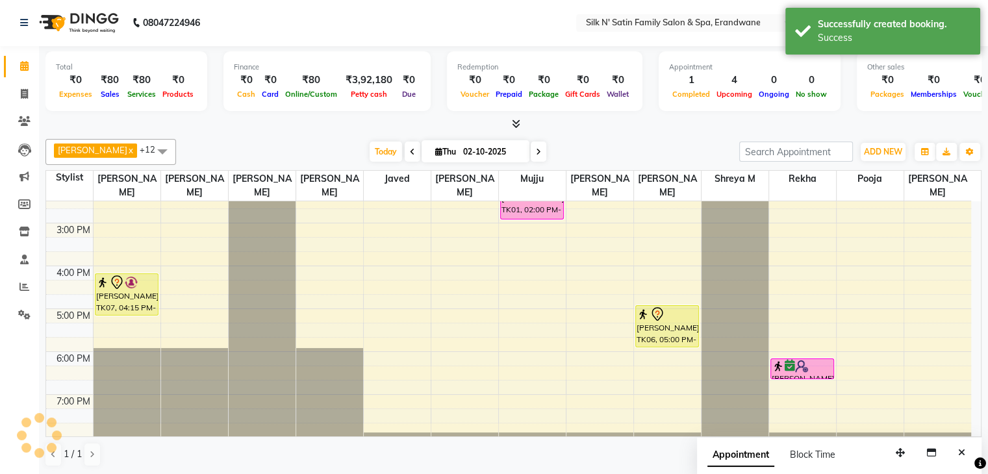
scroll to position [0, 0]
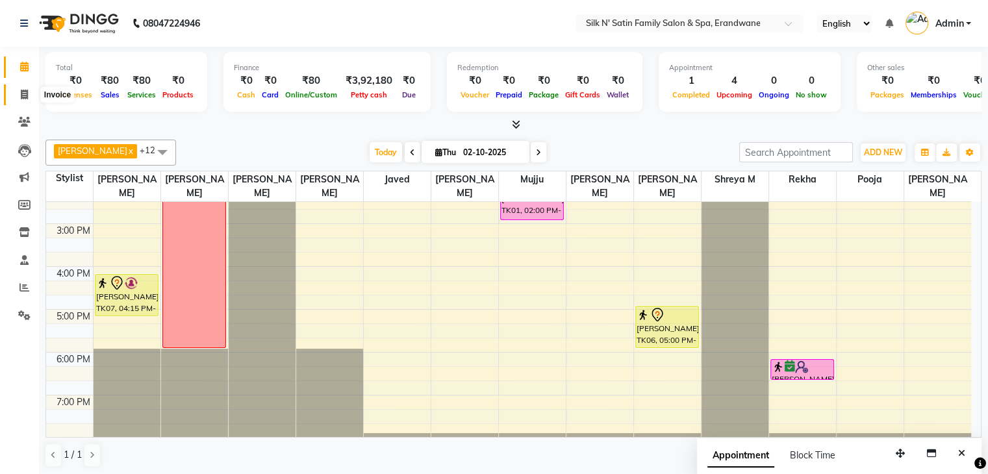
click at [23, 97] on icon at bounding box center [24, 95] width 7 height 10
select select "6931"
select select "service"
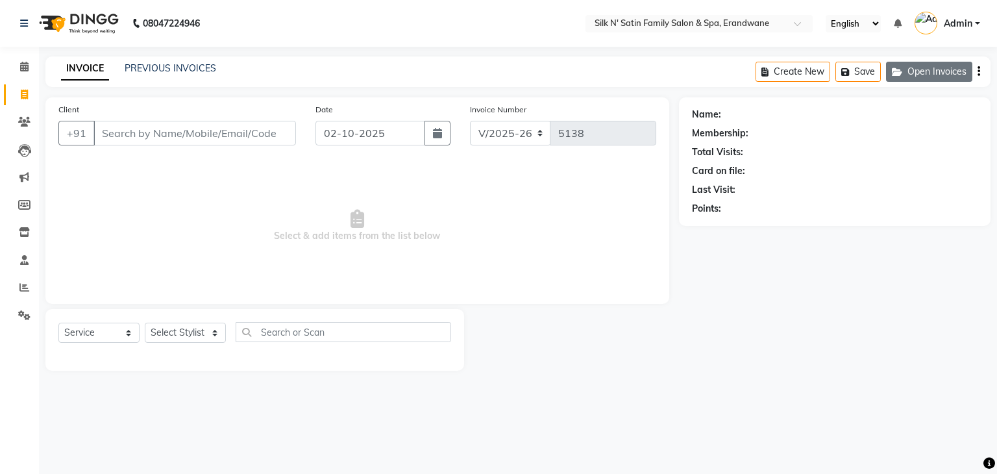
click at [934, 74] on button "Open Invoices" at bounding box center [929, 72] width 86 height 20
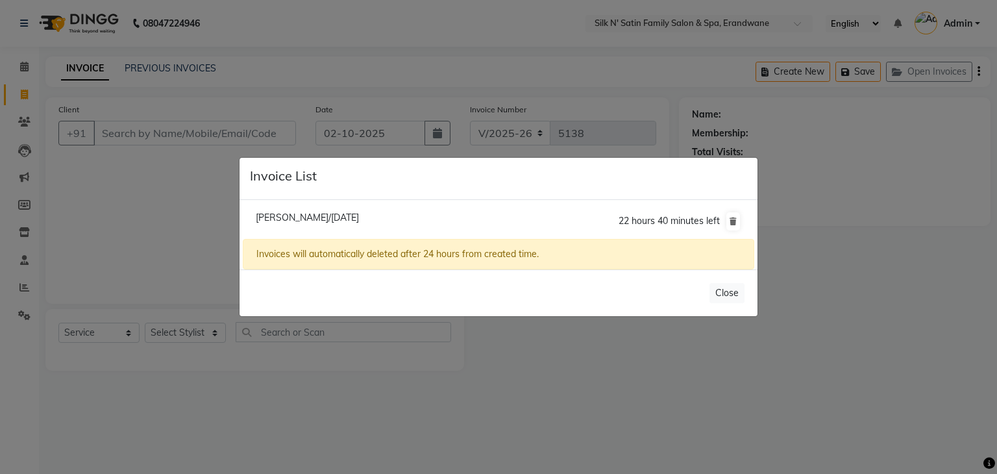
click at [167, 221] on ngb-modal-window "Invoice List Anjali Namjoshi/02 October 2025 22 hours 40 minutes left Invoices …" at bounding box center [498, 237] width 997 height 474
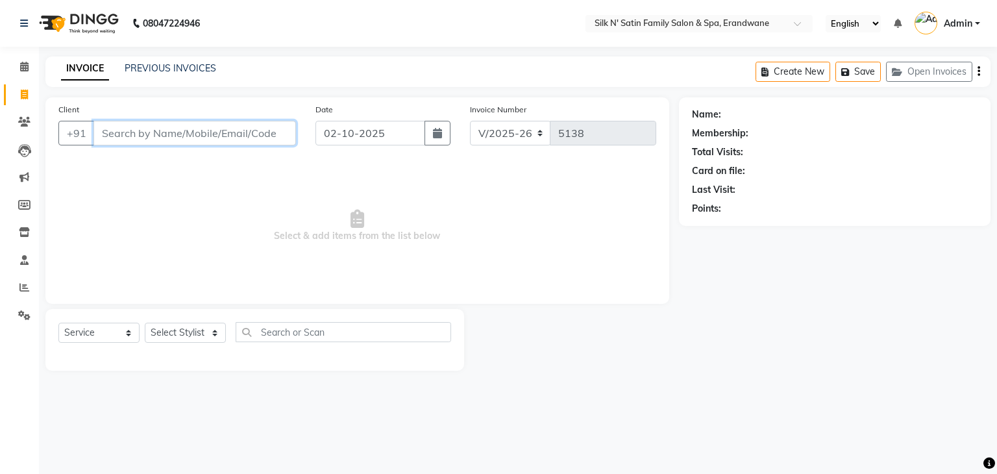
click at [149, 136] on input "Client" at bounding box center [194, 133] width 203 height 25
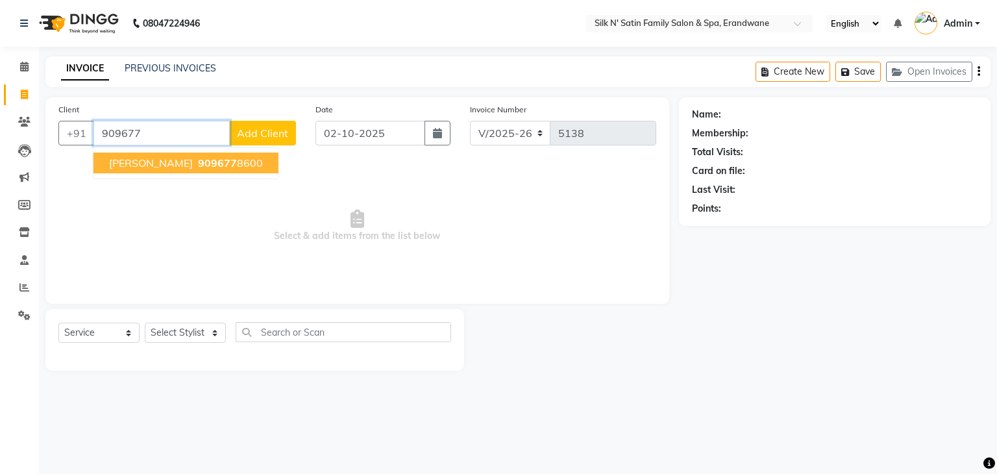
click at [148, 162] on span "Ishwari Bhosale" at bounding box center [151, 162] width 84 height 13
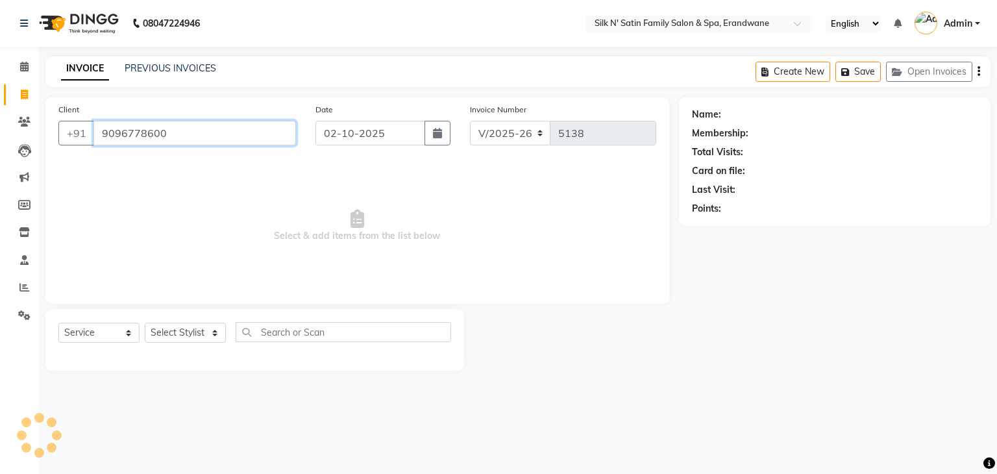
type input "9096778600"
select select "1: Object"
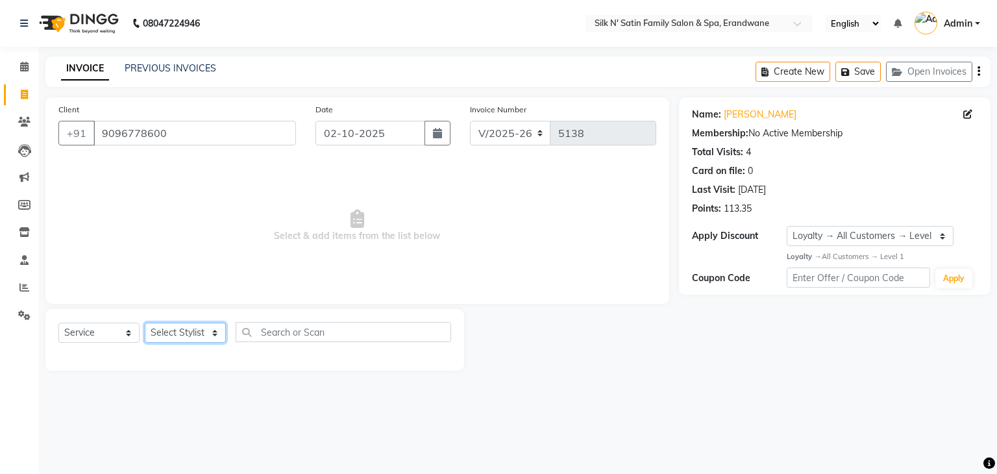
click at [182, 332] on select "Select Stylist Abhay Aditi Jadhav Ashish Salunke Chandu Devki Dipali Bhargude H…" at bounding box center [185, 333] width 81 height 20
select select "59992"
click at [145, 323] on select "Select Stylist Abhay Aditi Jadhav Ashish Salunke Chandu Devki Dipali Bhargude H…" at bounding box center [185, 333] width 81 height 20
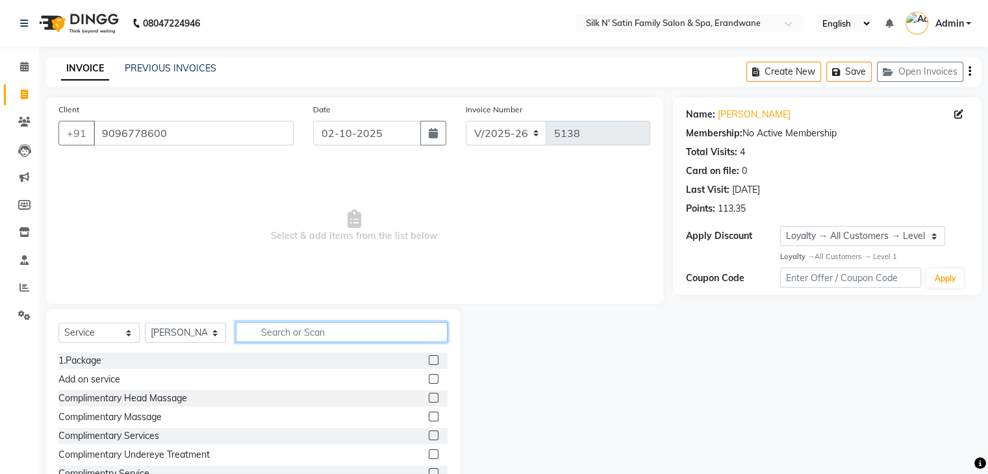
click at [337, 334] on input "text" at bounding box center [342, 332] width 212 height 20
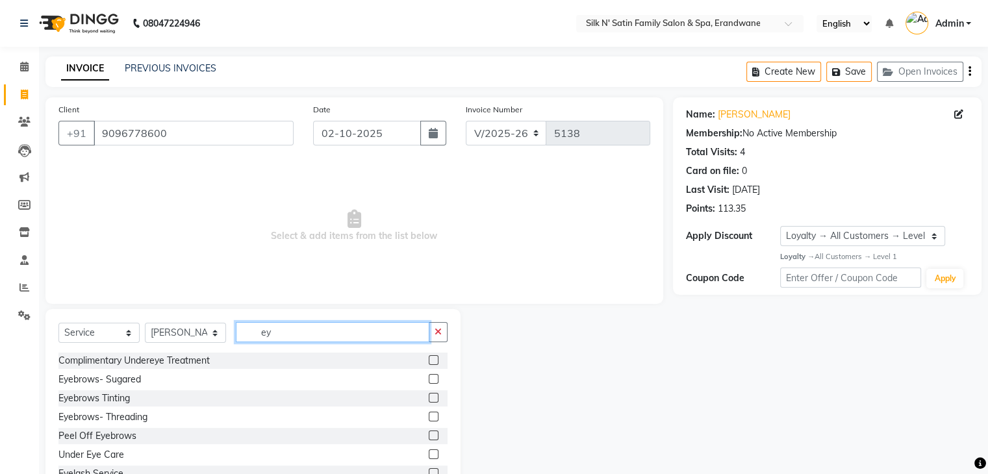
type input "ey"
click at [429, 416] on label at bounding box center [434, 417] width 10 height 10
click at [429, 416] on input "checkbox" at bounding box center [433, 417] width 8 height 8
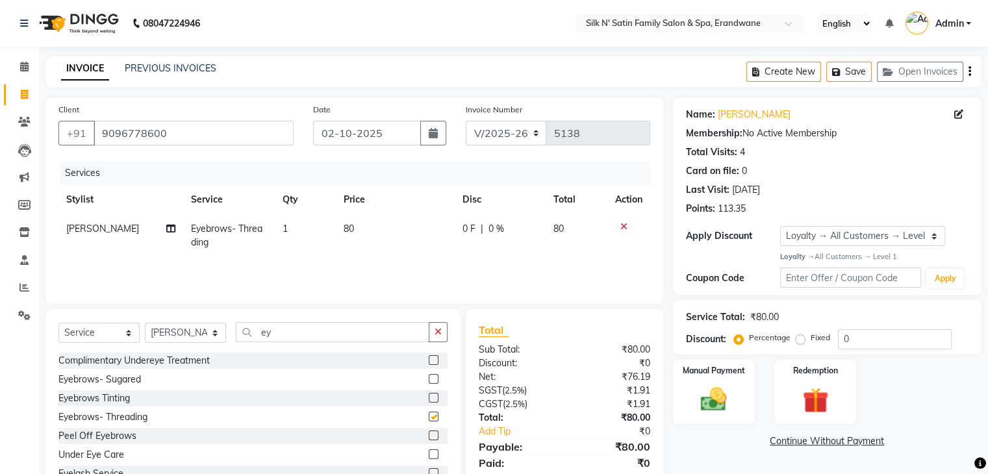
checkbox input "false"
click at [688, 405] on div "Manual Payment" at bounding box center [713, 391] width 85 height 67
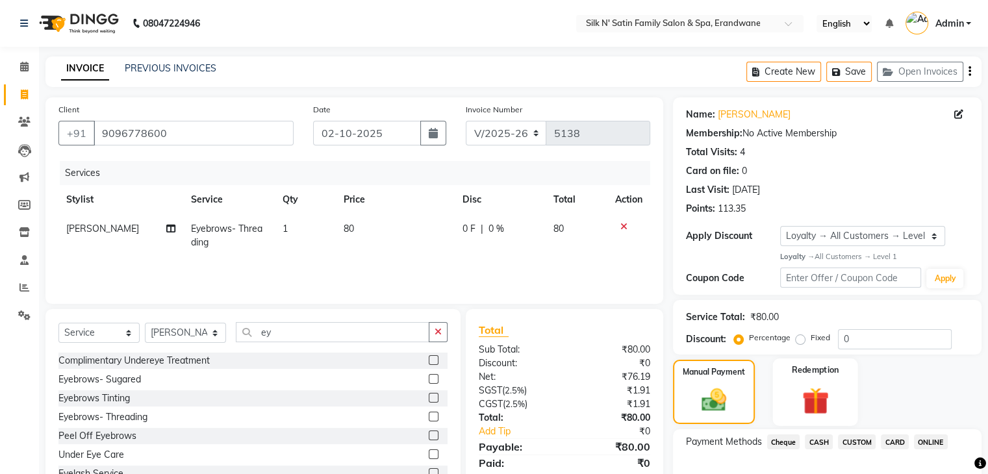
scroll to position [79, 0]
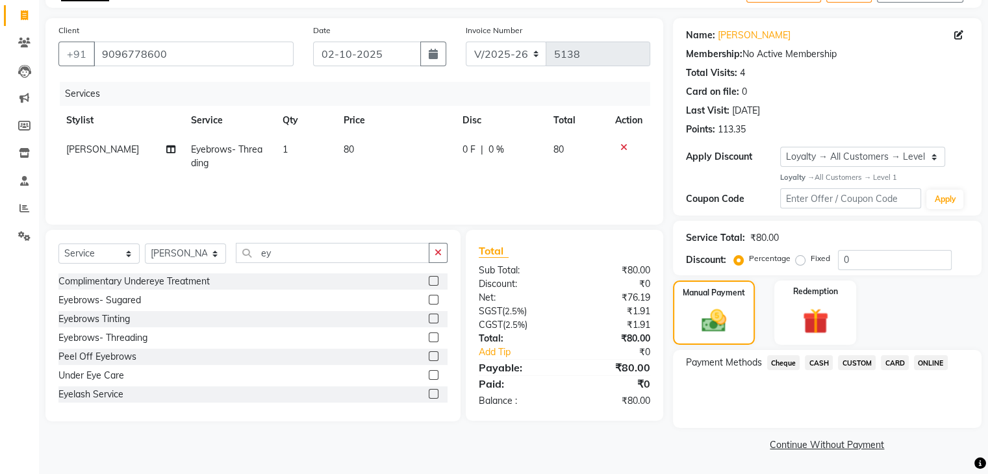
click at [929, 362] on span "ONLINE" at bounding box center [930, 362] width 34 height 15
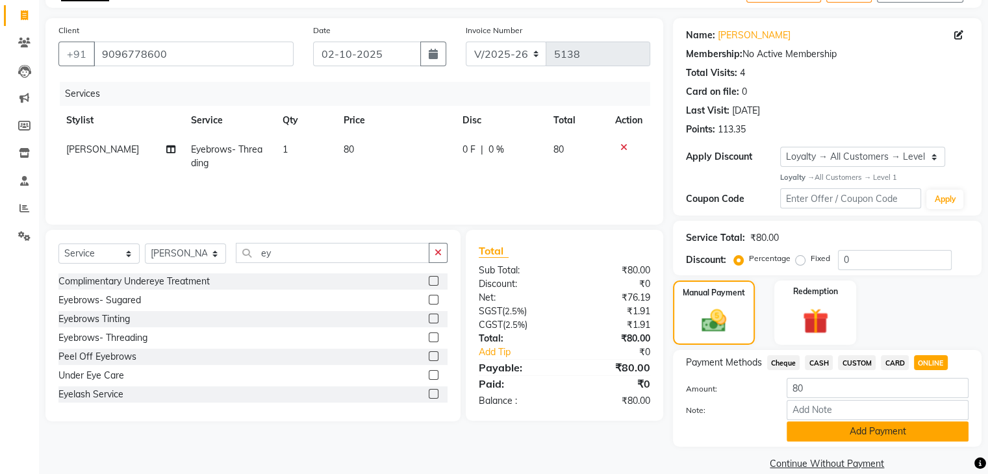
click at [808, 428] on button "Add Payment" at bounding box center [877, 431] width 182 height 20
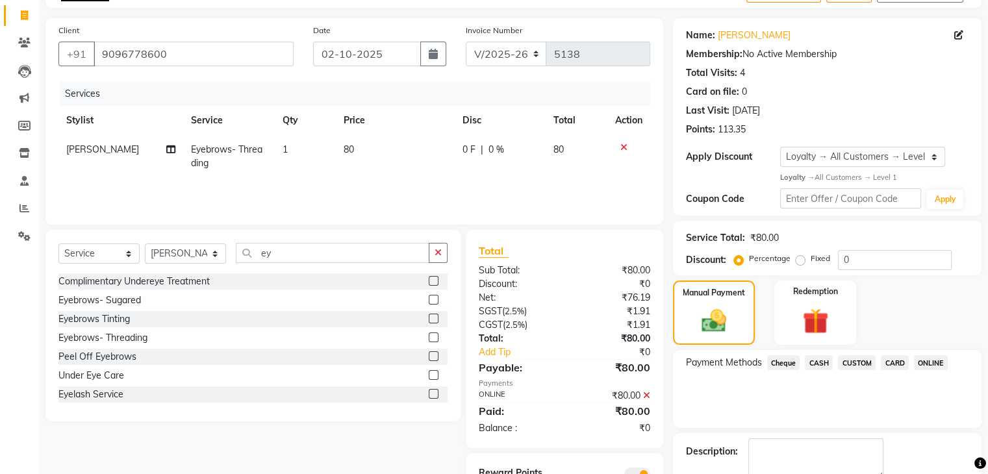
scroll to position [152, 0]
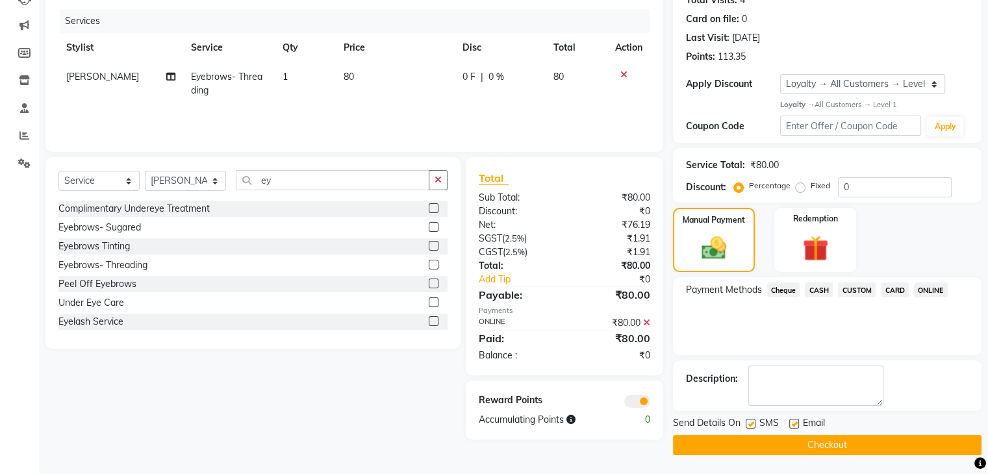
click at [752, 426] on label at bounding box center [750, 424] width 10 height 10
click at [752, 426] on input "checkbox" at bounding box center [749, 424] width 8 height 8
checkbox input "false"
click at [791, 423] on label at bounding box center [794, 424] width 10 height 10
click at [791, 423] on input "checkbox" at bounding box center [793, 424] width 8 height 8
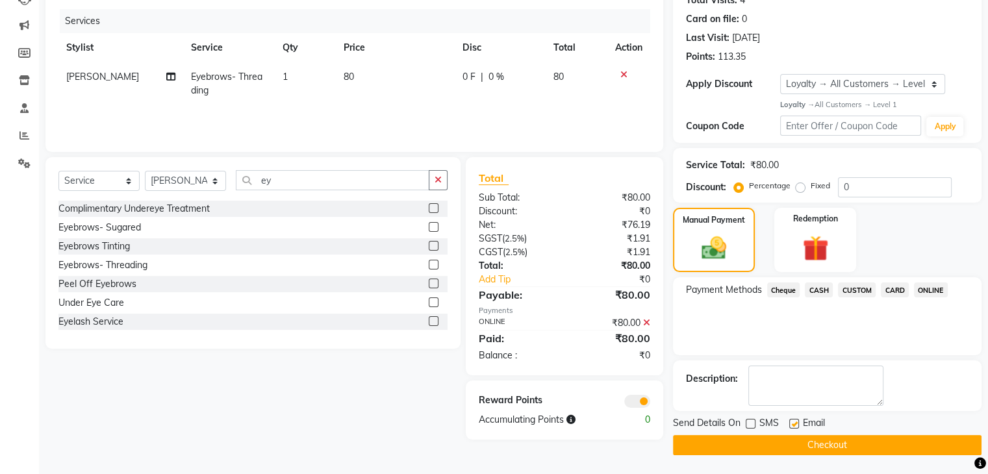
checkbox input "false"
click at [787, 441] on button "Checkout" at bounding box center [827, 445] width 308 height 20
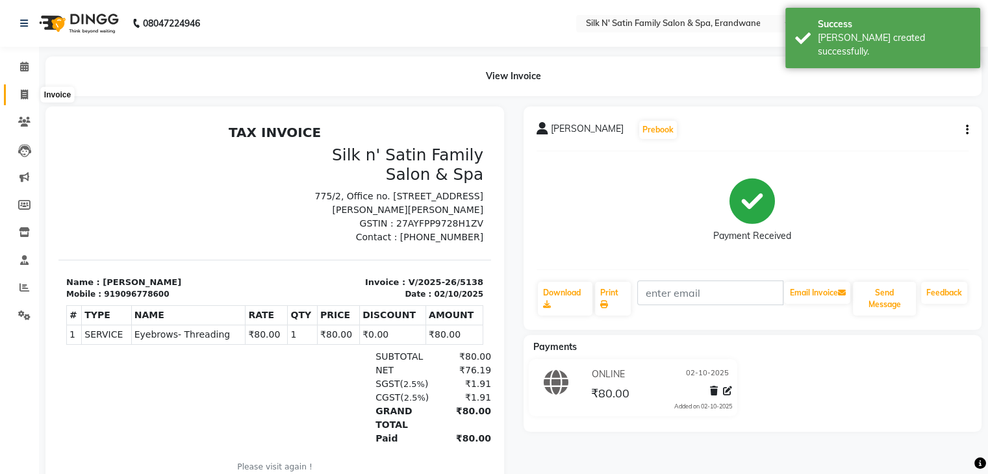
click at [22, 94] on icon at bounding box center [24, 95] width 7 height 10
select select "6931"
select select "service"
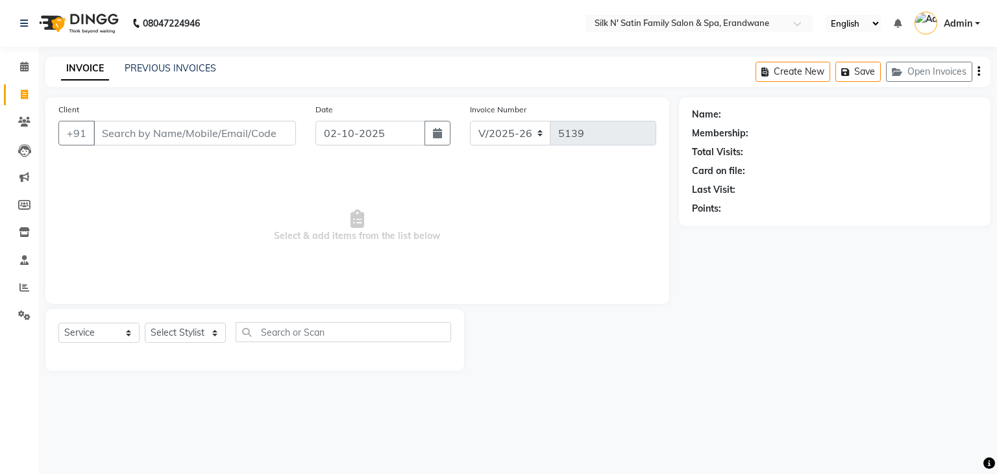
drag, startPoint x: 0, startPoint y: 405, endPoint x: 9, endPoint y: 403, distance: 9.3
drag, startPoint x: 9, startPoint y: 403, endPoint x: 764, endPoint y: 385, distance: 754.6
click at [764, 385] on main "INVOICE PREVIOUS INVOICES Create New Save Open Invoices Client +91 Date 02-10-2…" at bounding box center [518, 223] width 958 height 334
click at [941, 66] on button "Open Invoices" at bounding box center [929, 72] width 86 height 20
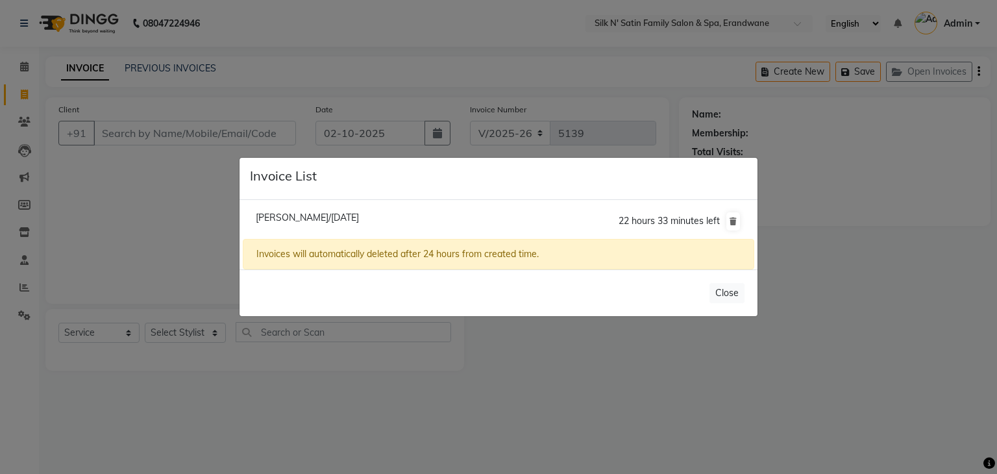
click at [299, 221] on span "Anjali Namjoshi/02 October 2025" at bounding box center [307, 218] width 103 height 12
type input "9225819062"
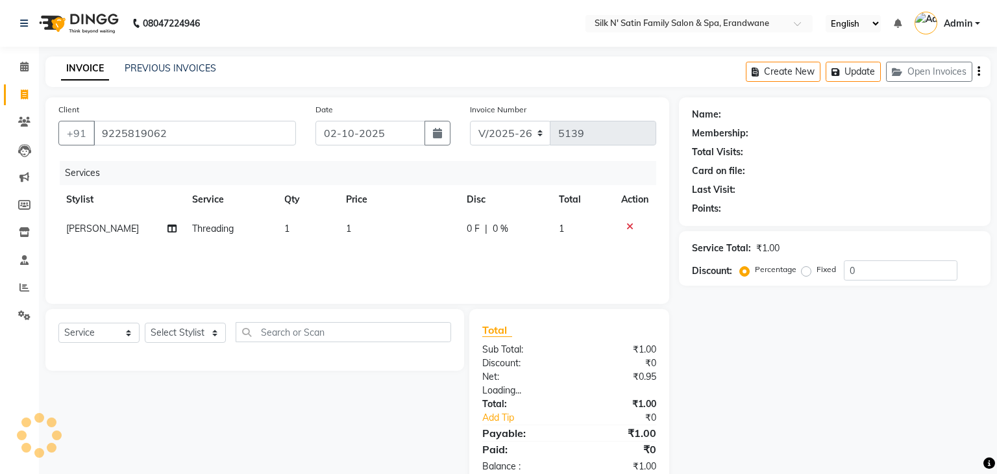
select select "1: Object"
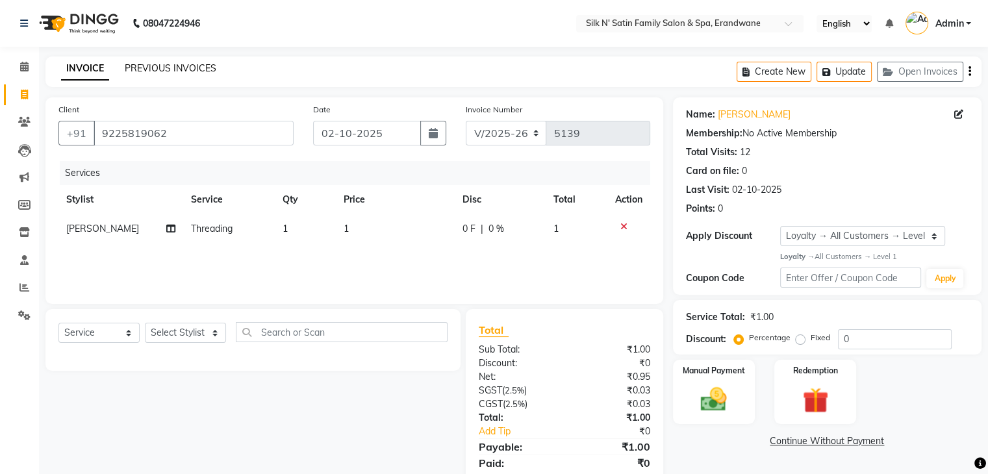
click at [153, 68] on link "PREVIOUS INVOICES" at bounding box center [171, 68] width 92 height 12
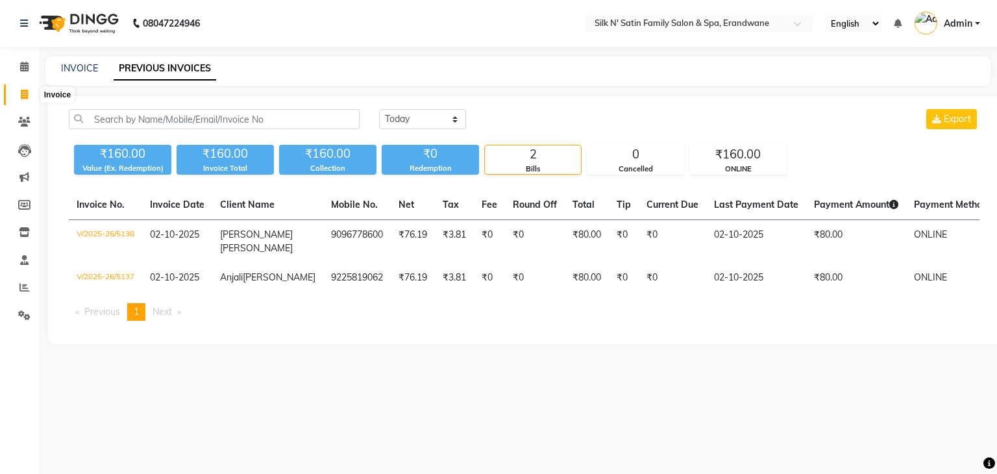
click at [23, 97] on icon at bounding box center [24, 95] width 7 height 10
select select "6931"
select select "service"
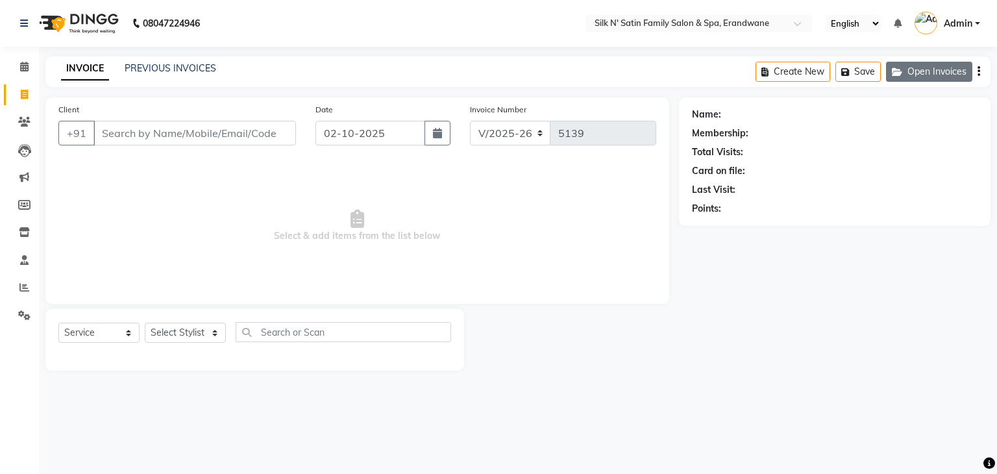
click at [940, 70] on button "Open Invoices" at bounding box center [929, 72] width 86 height 20
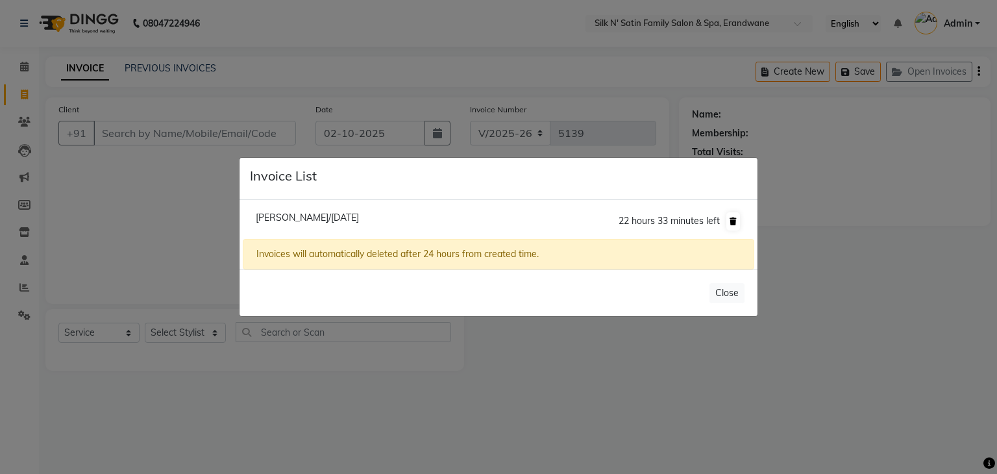
click at [732, 216] on button at bounding box center [734, 221] width 14 height 18
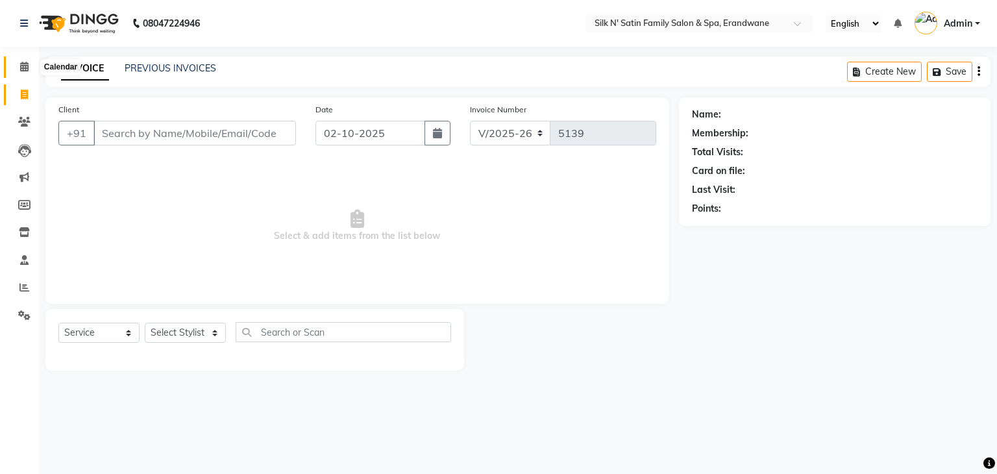
click at [18, 69] on span at bounding box center [24, 67] width 23 height 15
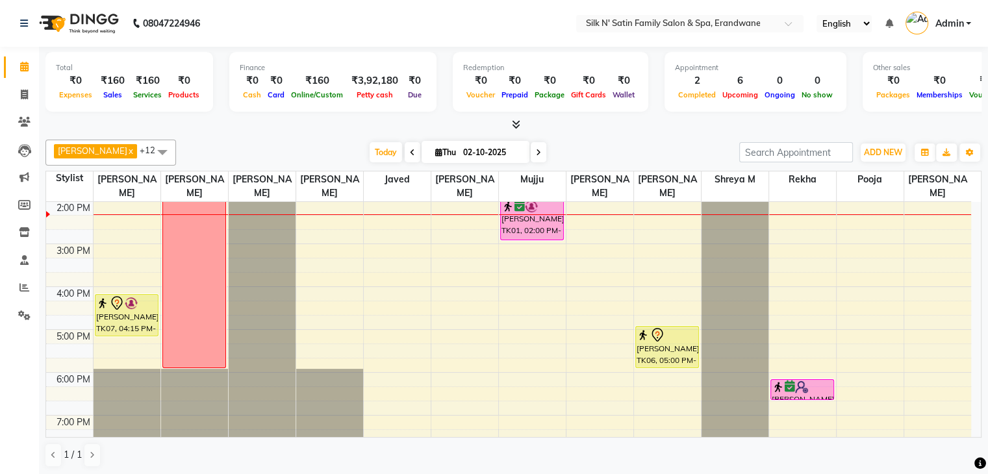
scroll to position [260, 0]
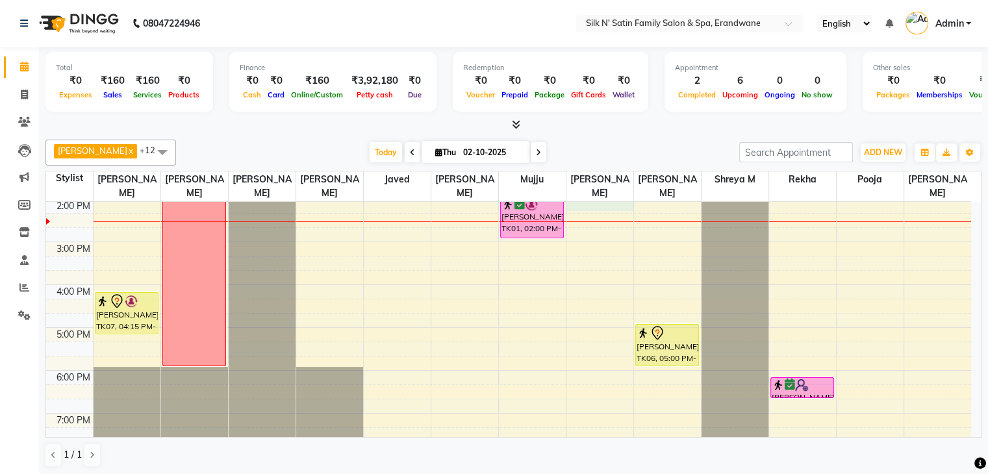
click at [593, 203] on div "8:00 AM 9:00 AM 10:00 AM 11:00 AM 12:00 PM 1:00 PM 2:00 PM 3:00 PM 4:00 PM 5:00…" at bounding box center [508, 220] width 925 height 556
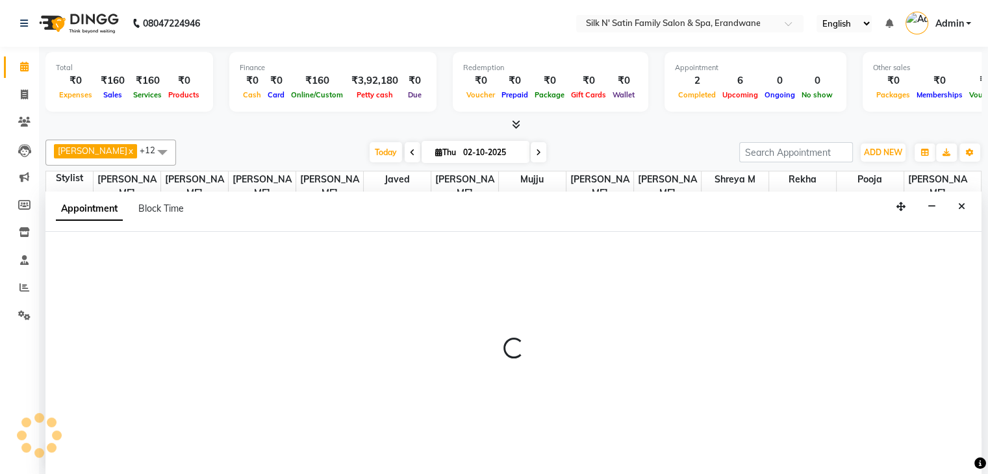
scroll to position [1, 0]
select select "90224"
select select "840"
select select "tentative"
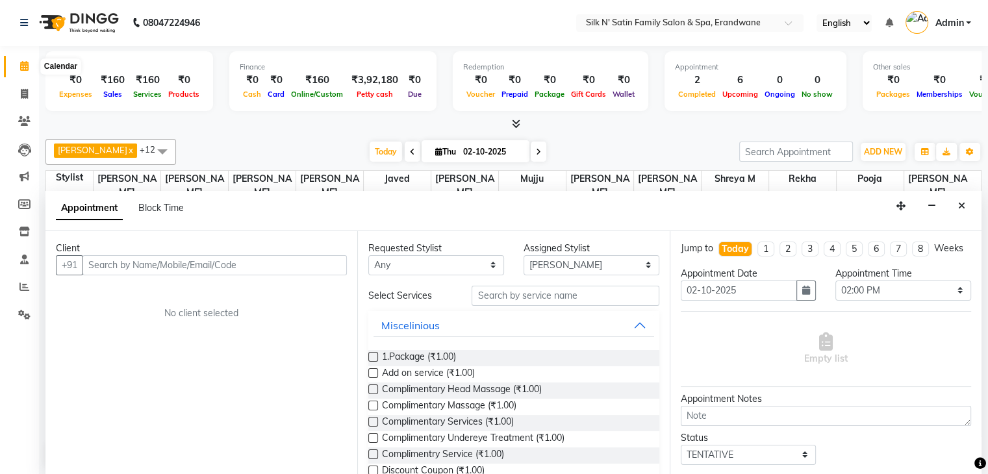
click at [26, 64] on icon at bounding box center [24, 66] width 8 height 10
click at [26, 91] on icon at bounding box center [24, 94] width 7 height 10
select select "service"
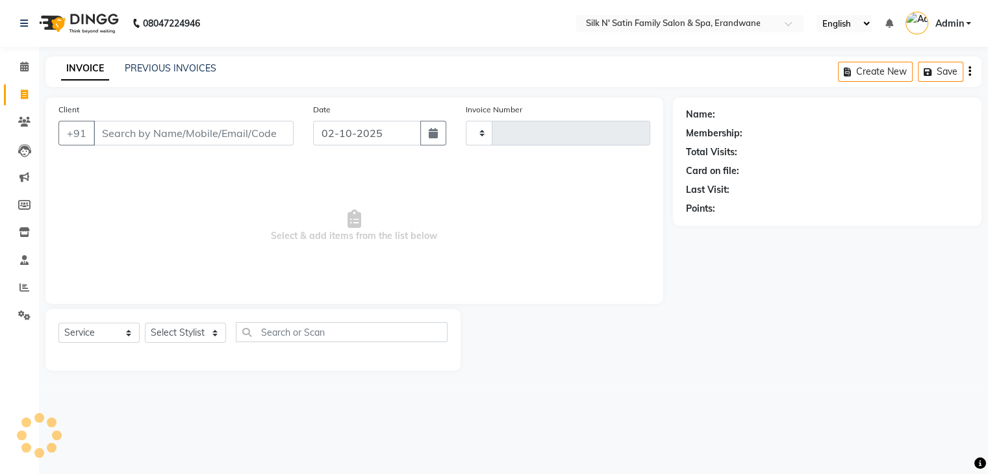
type input "5139"
select select "6931"
click at [145, 134] on input "Client" at bounding box center [194, 133] width 203 height 25
type input "h"
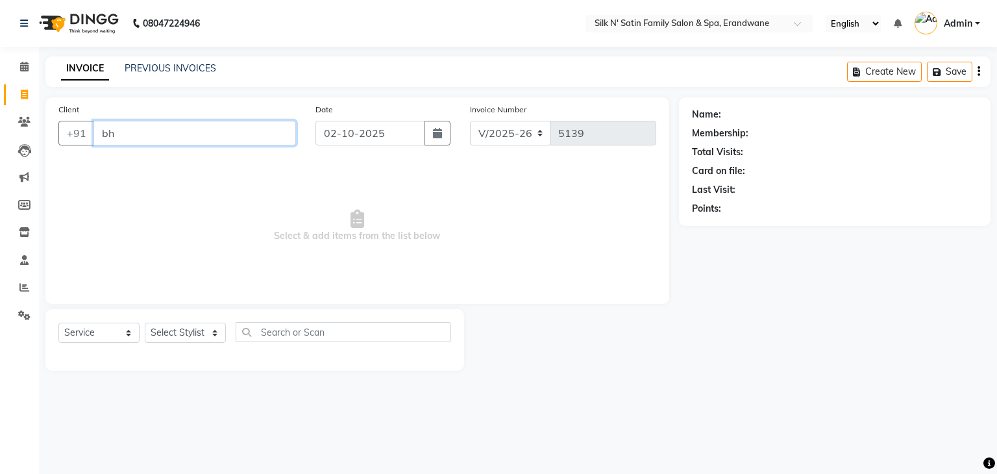
type input "b"
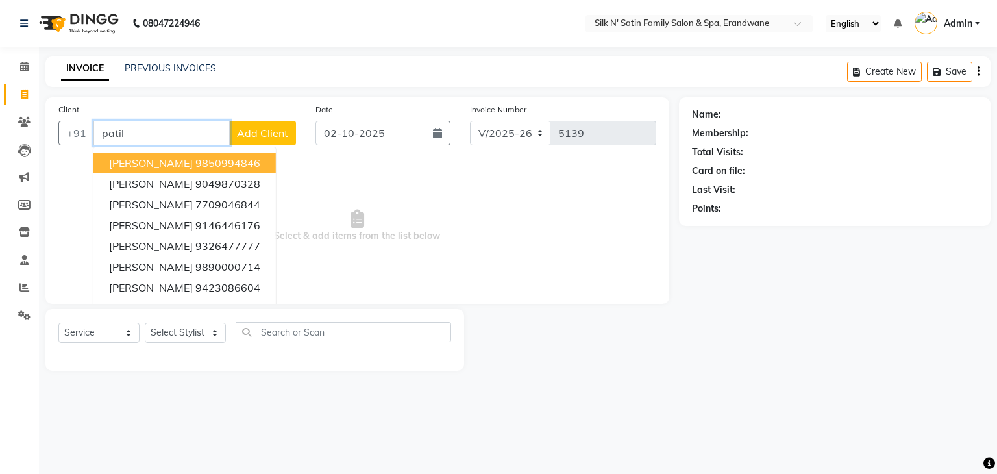
click at [142, 135] on input "patil" at bounding box center [161, 133] width 136 height 25
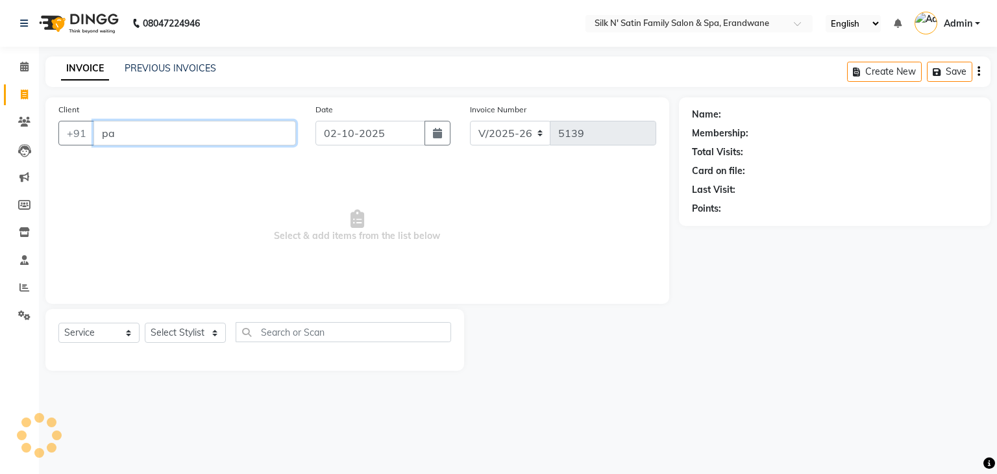
type input "p"
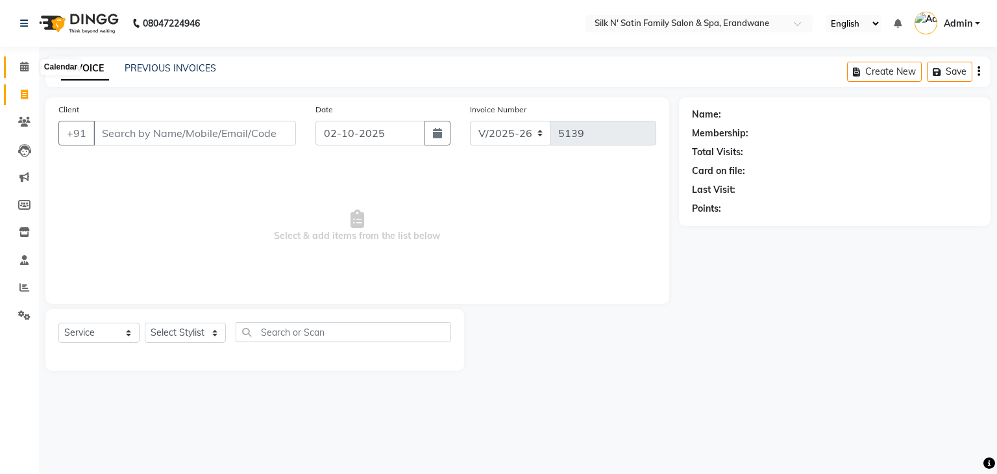
click at [27, 68] on icon at bounding box center [24, 67] width 8 height 10
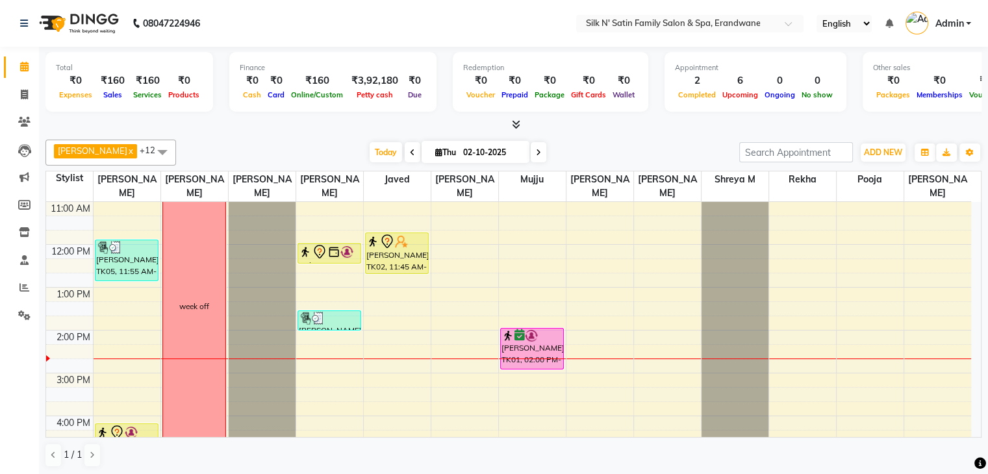
scroll to position [130, 0]
click at [24, 92] on icon at bounding box center [24, 95] width 7 height 10
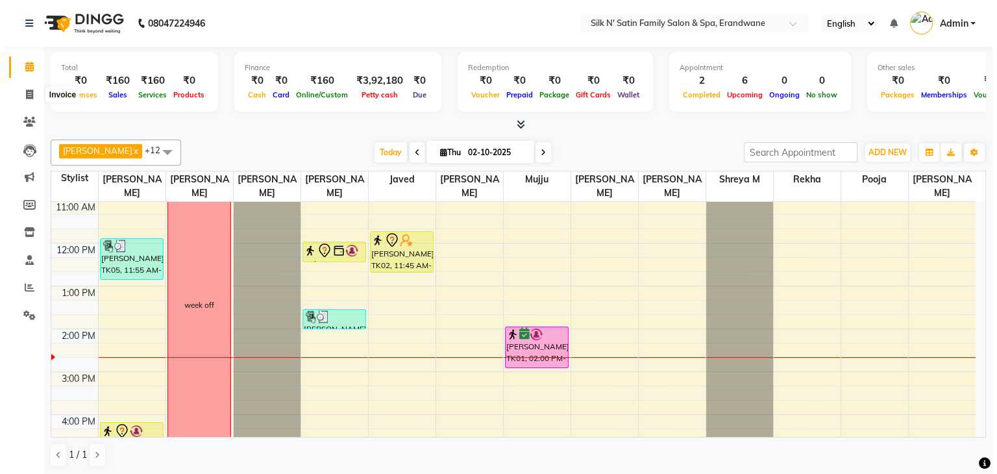
select select "6931"
select select "service"
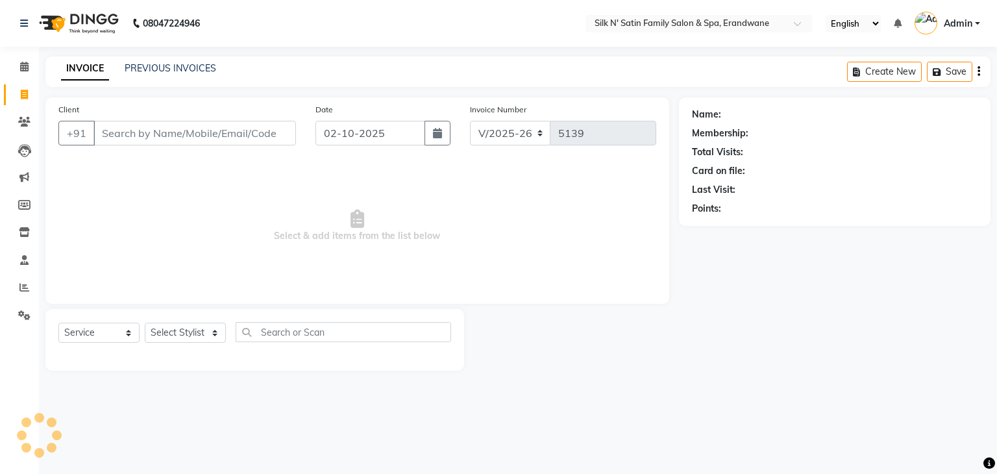
click at [185, 139] on input "Client" at bounding box center [194, 133] width 203 height 25
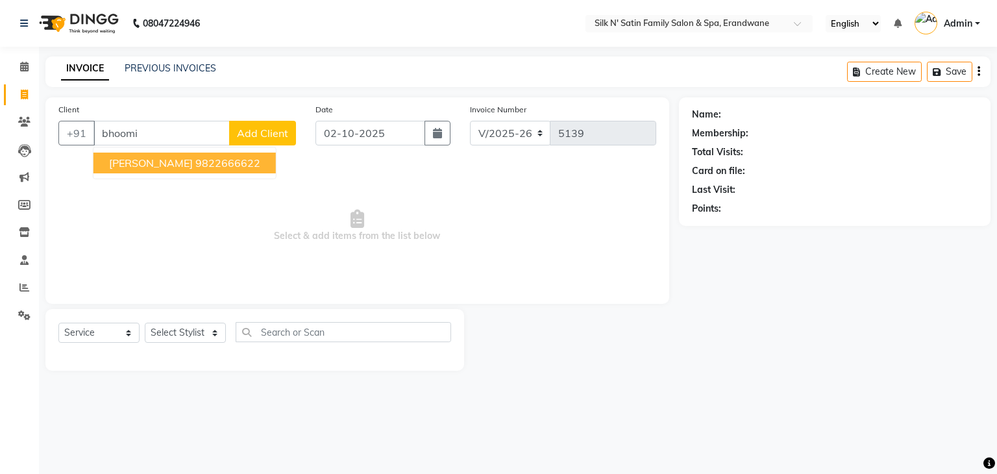
click at [196, 169] on button "Bhoomi Patil 9822666622" at bounding box center [184, 163] width 182 height 21
type input "9822666622"
select select "1: Object"
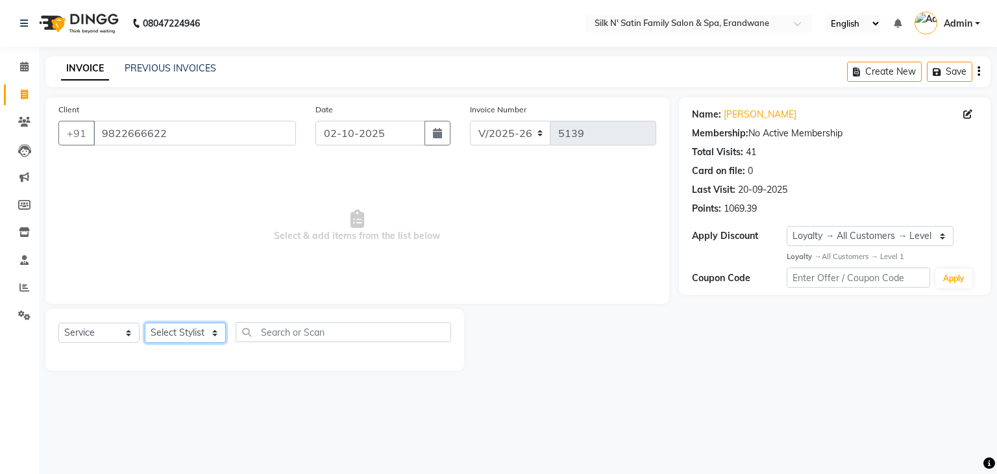
click at [172, 338] on select "Select Stylist Abhay Aditi Jadhav Ashish Salunke Chandu Devki Dipali Bhargude H…" at bounding box center [185, 333] width 81 height 20
click at [561, 340] on div at bounding box center [571, 340] width 214 height 62
click at [202, 336] on select "Select Stylist Abhay Aditi Jadhav Ashish Salunke Chandu Devki Dipali Bhargude H…" at bounding box center [185, 333] width 81 height 20
select select "68287"
click at [145, 323] on select "Select Stylist Abhay Aditi Jadhav Ashish Salunke Chandu Devki Dipali Bhargude H…" at bounding box center [185, 333] width 81 height 20
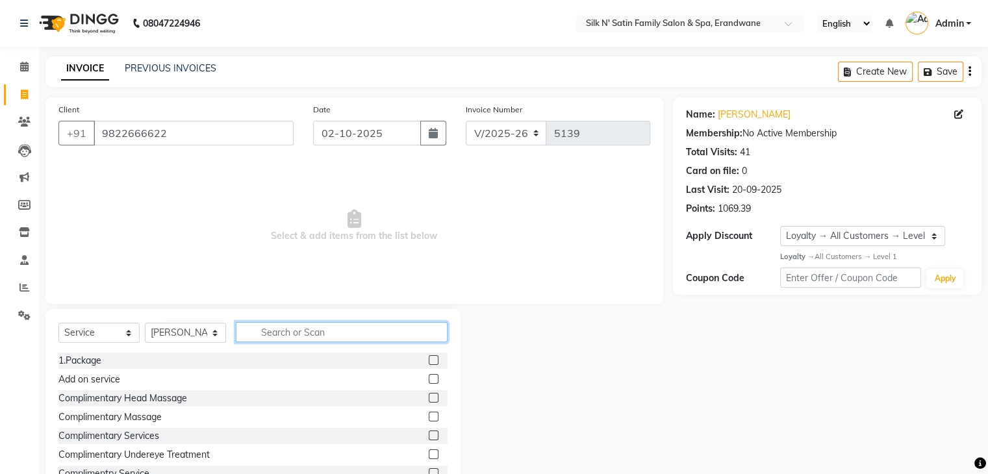
click at [313, 333] on input "text" at bounding box center [342, 332] width 212 height 20
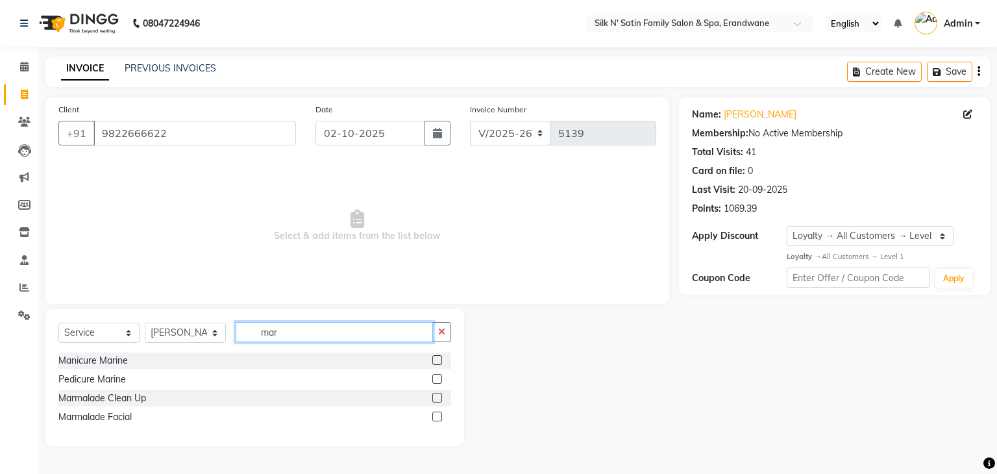
type input "mar"
click at [435, 394] on label at bounding box center [437, 398] width 10 height 10
click at [435, 394] on input "checkbox" at bounding box center [436, 398] width 8 height 8
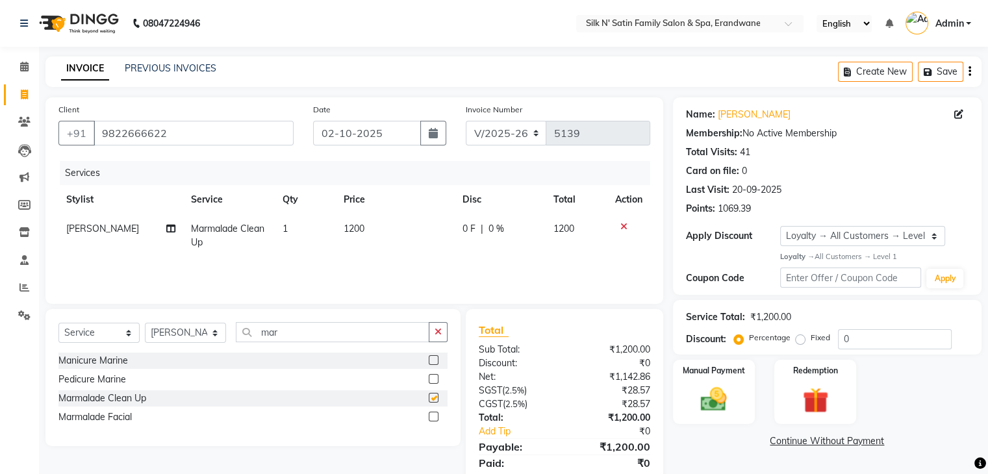
checkbox input "false"
drag, startPoint x: 296, startPoint y: 328, endPoint x: 181, endPoint y: 348, distance: 116.7
click at [181, 348] on div "Select Service Product Membership Package Voucher Prepaid Gift Card Select Styl…" at bounding box center [252, 337] width 389 height 31
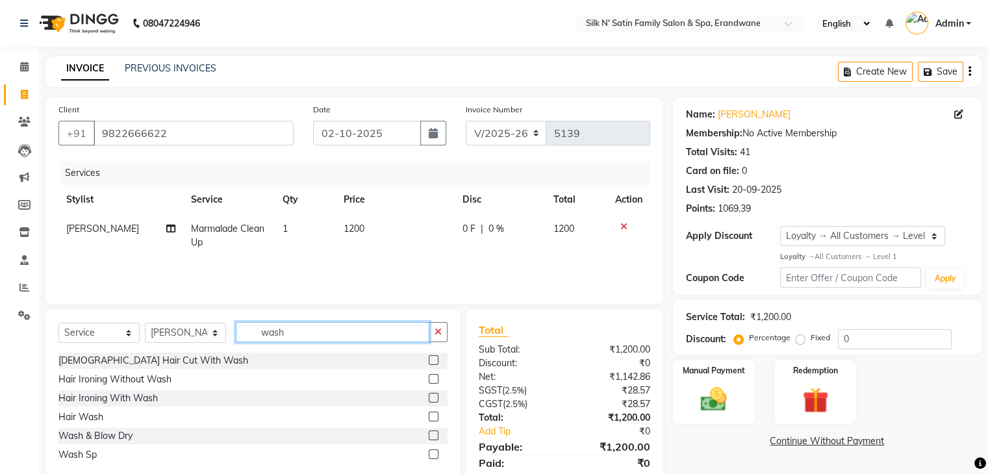
type input "wash"
click at [432, 437] on label at bounding box center [434, 435] width 10 height 10
click at [432, 437] on input "checkbox" at bounding box center [433, 436] width 8 height 8
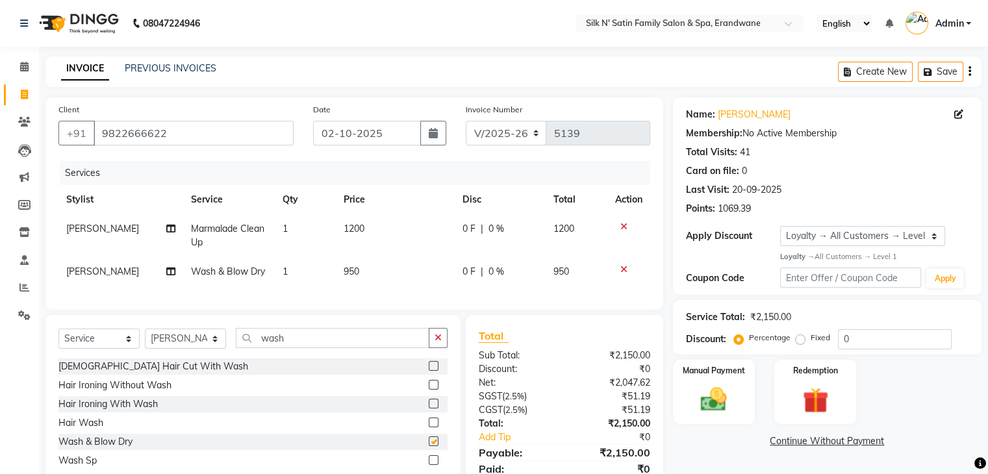
checkbox input "false"
click at [89, 272] on span "[PERSON_NAME]" at bounding box center [102, 272] width 73 height 12
select select "68287"
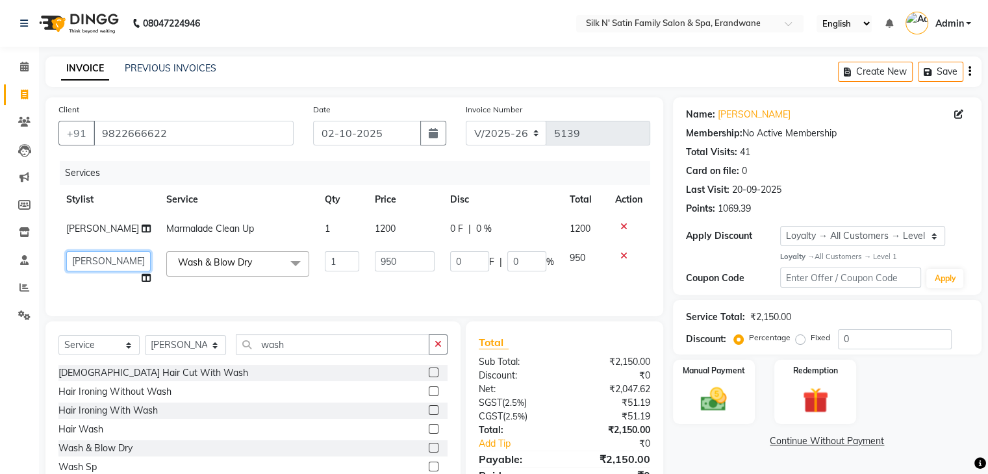
click at [95, 266] on select "Abhay Aditi Jadhav Ashish Salunke Chandu Devki Dipali Bhargude Heena House sale…" at bounding box center [108, 261] width 84 height 20
select select "59972"
click at [952, 71] on button "Save" at bounding box center [939, 72] width 45 height 20
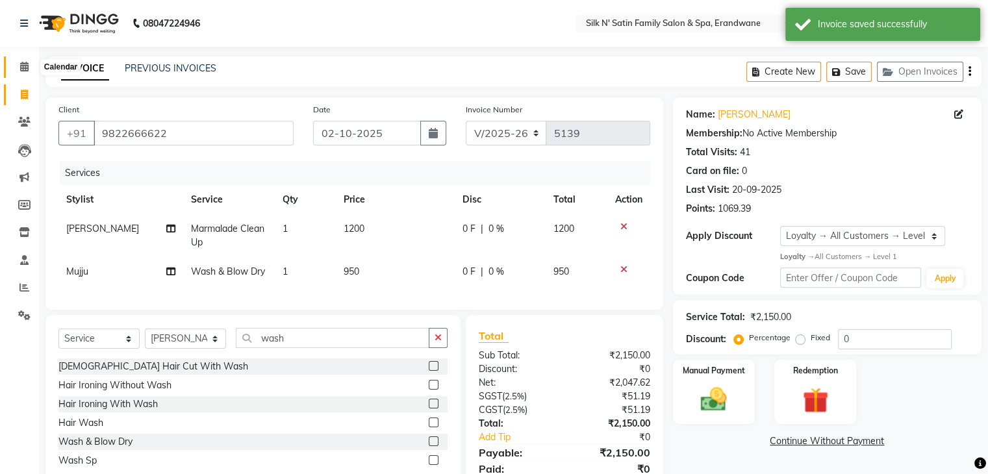
click at [24, 68] on icon at bounding box center [24, 67] width 8 height 10
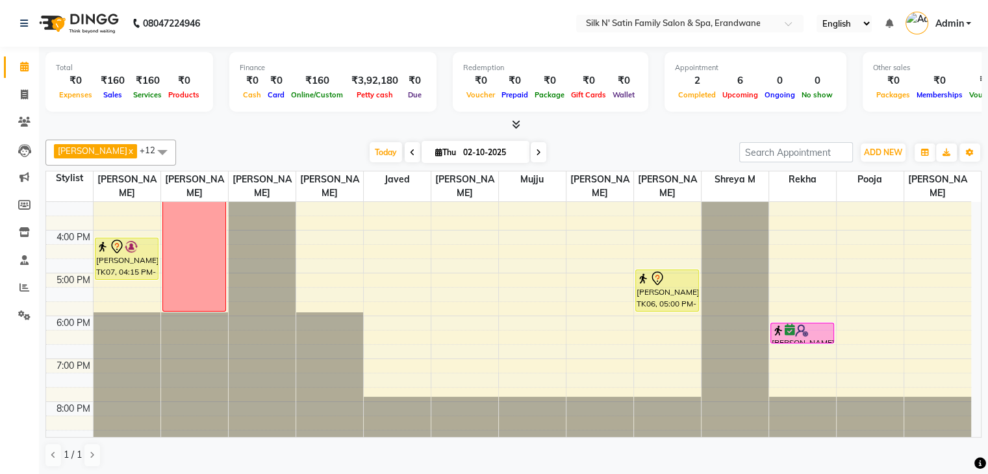
scroll to position [316, 0]
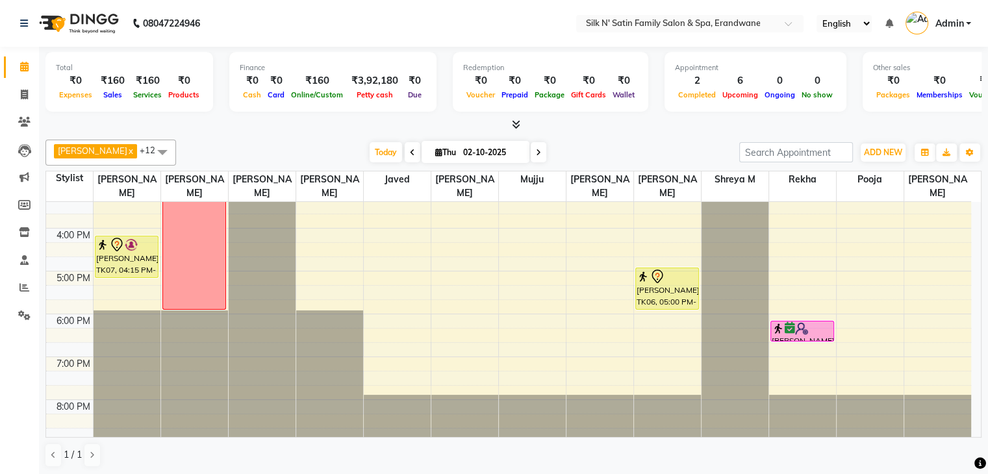
click at [536, 152] on icon at bounding box center [538, 153] width 5 height 8
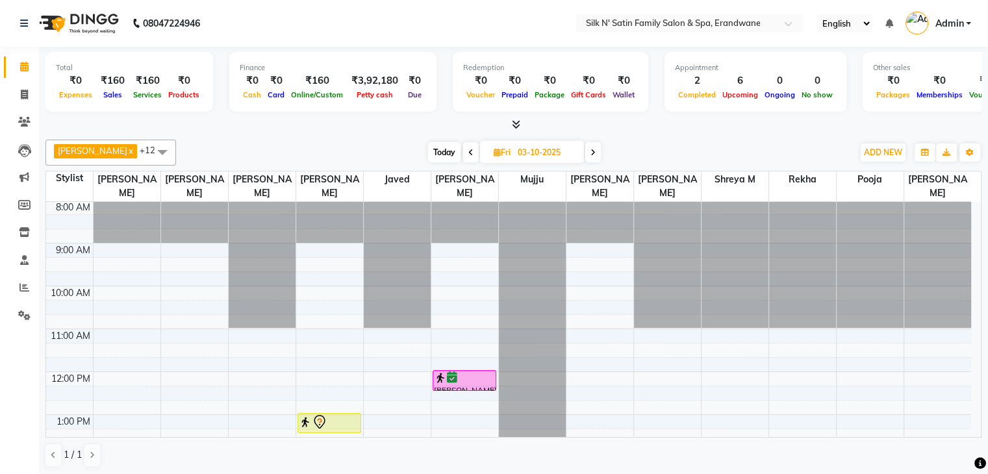
scroll to position [0, 0]
click at [590, 156] on span at bounding box center [593, 152] width 16 height 20
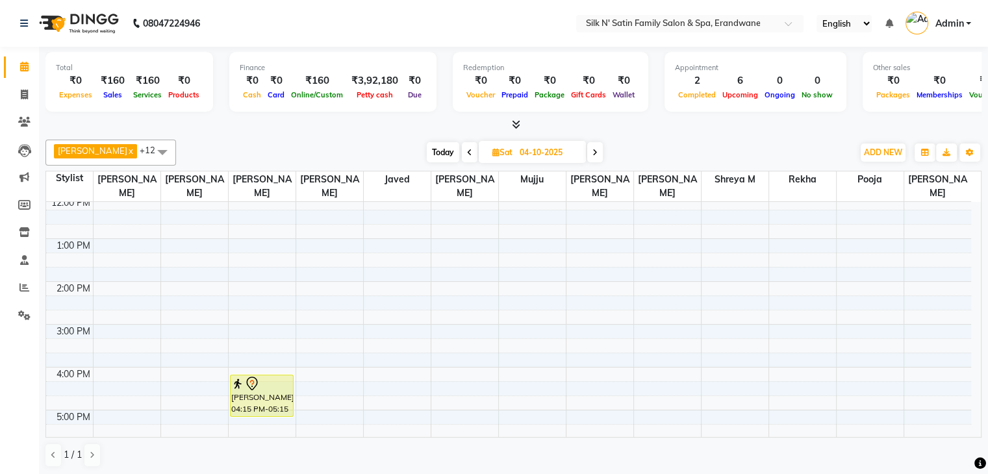
scroll to position [121, 0]
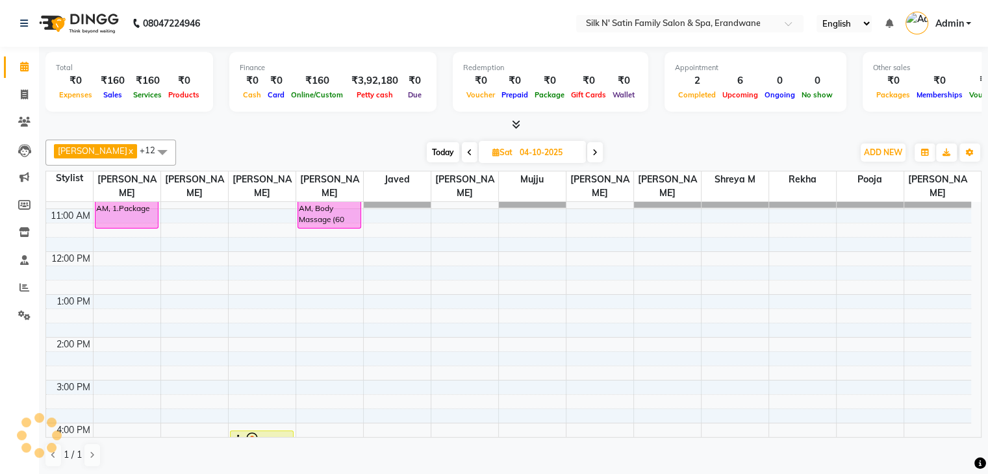
click at [447, 151] on span "Today" at bounding box center [443, 152] width 32 height 20
type input "02-10-2025"
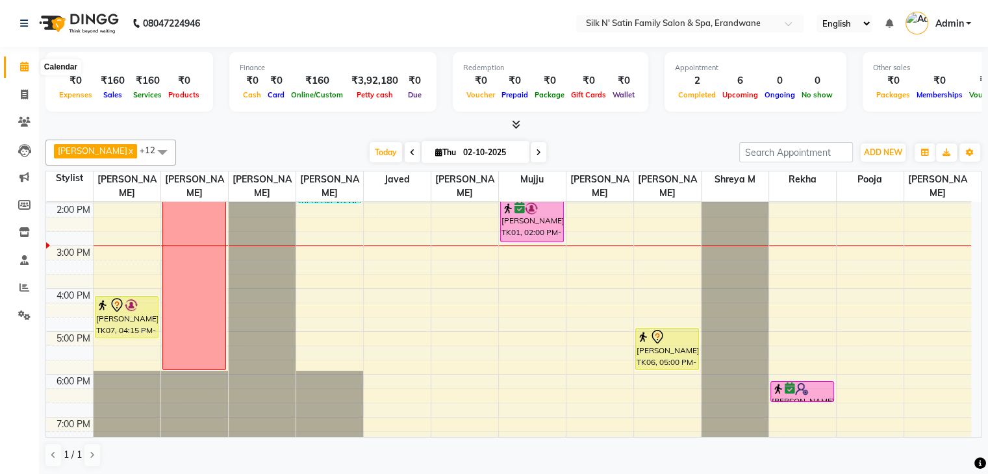
click at [21, 68] on icon at bounding box center [24, 67] width 8 height 10
click at [25, 96] on icon at bounding box center [24, 95] width 7 height 10
select select "6931"
select select "service"
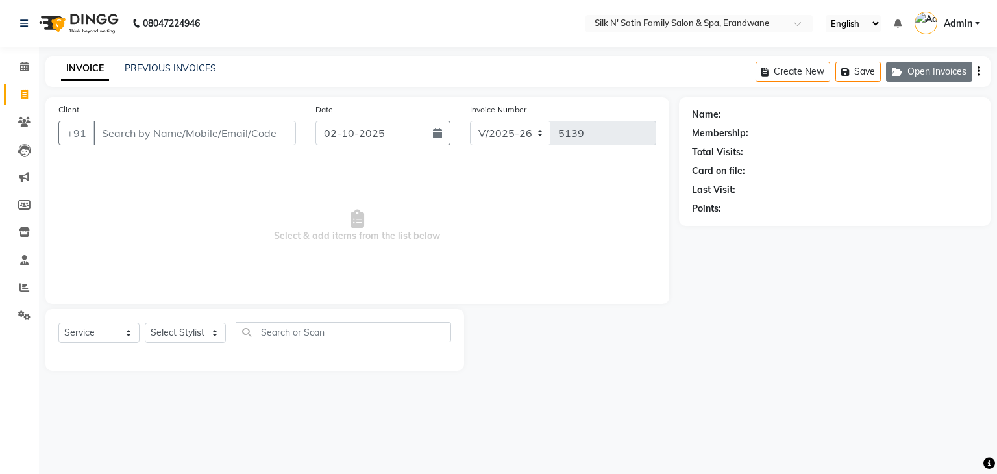
click at [925, 66] on button "Open Invoices" at bounding box center [929, 72] width 86 height 20
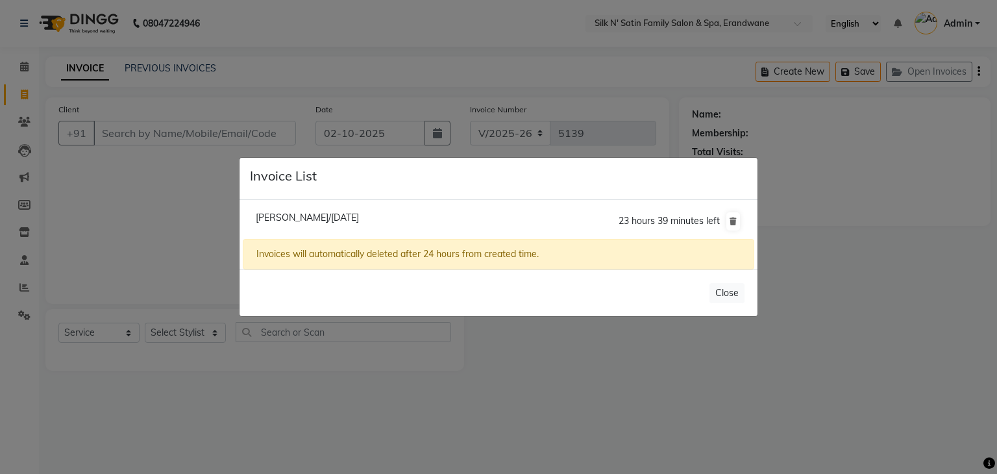
click at [338, 218] on span "Bhoomi Patil/02 October 2025" at bounding box center [307, 218] width 103 height 12
type input "9822666622"
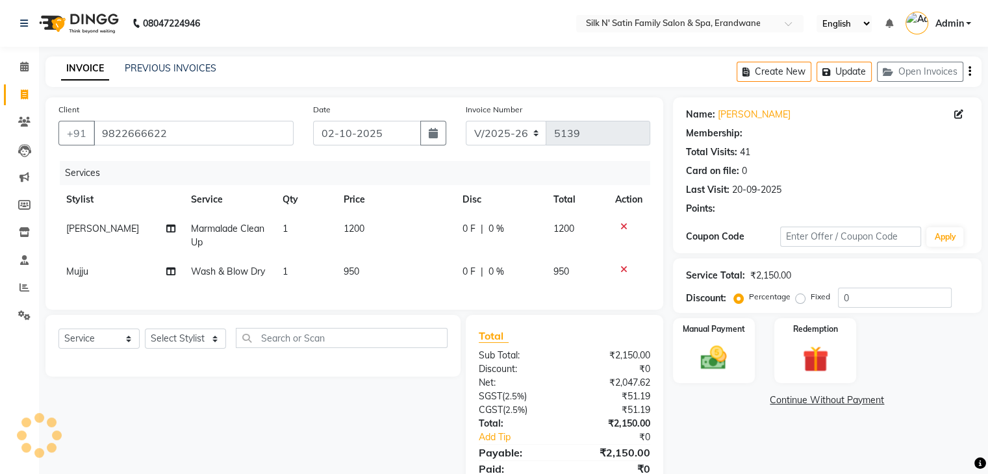
select select "1: Object"
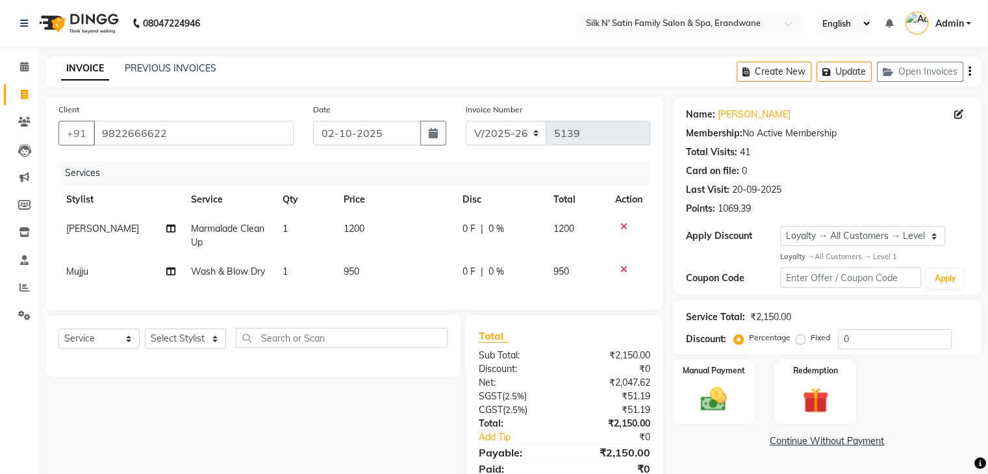
scroll to position [62, 0]
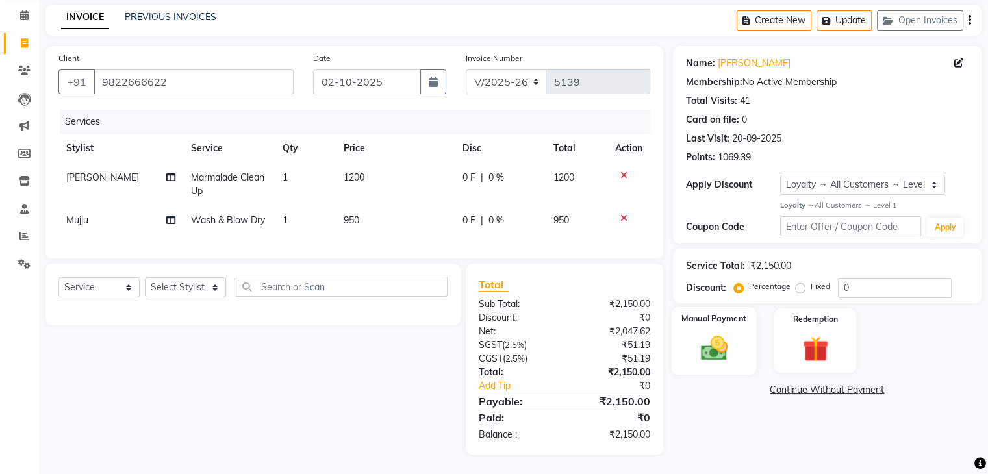
click at [733, 334] on img at bounding box center [712, 347] width 43 height 31
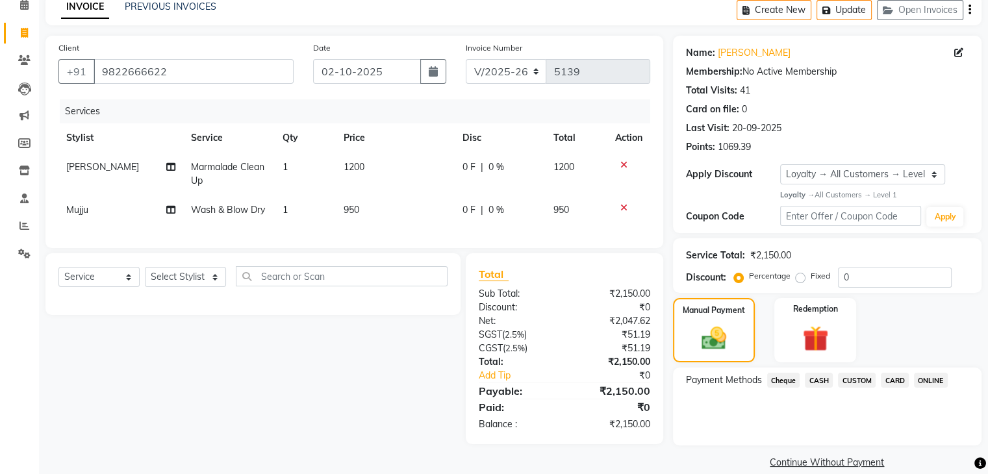
click at [933, 377] on span "ONLINE" at bounding box center [930, 380] width 34 height 15
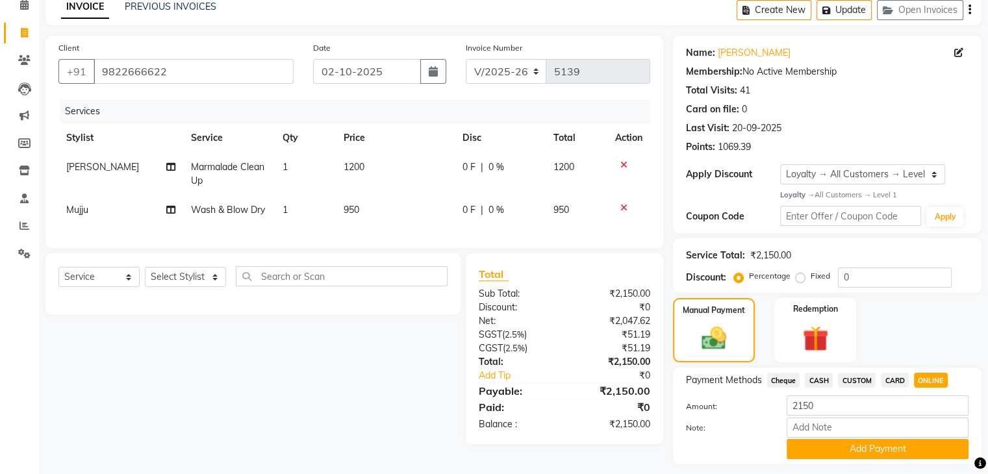
click at [371, 374] on div "Select Service Product Membership Package Voucher Prepaid Gift Card Select Styl…" at bounding box center [248, 348] width 425 height 191
click at [812, 380] on span "CASH" at bounding box center [818, 380] width 28 height 15
click at [838, 449] on button "Add Payment" at bounding box center [877, 449] width 182 height 20
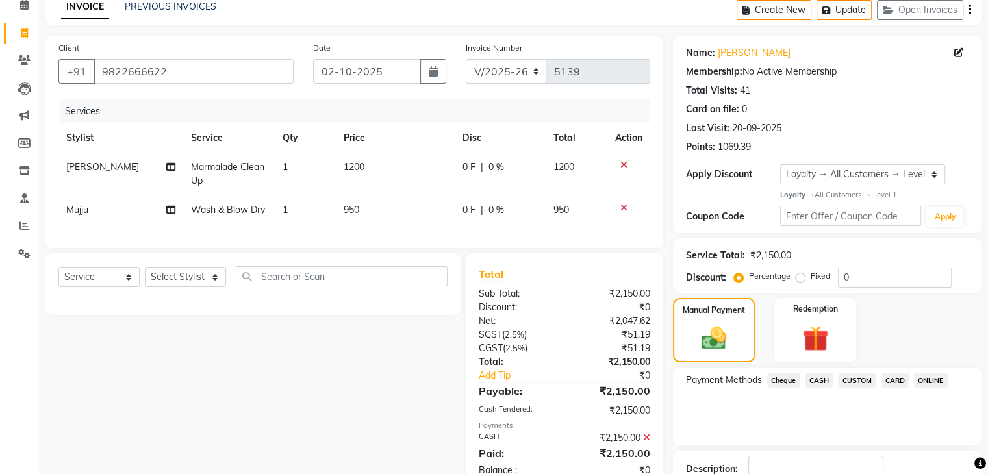
scroll to position [186, 0]
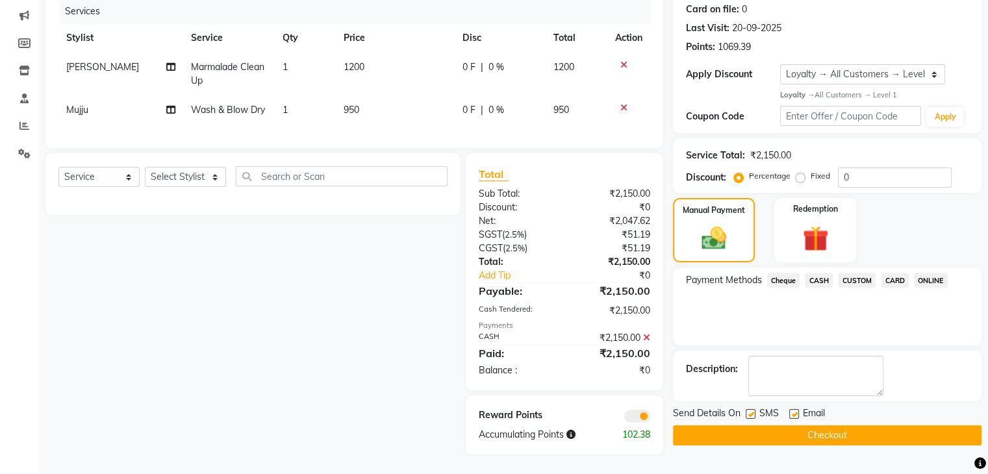
click at [748, 409] on label at bounding box center [750, 414] width 10 height 10
click at [748, 410] on input "checkbox" at bounding box center [749, 414] width 8 height 8
checkbox input "false"
click at [795, 409] on label at bounding box center [794, 414] width 10 height 10
click at [795, 410] on input "checkbox" at bounding box center [793, 414] width 8 height 8
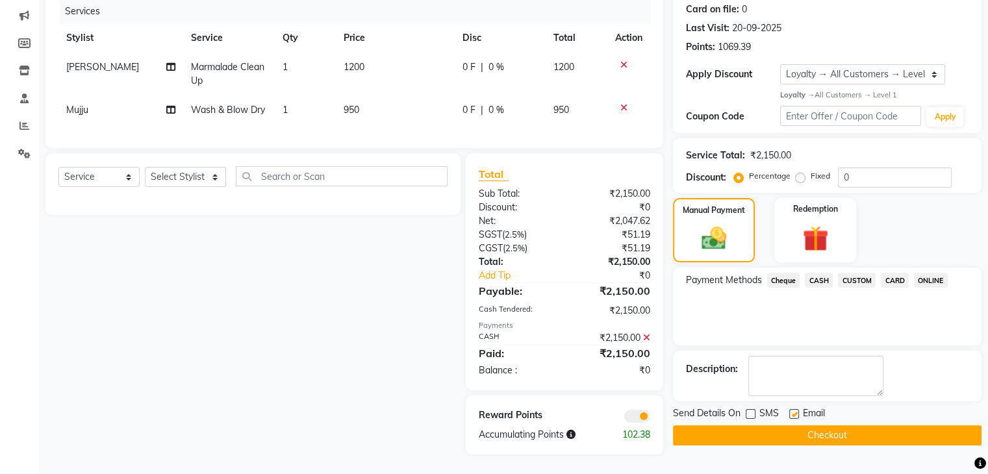
checkbox input "false"
click at [795, 425] on button "Checkout" at bounding box center [827, 435] width 308 height 20
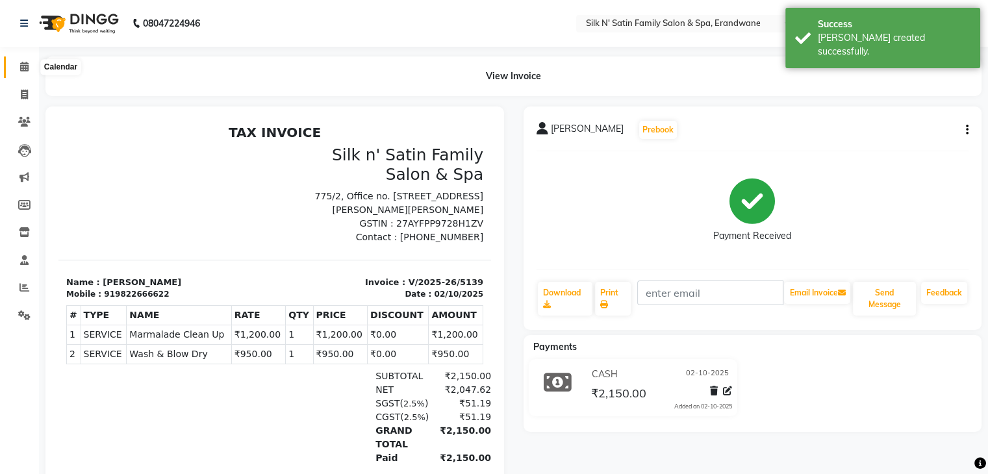
click at [20, 66] on icon at bounding box center [24, 67] width 8 height 10
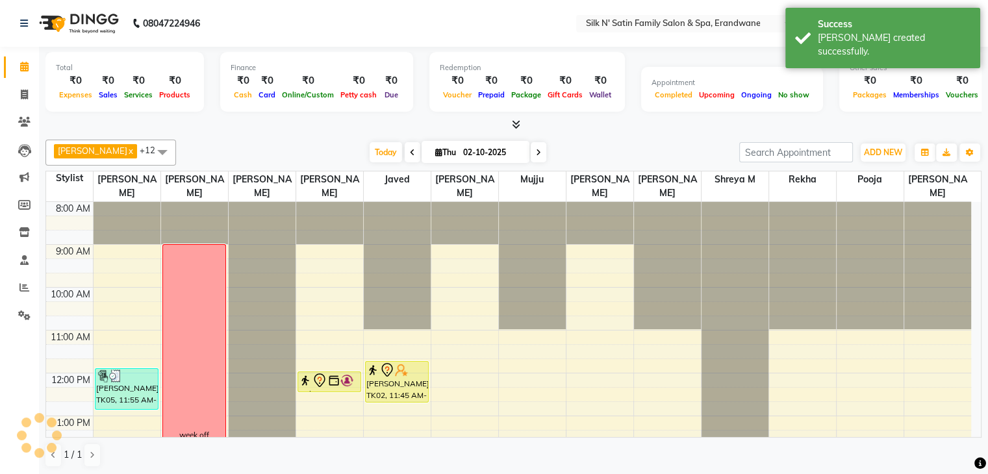
scroll to position [298, 0]
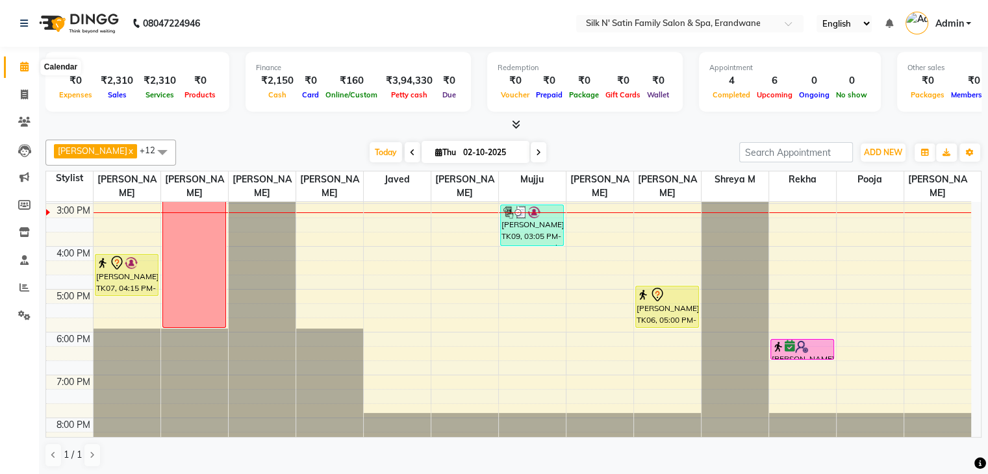
click at [23, 68] on icon at bounding box center [24, 67] width 8 height 10
